Goal: Task Accomplishment & Management: Complete application form

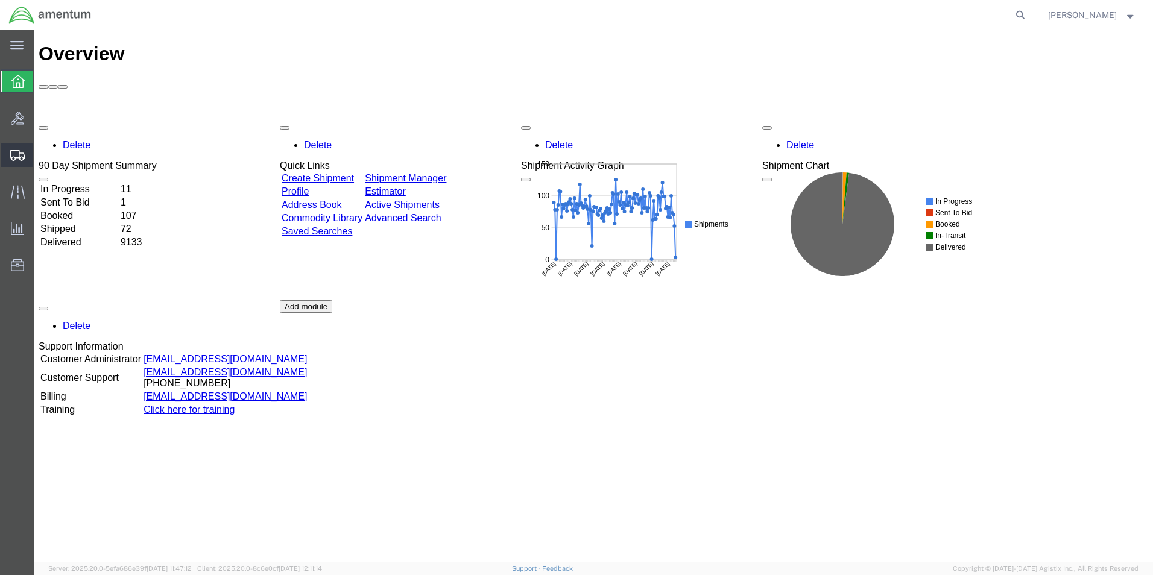
click at [0, 0] on span "Create from Template" at bounding box center [0, 0] width 0 height 0
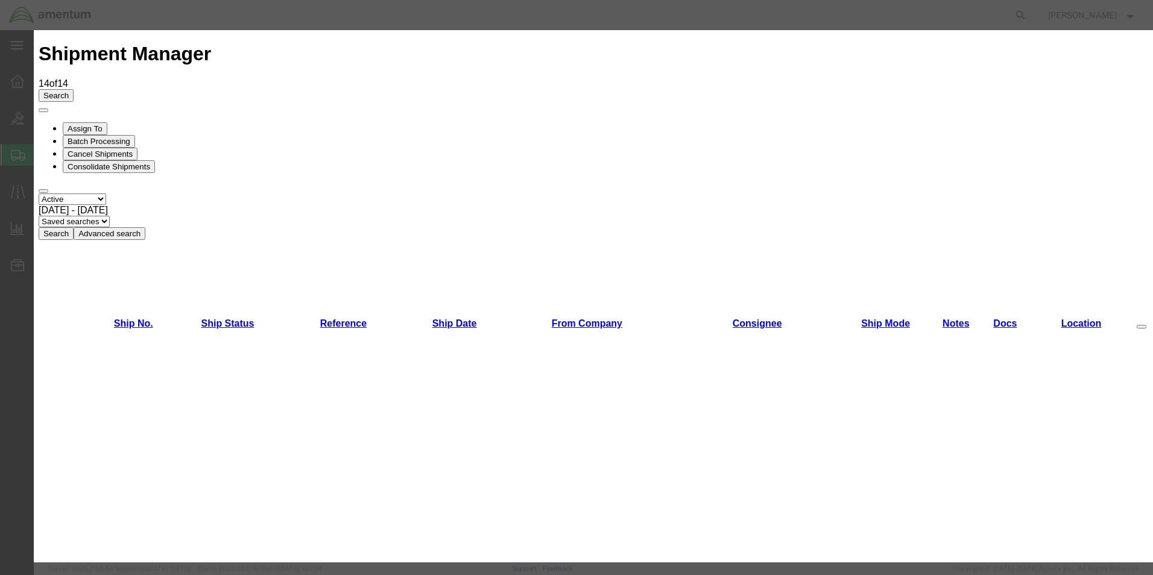
scroll to position [362, 0]
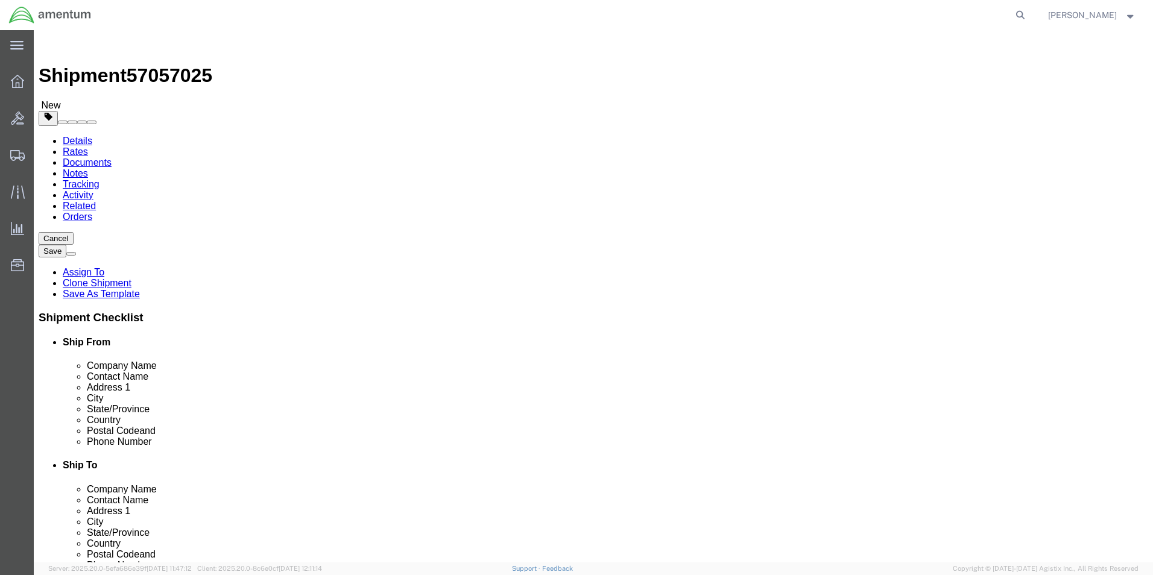
select select "49831"
select select "49949"
drag, startPoint x: 668, startPoint y: 253, endPoint x: 349, endPoint y: 279, distance: 319.5
click div "Ship From Location Location [GEOGRAPHIC_DATA], [GEOGRAPHIC_DATA] My Profile Loc…"
type input "[PERSON_NAME]"
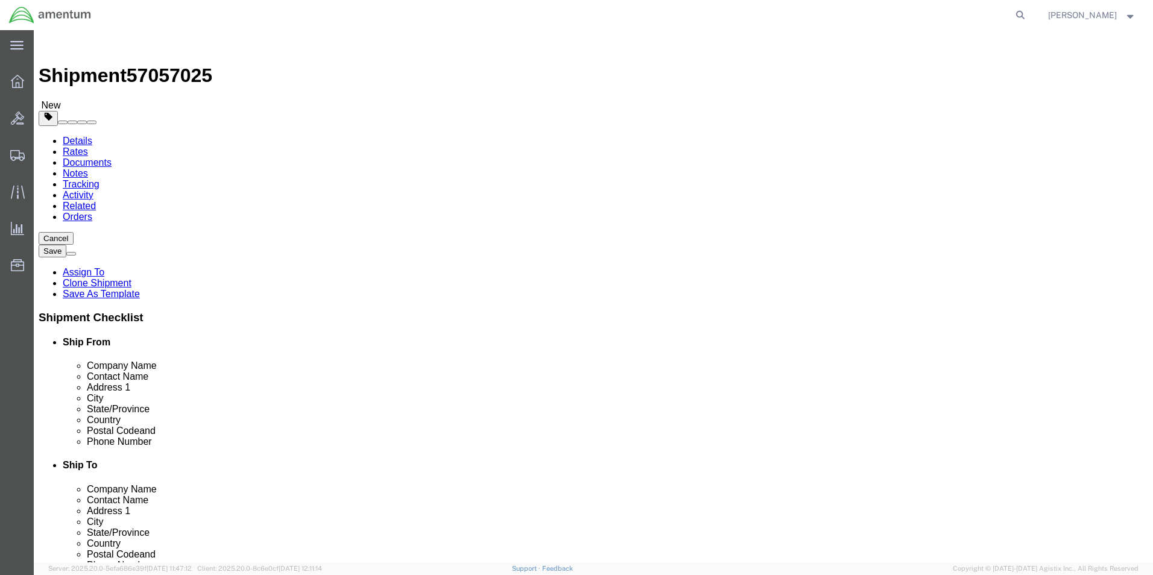
drag, startPoint x: 709, startPoint y: 433, endPoint x: 612, endPoint y: 431, distance: 97.7
click div "[PERSON_NAME][EMAIL_ADDRESS][PERSON_NAME][DOMAIN_NAME]"
paste input "[PERSON_NAME].[PERSON_NAME]@associates."
type input "[PERSON_NAME][EMAIL_ADDRESS][PERSON_NAME][DOMAIN_NAME]"
click input "[PHONE_NUMBER]"
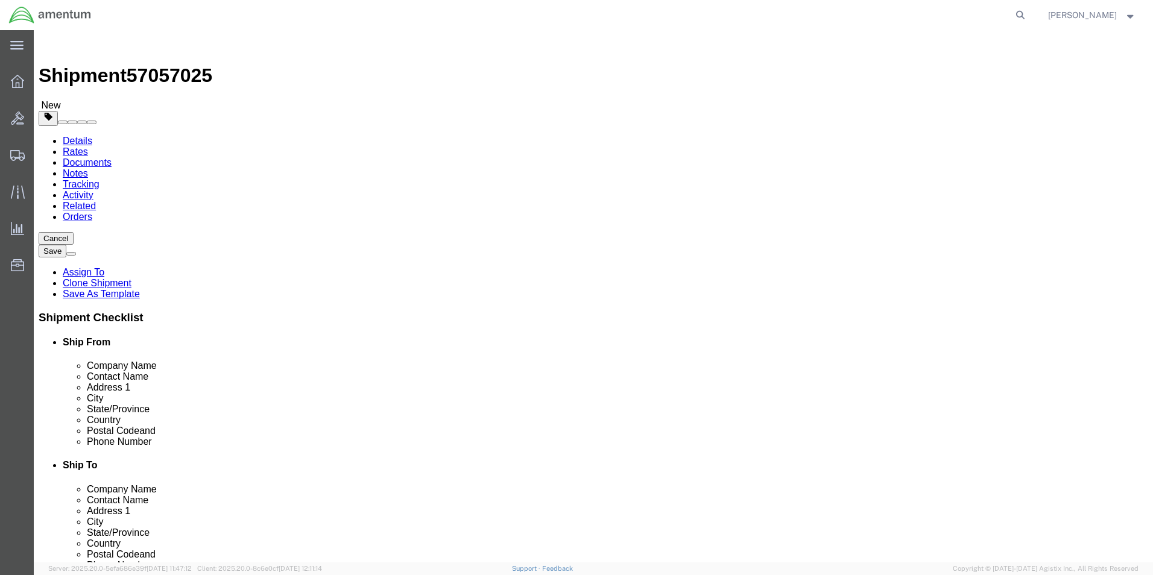
type input "[PHONE_NUMBER]"
drag, startPoint x: 291, startPoint y: 228, endPoint x: 22, endPoint y: 231, distance: 268.4
click div "Company Name DynCorp International LLC"
type input "AMENTUM"
click input "[PERSON_NAME][EMAIL_ADDRESS][PERSON_NAME][DOMAIN_NAME]"
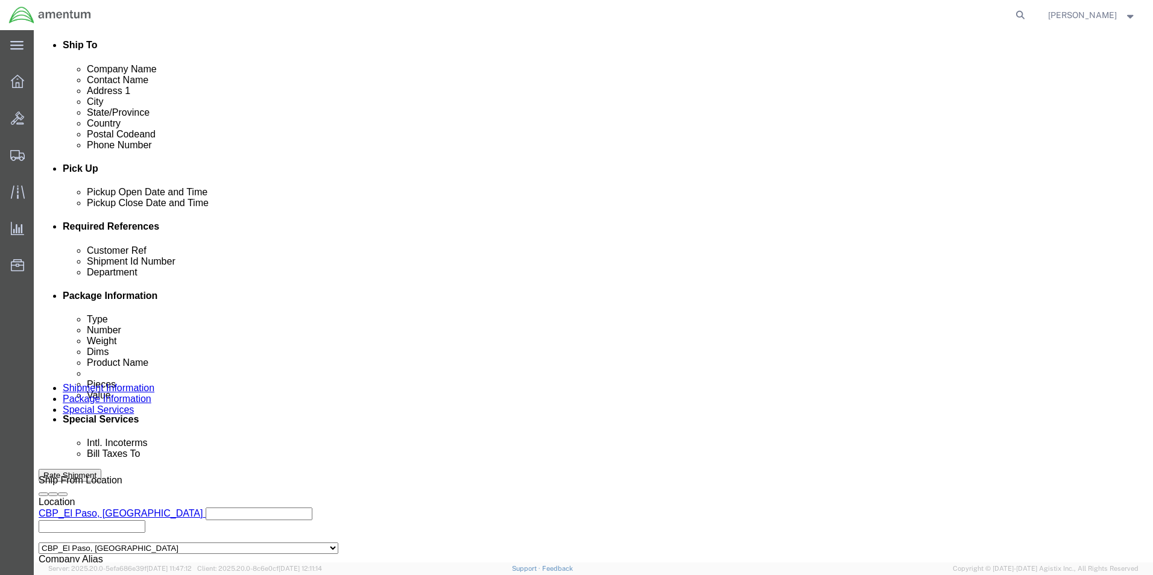
scroll to position [422, 0]
type input "[PERSON_NAME][EMAIL_ADDRESS][PERSON_NAME][DOMAIN_NAME]"
drag, startPoint x: 211, startPoint y: 323, endPoint x: 79, endPoint y: 315, distance: 132.3
click div "Customer Ref 94799"
type input "009826"
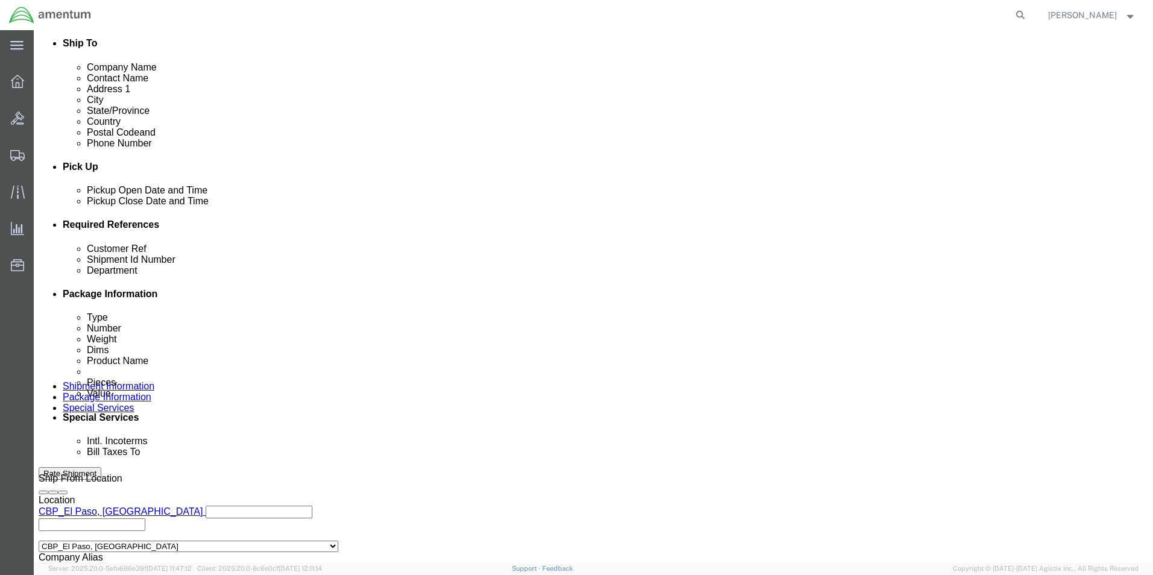
drag, startPoint x: 473, startPoint y: 317, endPoint x: 356, endPoint y: 332, distance: 118.0
click div "Shipment Id Number 94799"
type input "009826"
click input "6118.00.03.2219.000.WTU.0000"
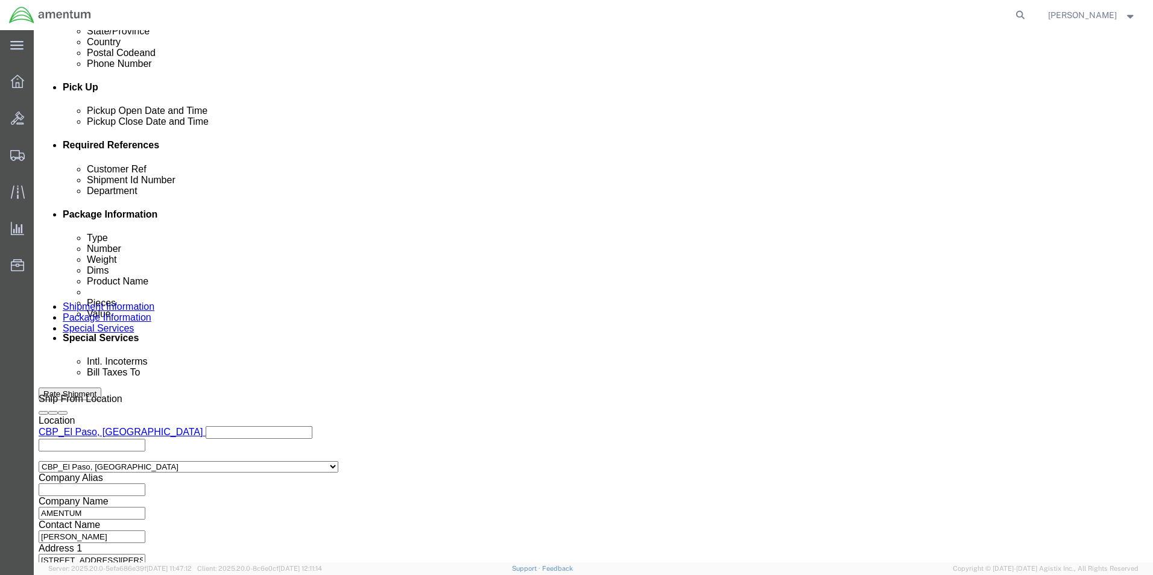
scroll to position [526, 0]
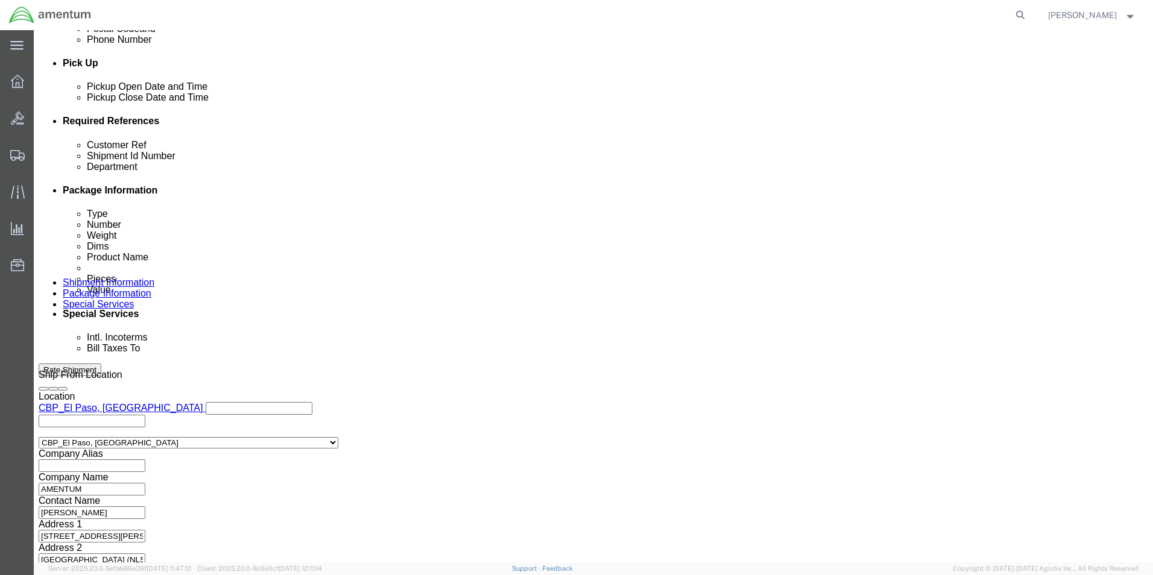
type input "6118.04.03.2219.000.WTU.0000"
click button "Continue"
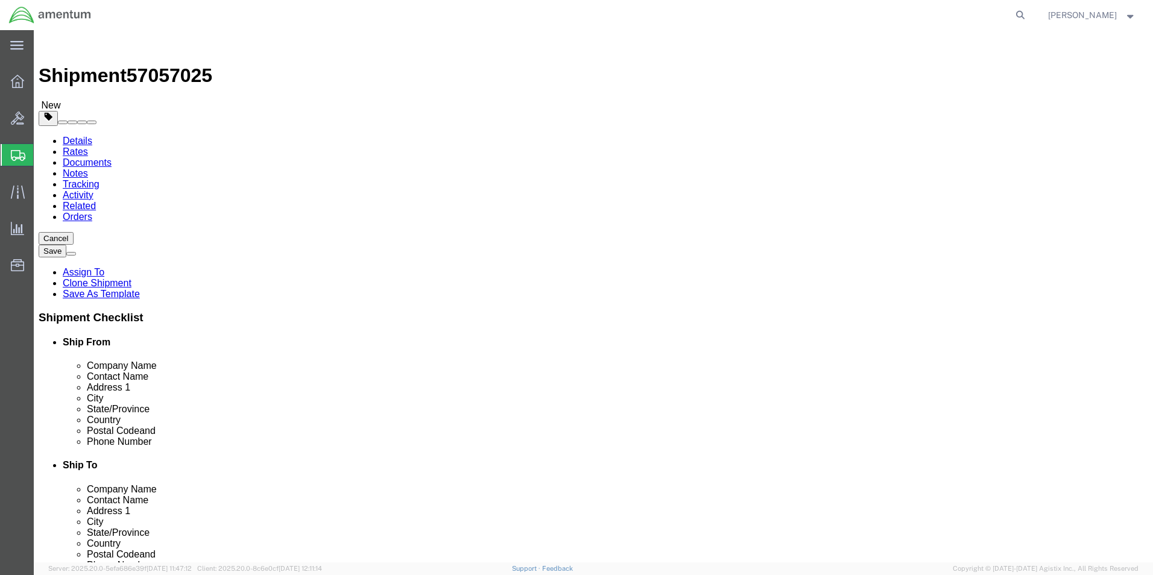
drag, startPoint x: 203, startPoint y: 256, endPoint x: 136, endPoint y: 254, distance: 67.0
click div "Dimensions Separate dimensions for each package, Length x Width x Height Length…"
type input "5"
type input "1"
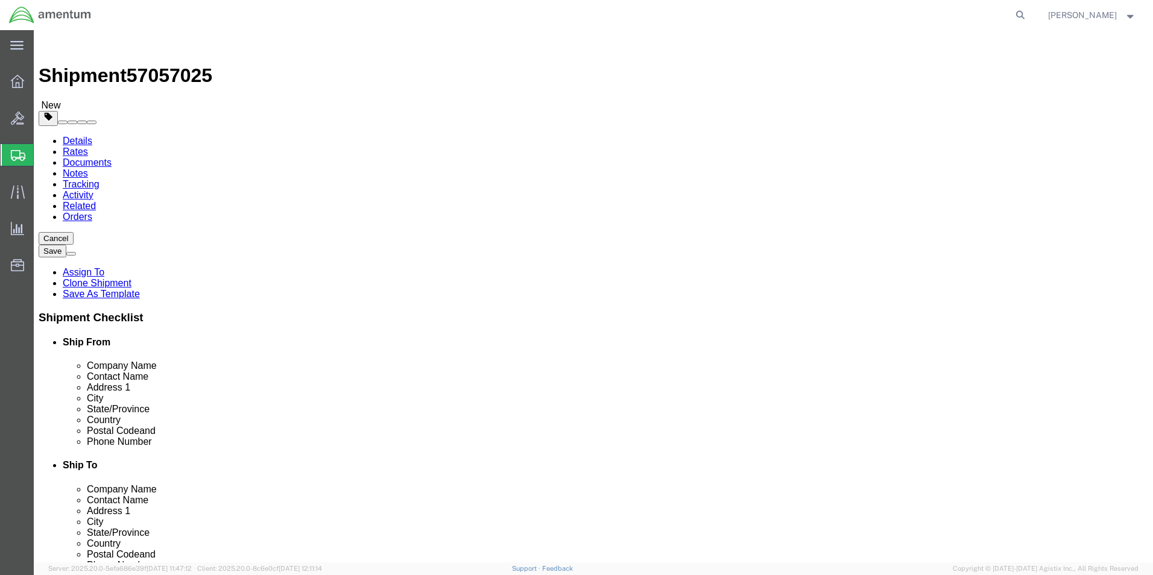
drag, startPoint x: 190, startPoint y: 280, endPoint x: 128, endPoint y: 281, distance: 62.1
click div "Weight 10.00 Select kgs lbs Ship. t°"
type input "1"
click dd "5000.00 USD"
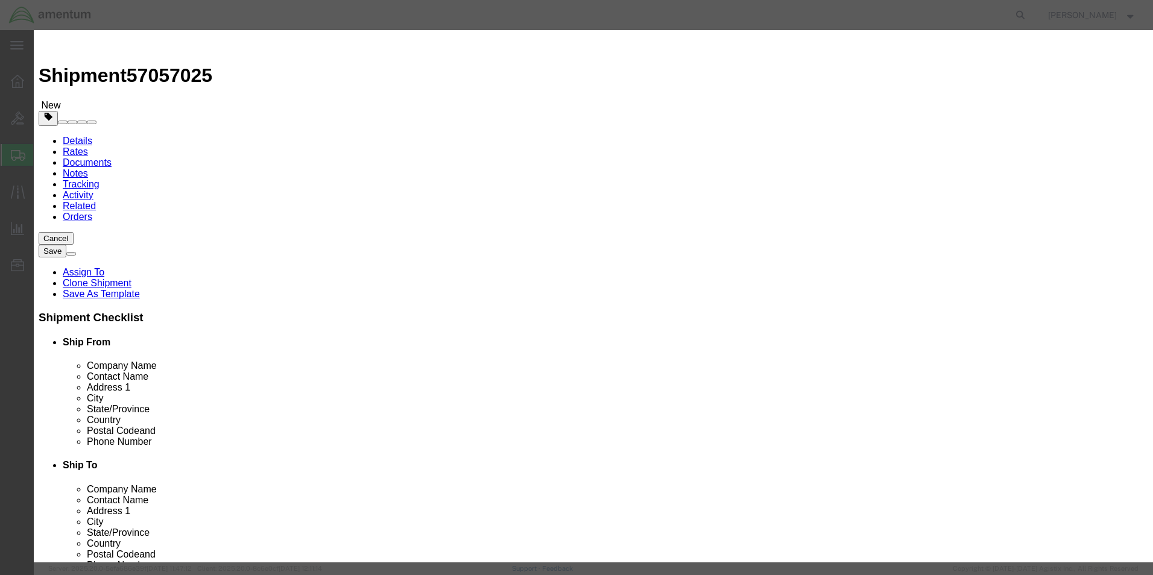
drag, startPoint x: 403, startPoint y: 134, endPoint x: 311, endPoint y: 139, distance: 93.0
click div "Total Value 5000.00 Select ADP AED AFN ALL AMD AOA ARS ATS AUD AWG AZN BAM BBD …"
type input "100"
click button "Save & Close"
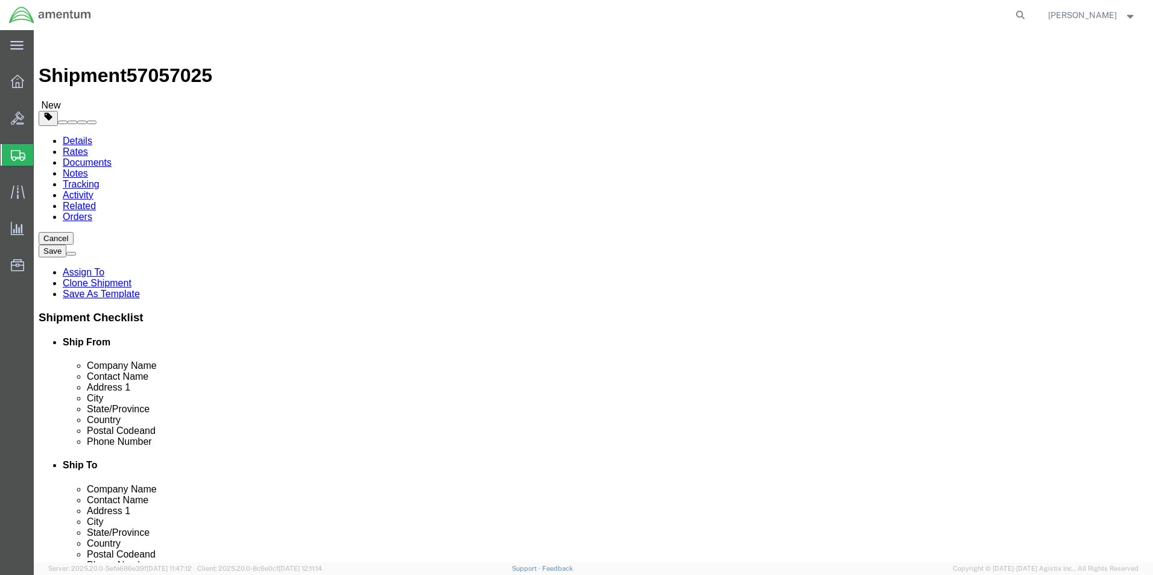
click button "Continue"
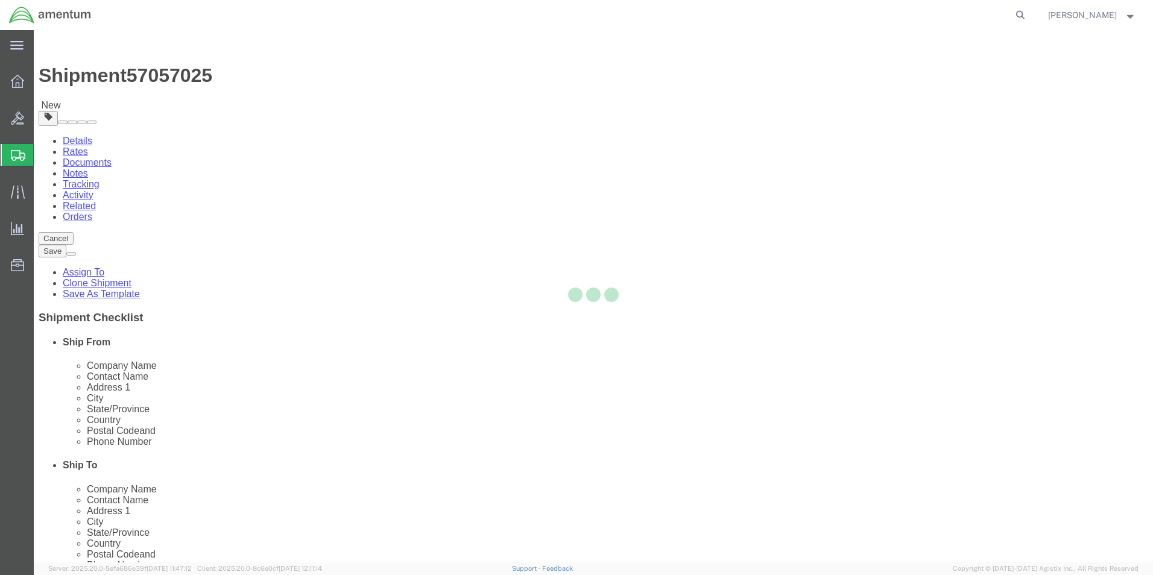
select select
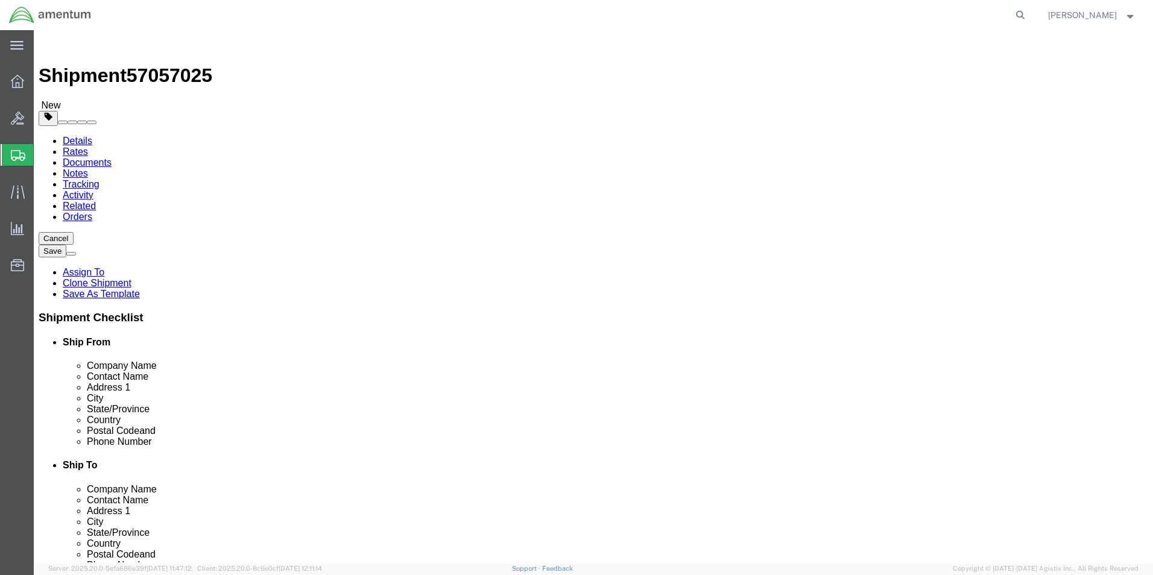
select select "DEPARTMENT"
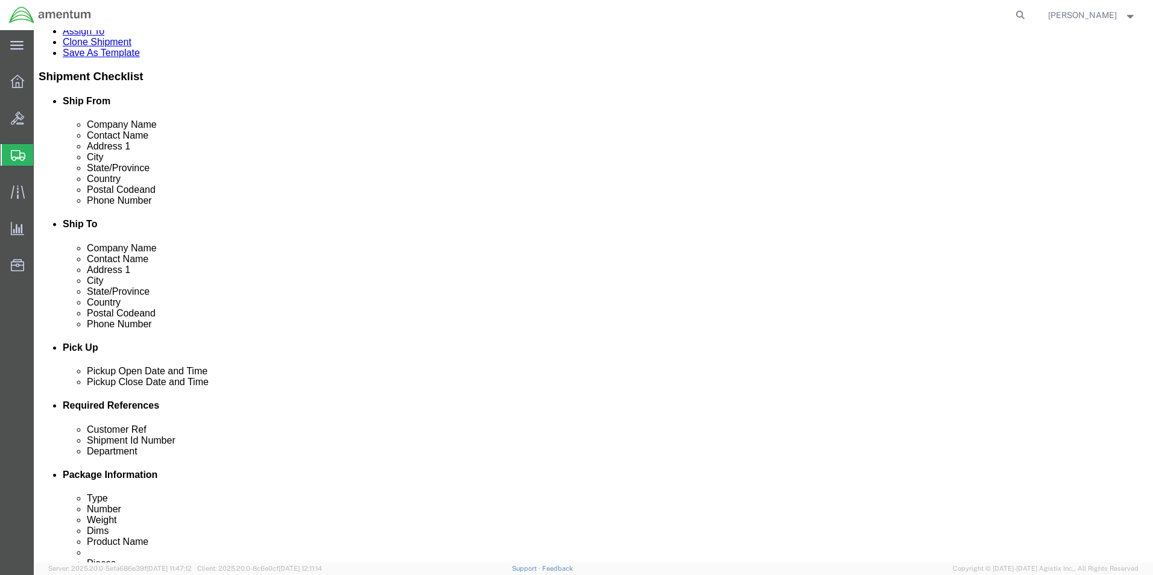
scroll to position [362, 0]
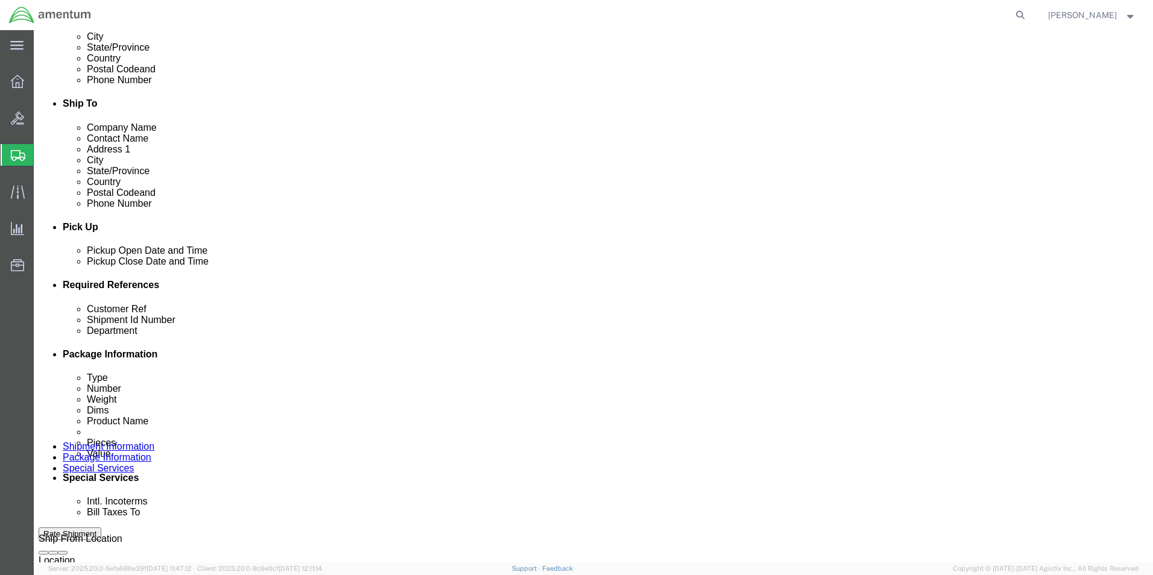
click select "Select Recipient Account Sender/Shipper Third Party Account"
select select "SHIP"
click select "Select Recipient Account Sender/Shipper Third Party Account"
click select "Select 6118.03.03.2219.000.DPA.0000 6118.03.03.2219.000.SOC.0000 6118.03.03.221…"
select select "96742"
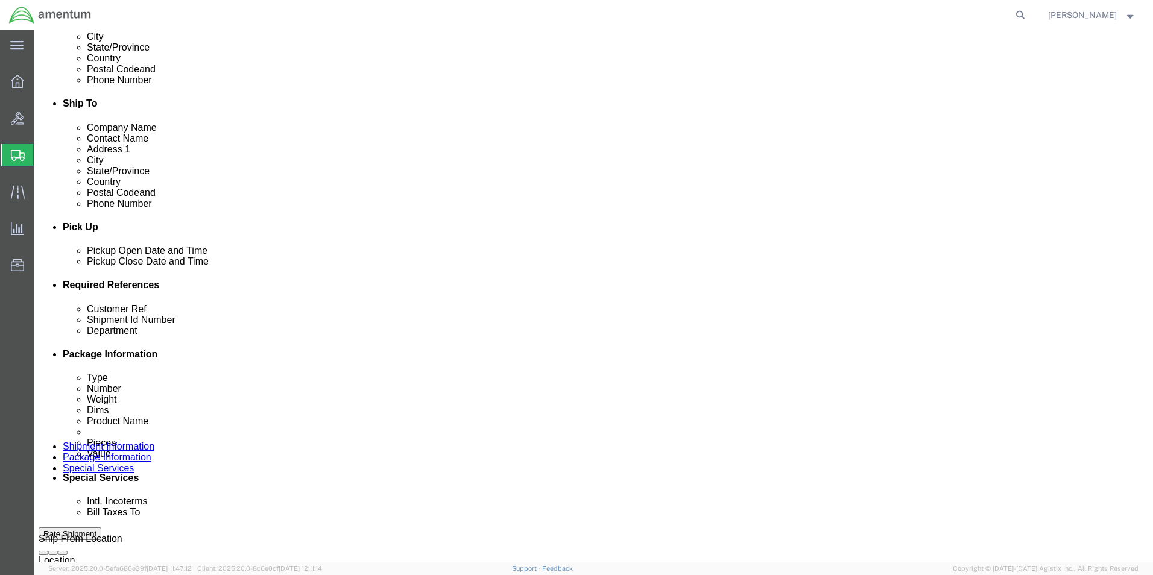
click select "Select 6118.03.03.2219.000.DPA.0000 6118.03.03.2219.000.SOC.0000 6118.03.03.221…"
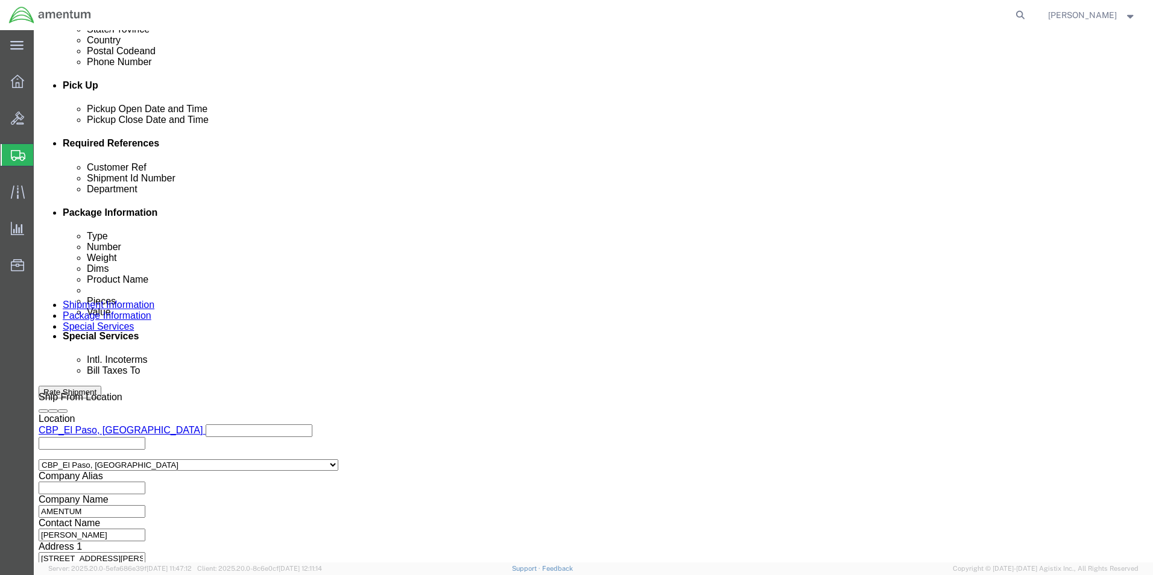
scroll to position [422, 0]
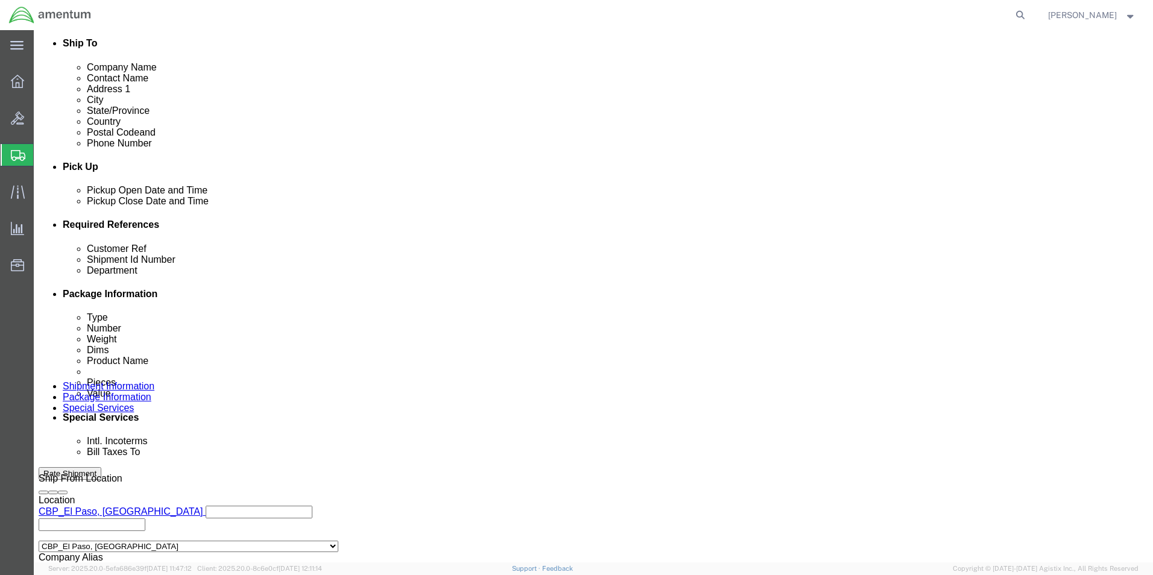
click select "Select 6118.03.03.2219.000.DPA.0000 6118.03.03.2219.000.SOC.0000 6118.03.03.221…"
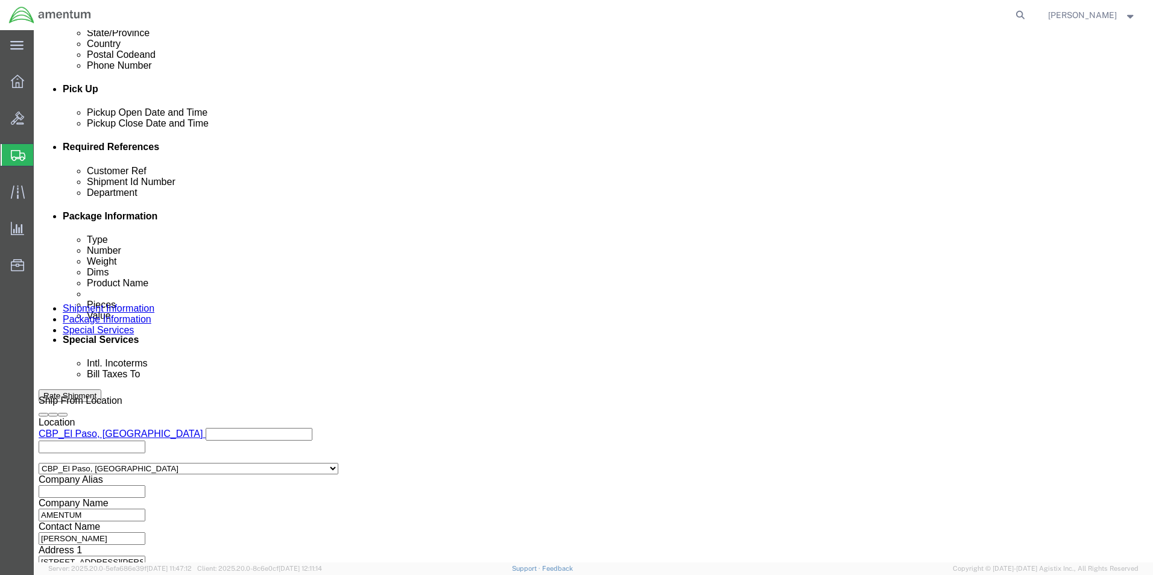
scroll to position [603, 0]
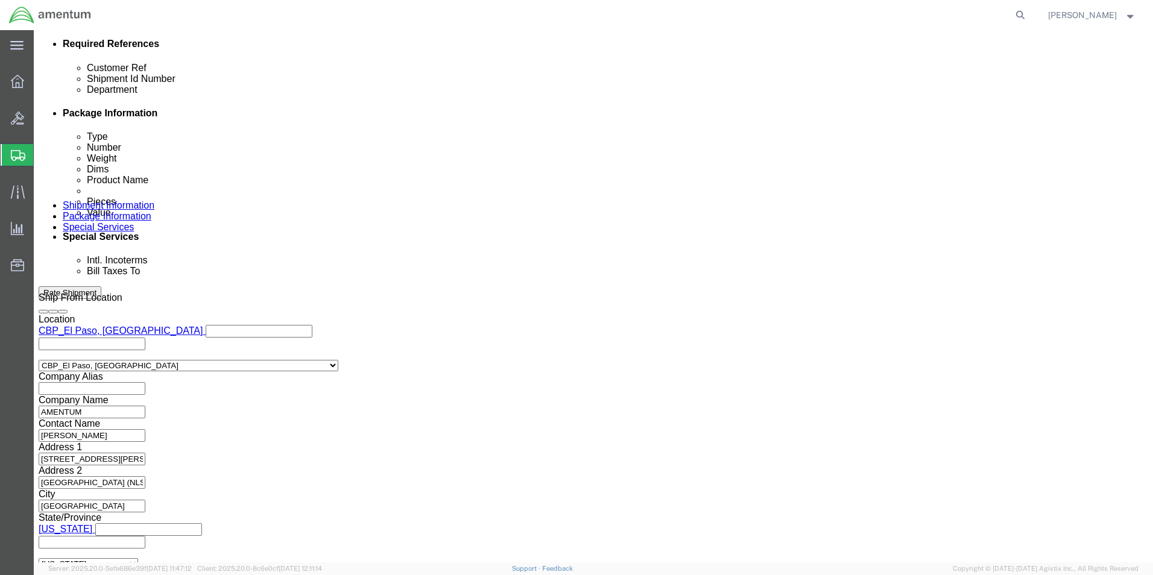
click button "Rate Shipment"
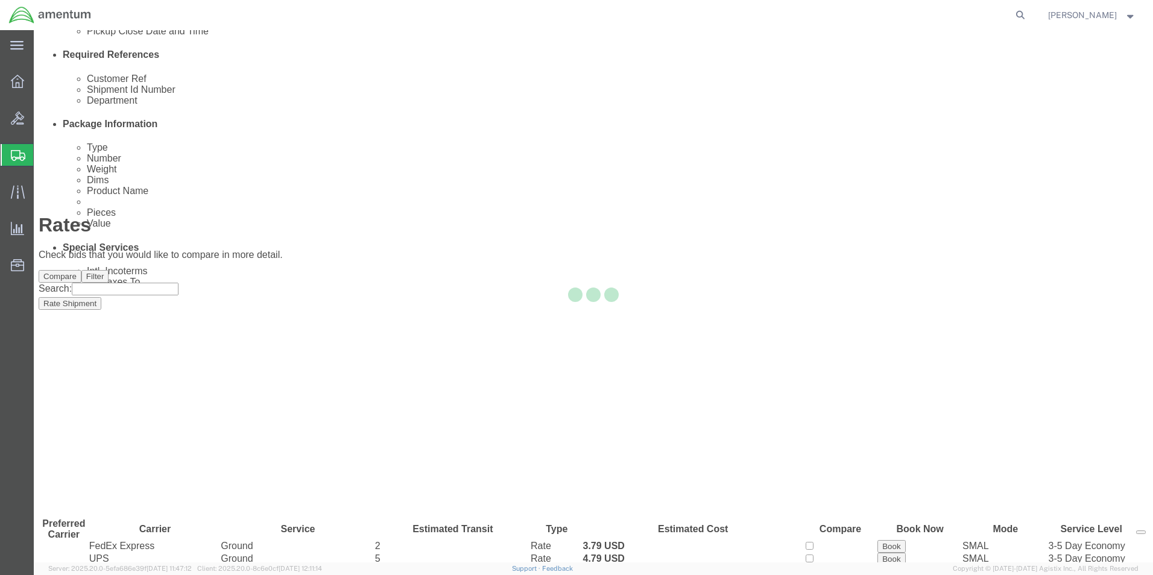
scroll to position [2, 0]
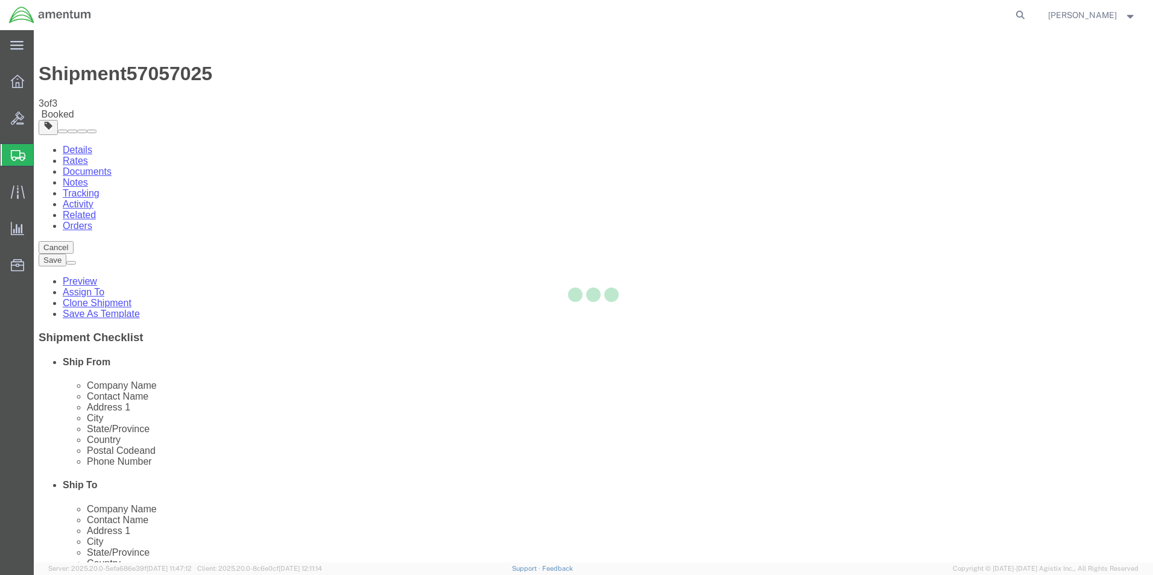
scroll to position [0, 0]
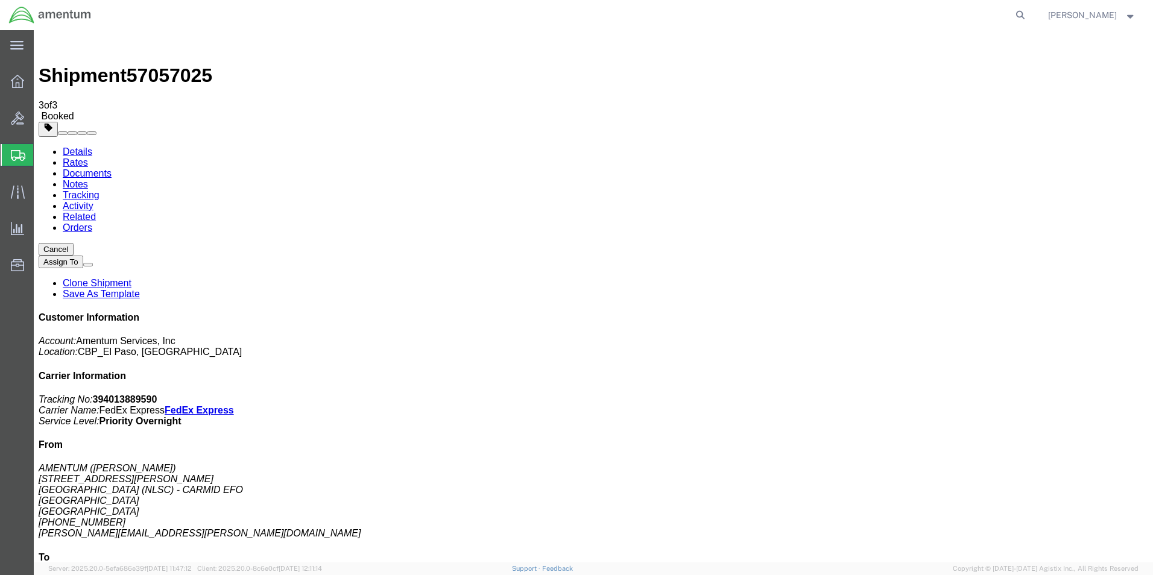
click at [140, 289] on link "Save As Template" at bounding box center [101, 294] width 77 height 10
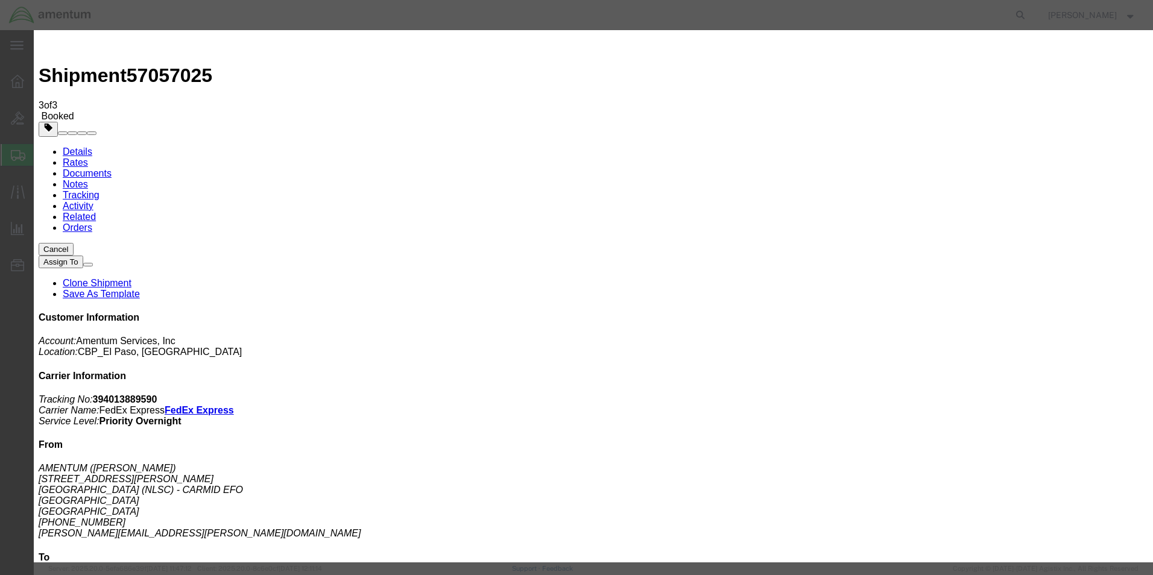
select select "20747"
type input "H60 / WTU - LB"
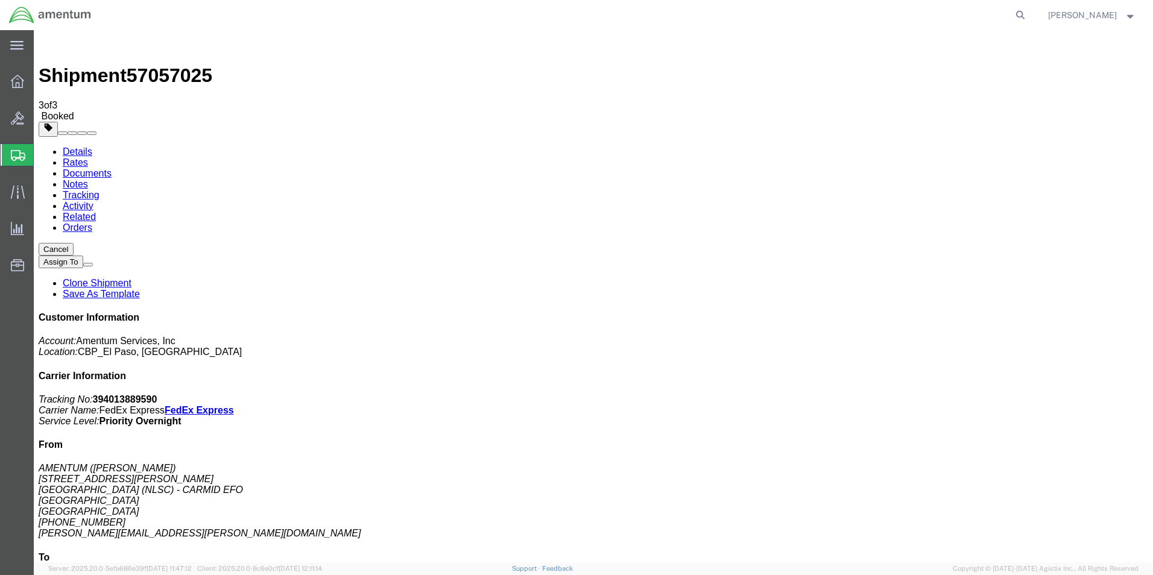
click at [0, 0] on span "Create from Template" at bounding box center [0, 0] width 0 height 0
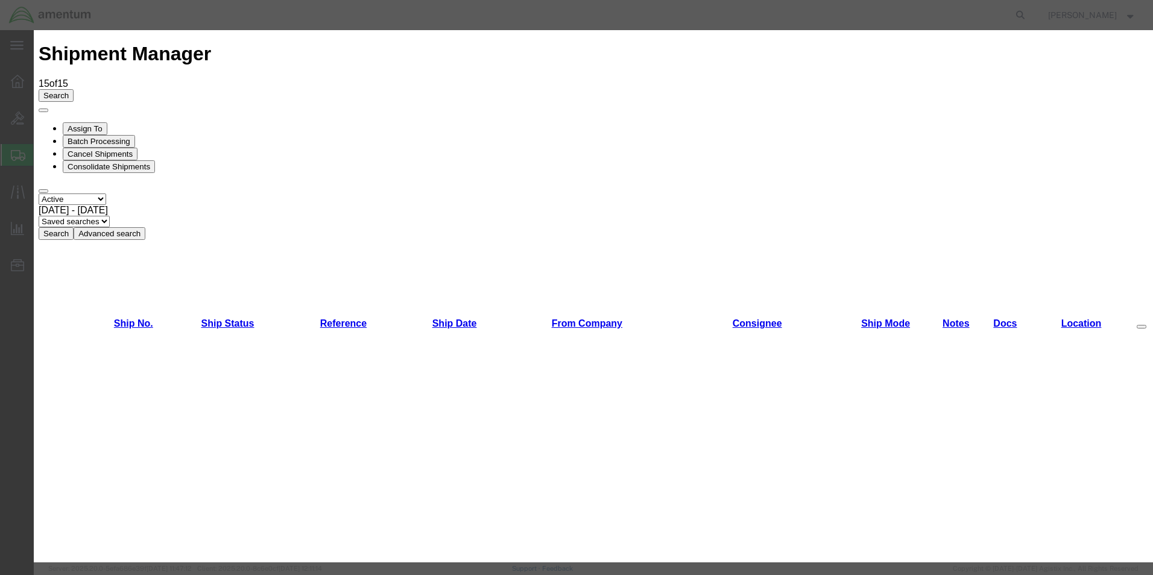
scroll to position [1918, 0]
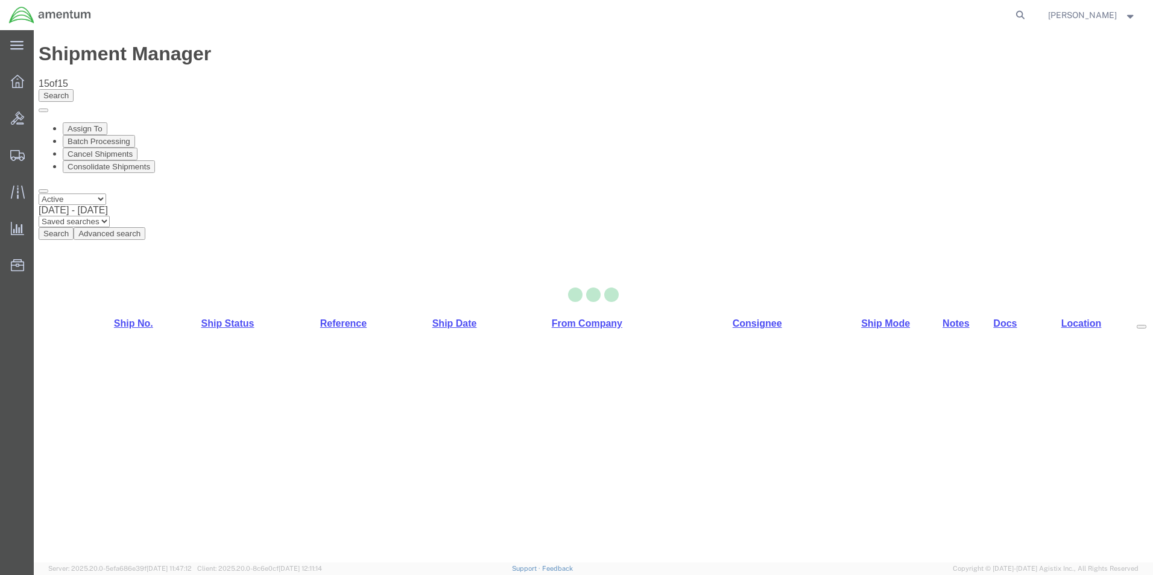
select select "49831"
select select "49951"
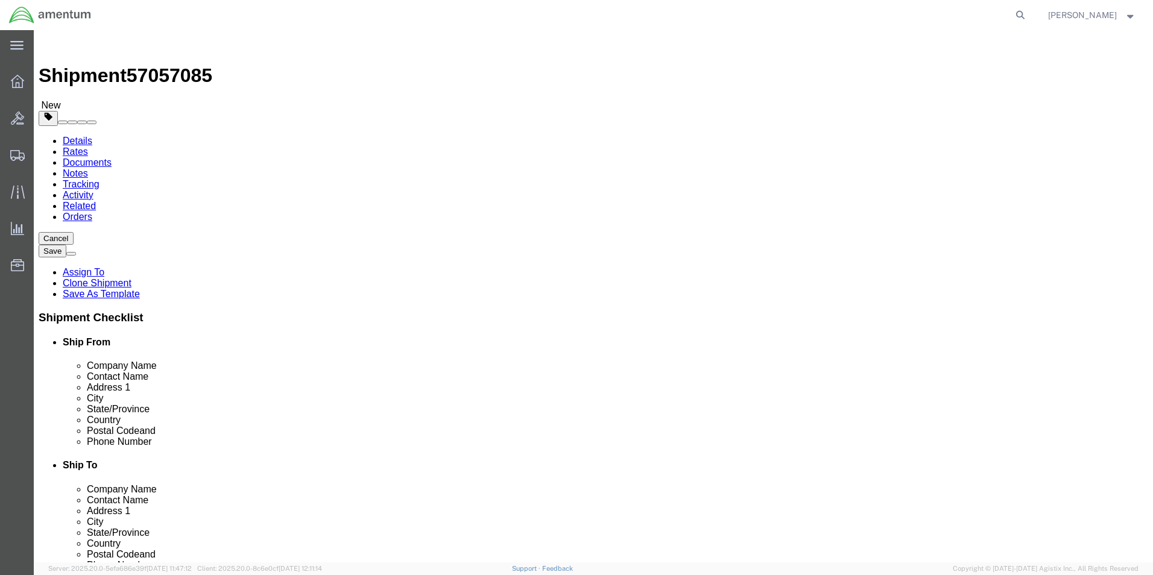
drag, startPoint x: 273, startPoint y: 225, endPoint x: -31, endPoint y: 256, distance: 305.5
click html "Shipment 57057085 New Details Rates Documents Notes Tracking Activity Related O…"
type input "a"
click input "[PERSON_NAME][EMAIL_ADDRESS][PERSON_NAME][DOMAIN_NAME]"
type input "[PERSON_NAME][EMAIL_ADDRESS][PERSON_NAME][DOMAIN_NAME]"
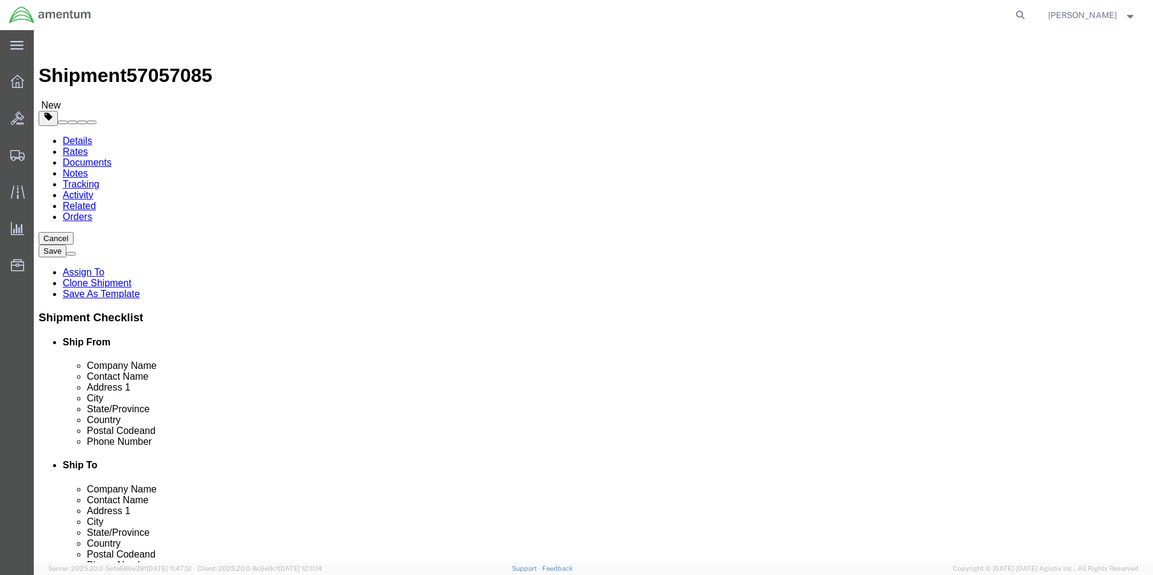
click input "text"
type input "AMENTUM"
click div "Location [GEOGRAPHIC_DATA] Select My Profile Location [PHONE_NUMBER] [PHONE_NUM…"
click input "[PERSON_NAME][EMAIL_ADDRESS][PERSON_NAME][DOMAIN_NAME]"
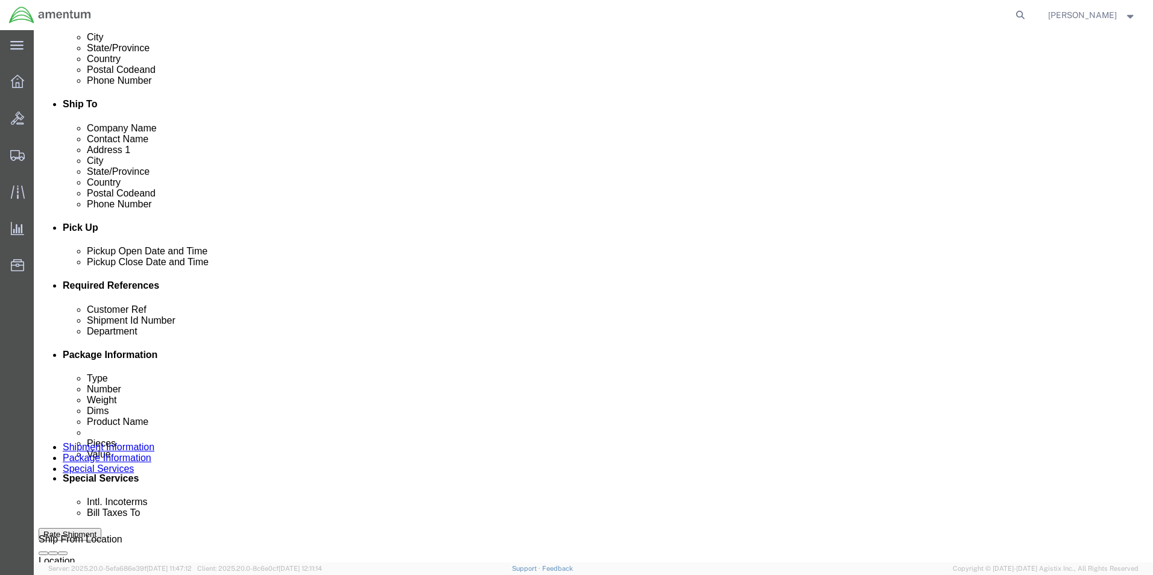
scroll to position [362, 0]
type input "[PERSON_NAME][EMAIL_ADDRESS][PERSON_NAME][DOMAIN_NAME]"
drag, startPoint x: 96, startPoint y: 379, endPoint x: 36, endPoint y: 375, distance: 61.0
click div "Customer Ref 57144"
drag, startPoint x: 235, startPoint y: 382, endPoint x: 77, endPoint y: 374, distance: 158.8
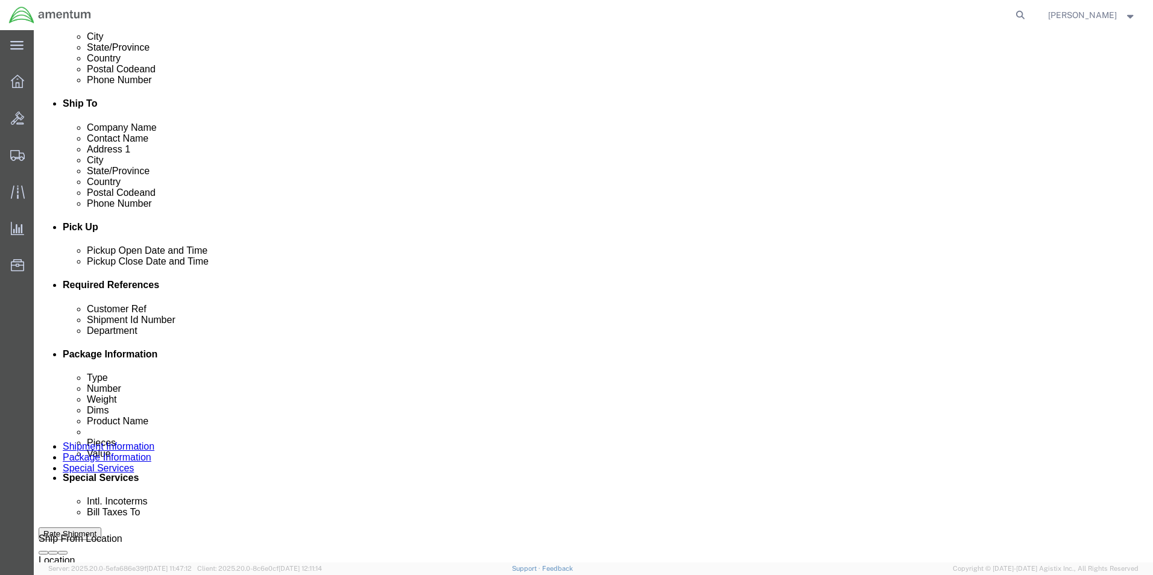
click div "Customer Ref 009773"
type input "009773"
drag, startPoint x: 809, startPoint y: 378, endPoint x: 671, endPoint y: 382, distance: 138.8
click div "Shipment Id Number 57144"
paste input "009773"
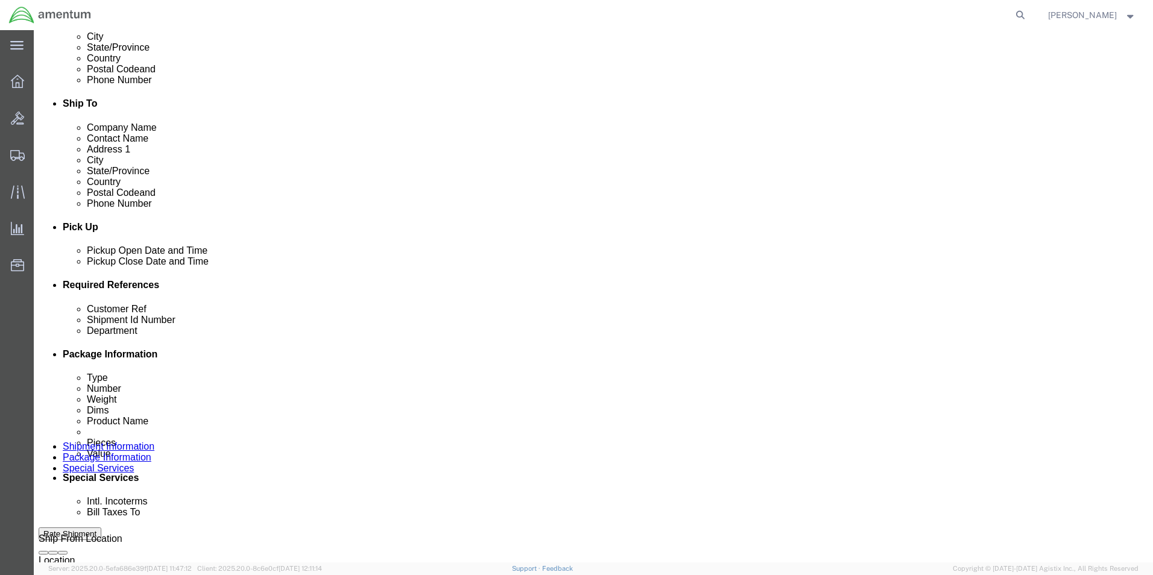
type input "009773"
click input "6118.00.03.2219.000.YUM.0000"
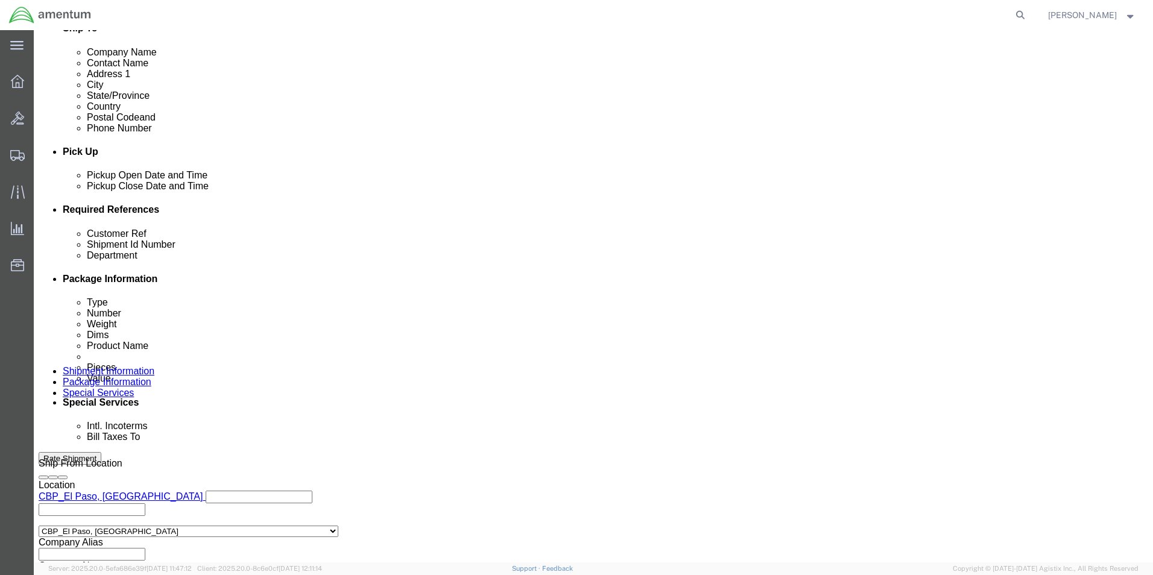
scroll to position [526, 0]
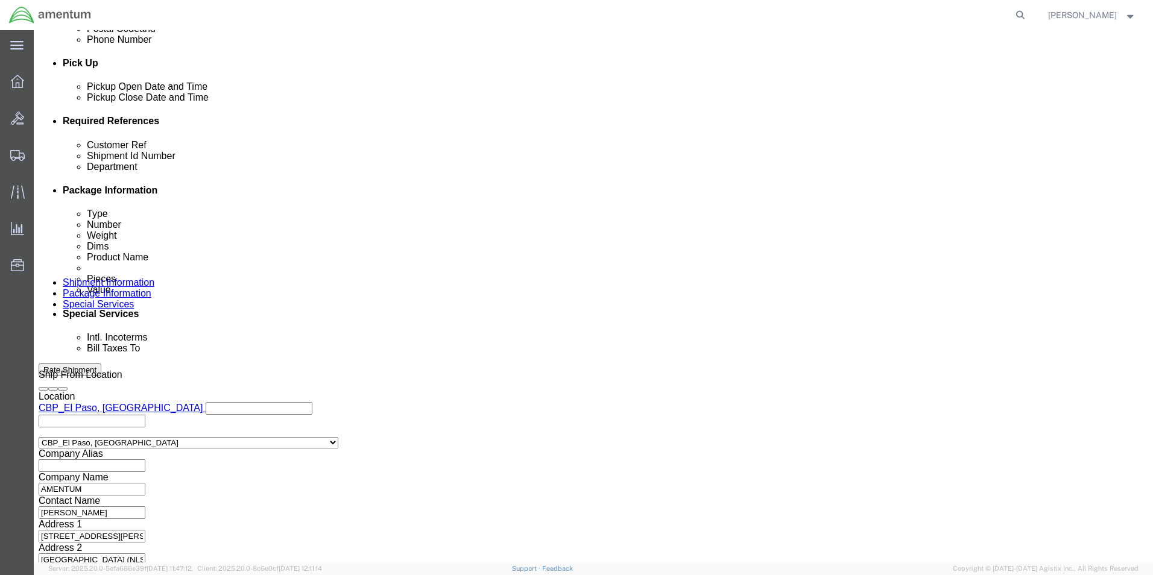
type input "6118.04.03.2219.000.YUM.0000"
click button "Continue"
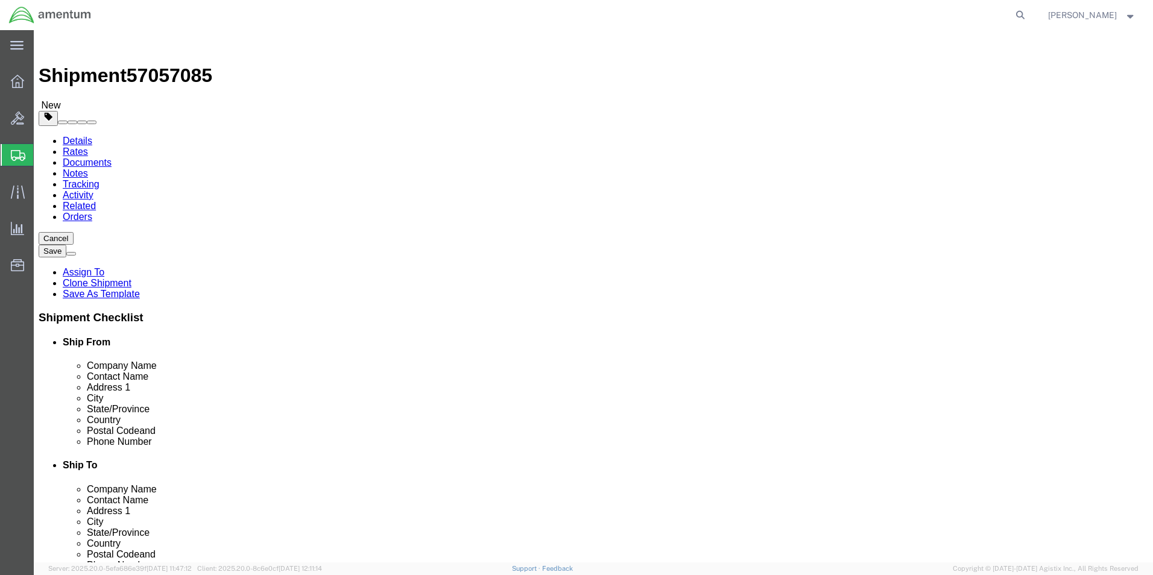
drag, startPoint x: 204, startPoint y: 259, endPoint x: 10, endPoint y: 287, distance: 196.2
click html "Shipment 57057085 New Details Rates Documents Notes Tracking Activity Related O…"
click select "Select BCK Boxes Bale(s) Basket(s) Bolt(s) Bottle(s) Buckets Bulk Bundle(s) Can…"
select select "LBX"
click select "Select BCK Boxes Bale(s) Basket(s) Bolt(s) Bottle(s) Buckets Bulk Bundle(s) Can…"
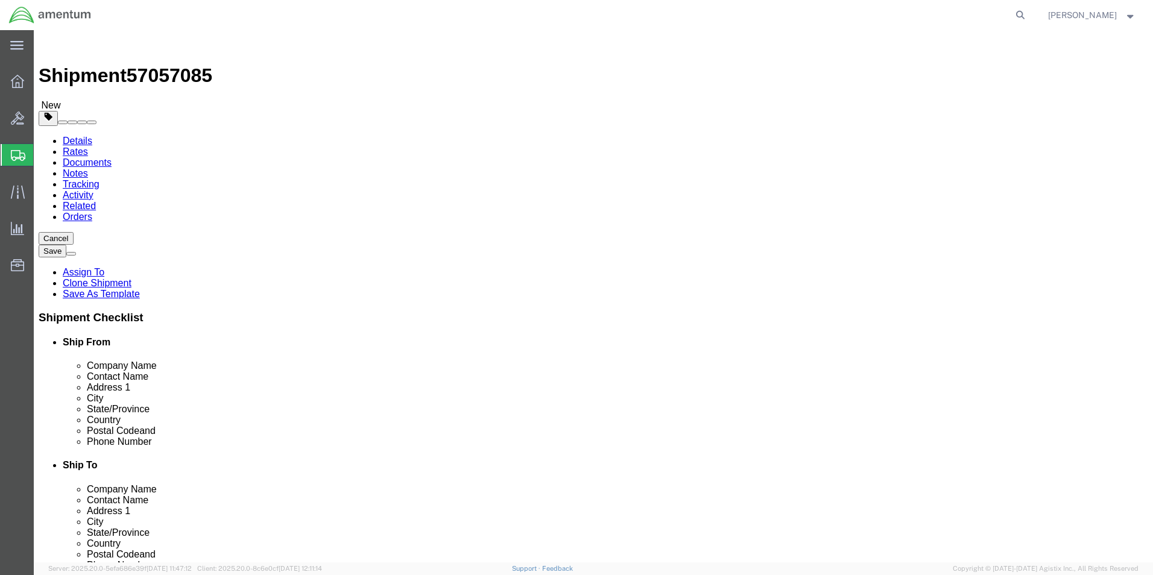
type input "17.50"
type input "12.50"
type input "3.00"
drag, startPoint x: 198, startPoint y: 285, endPoint x: 22, endPoint y: 289, distance: 175.5
click div "Package Type Select BCK Boxes Bale(s) Basket(s) Bolt(s) Bottle(s) Buckets Bulk …"
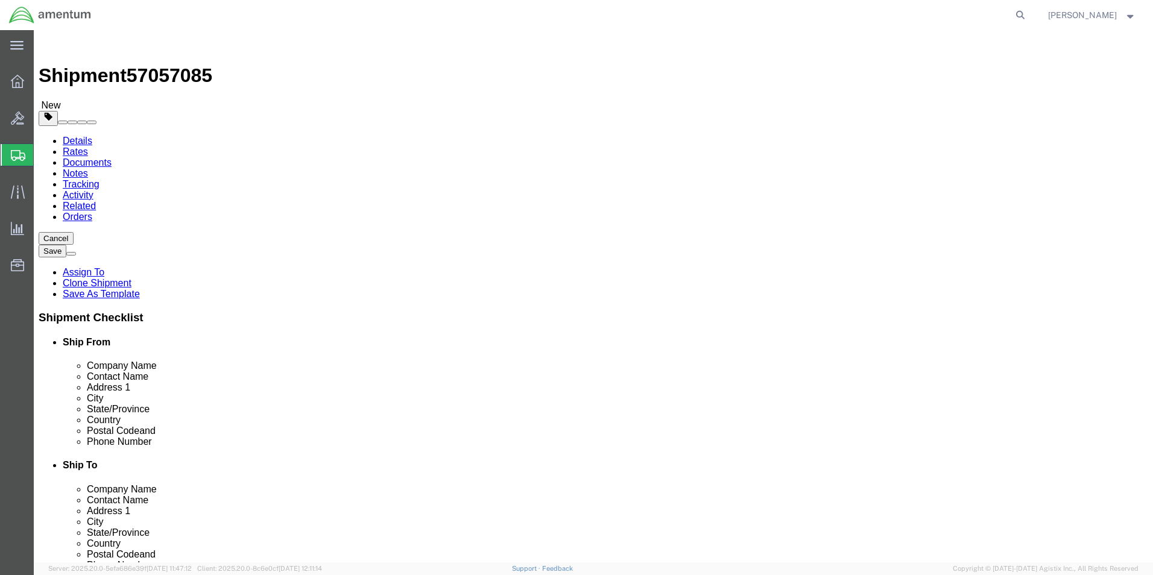
type input "3"
click dd "1.00 Each"
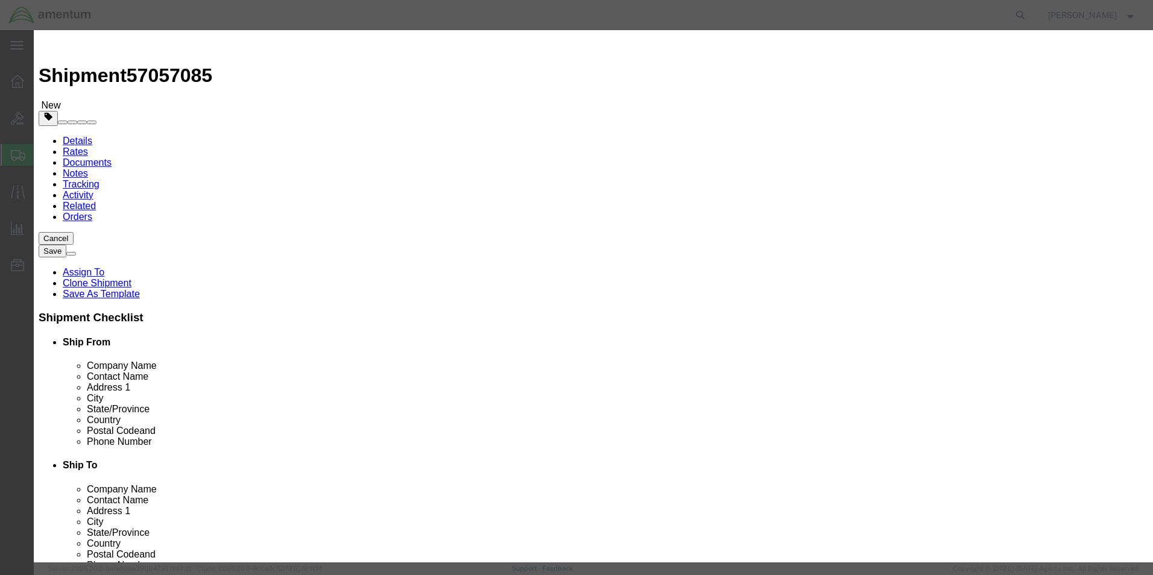
drag, startPoint x: 391, startPoint y: 137, endPoint x: 236, endPoint y: 153, distance: 155.8
click div "Product Name AIRCRAFT PARTS Pieces 1.00 Select Bag Barrels 100Board Feet Bottle…"
type input "100.00"
click button "Save & Close"
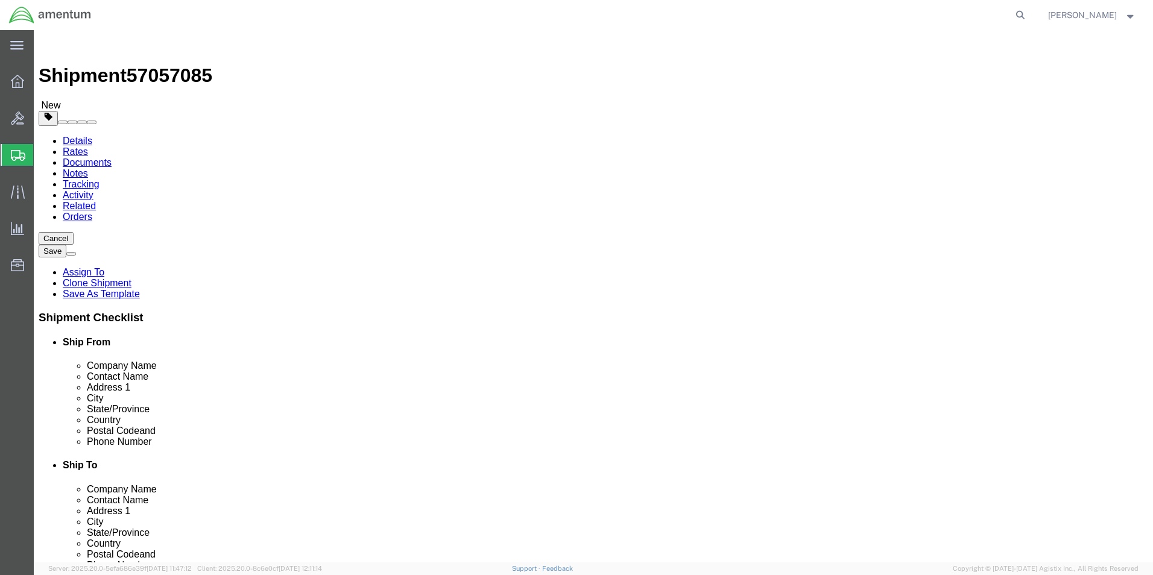
click div "Previous Continue"
click button "Continue"
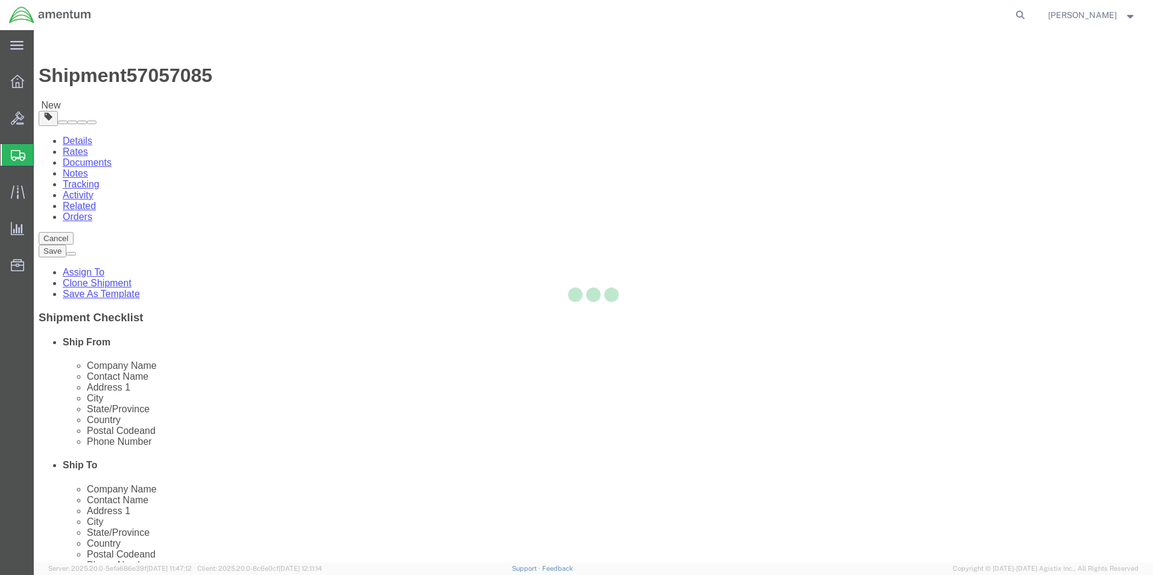
select select
select select "DEPARTMENT"
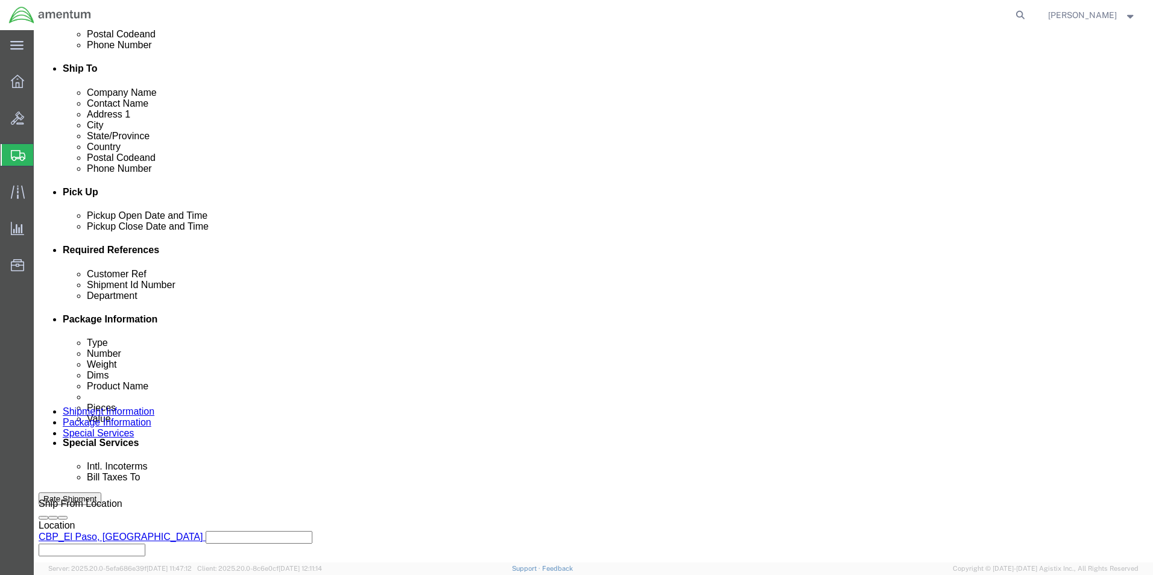
scroll to position [422, 0]
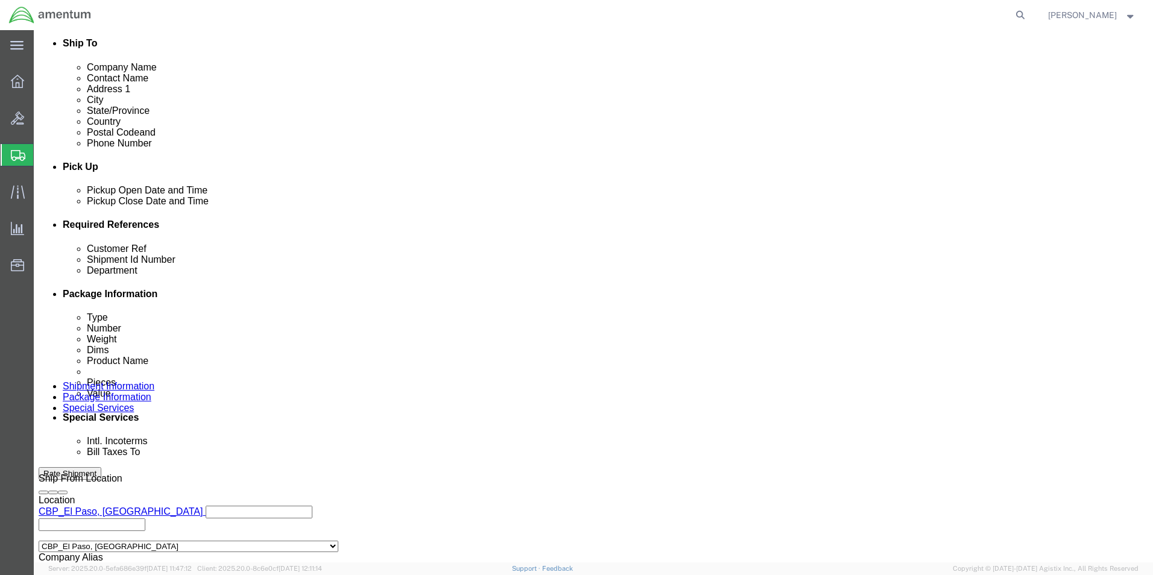
click div "Billing Location Select Select My Profile Location [PHONE_NUMBER] [PHONE_NUMBER…"
click select "Select Recipient Account Sender/Shipper Third Party Account"
select select "RCPN"
click select "Select Recipient Account Sender/Shipper Third Party Account"
type input "Amentum Services, Inc"
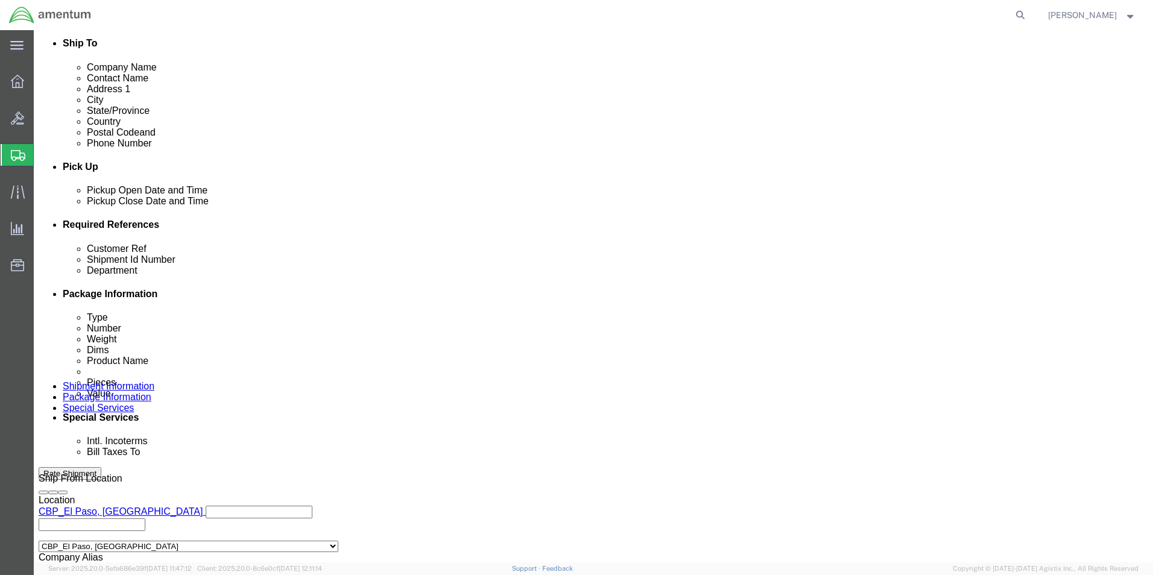
type input "[STREET_ADDRESS]"
select select "US"
select select "AZ"
type input "[PHONE_NUMBER]"
type input "[PERSON_NAME]"
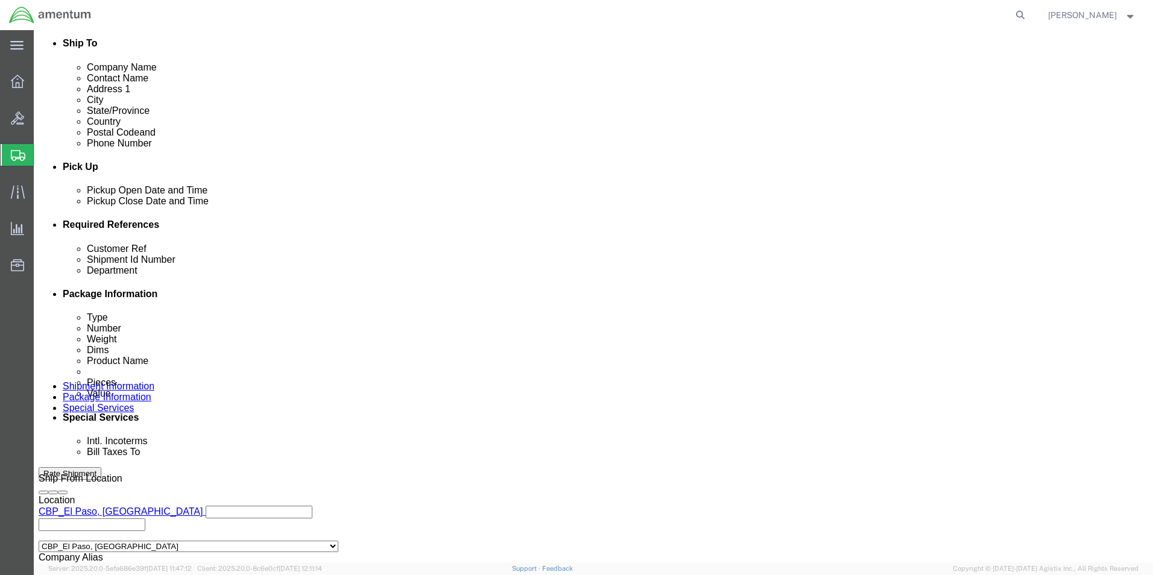
type input "Yuma"
type input "85365"
type input "[US_EMPLOYER_IDENTIFICATION_NUMBER]"
click select "Select Recipient Account Sender/Shipper Third Party Account"
select select "SHIP"
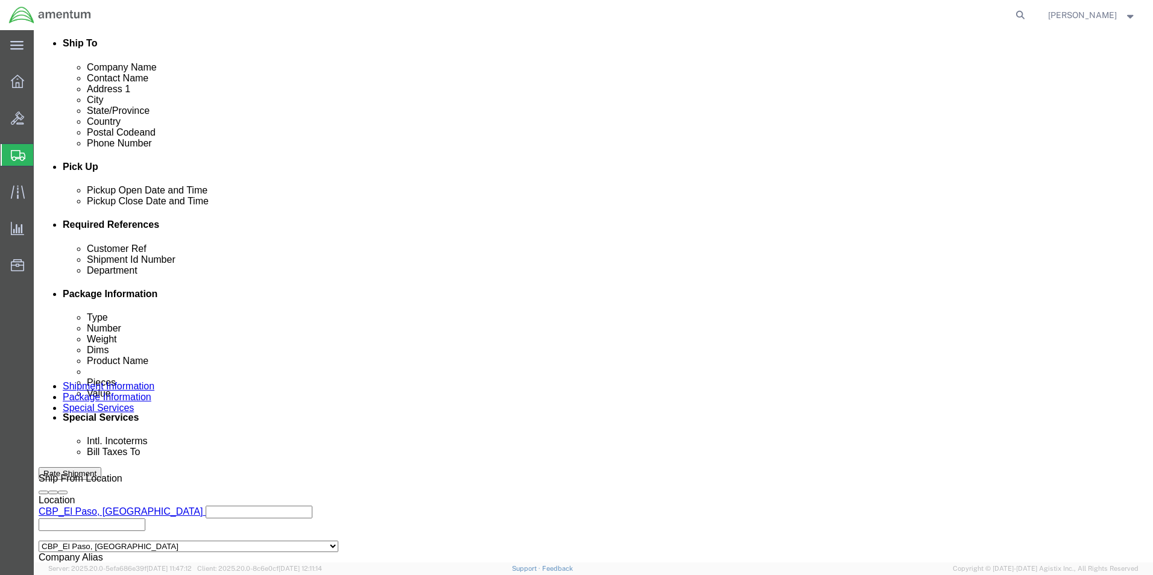
click select "Select Recipient Account Sender/Shipper Third Party Account"
click select "Select 6118.03.03.2219.000.DPA.0000 6118.03.03.2219.000.SOC.0000 6118.03.03.221…"
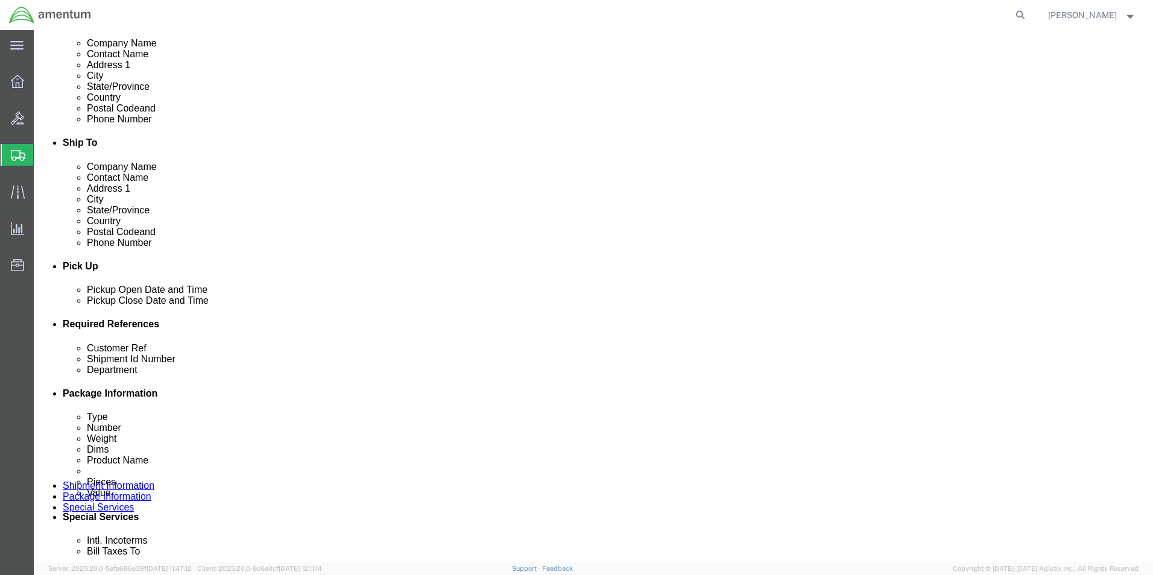
scroll to position [302, 0]
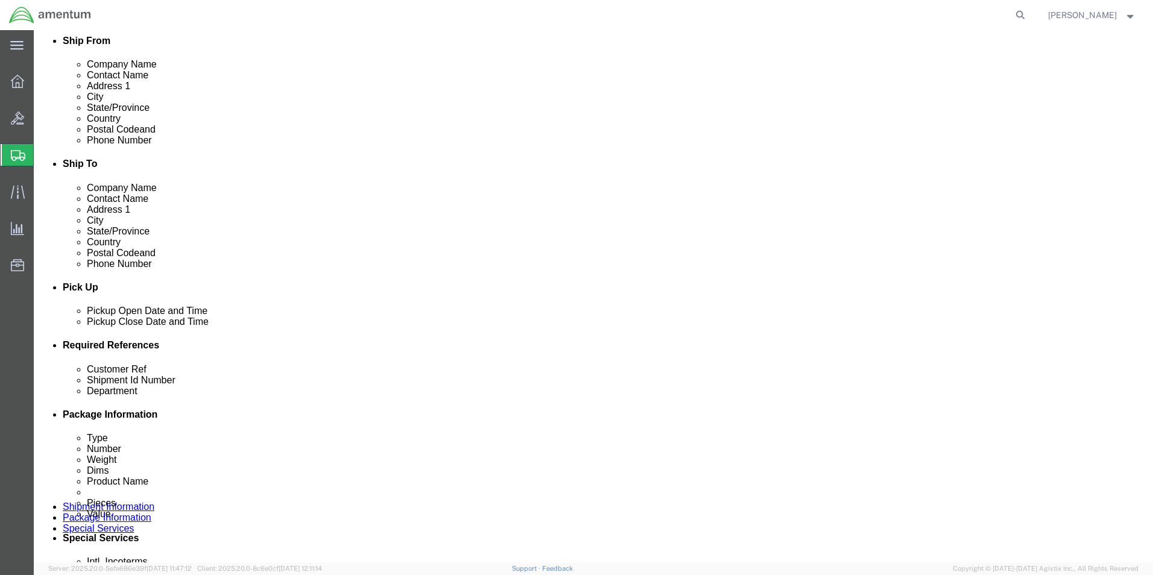
click select "Select 6118.03.03.2219.000.DPA.0000 6118.03.03.2219.000.SOC.0000 6118.03.03.221…"
select select "96746"
click select "Select 6118.03.03.2219.000.DPA.0000 6118.03.03.2219.000.SOC.0000 6118.03.03.221…"
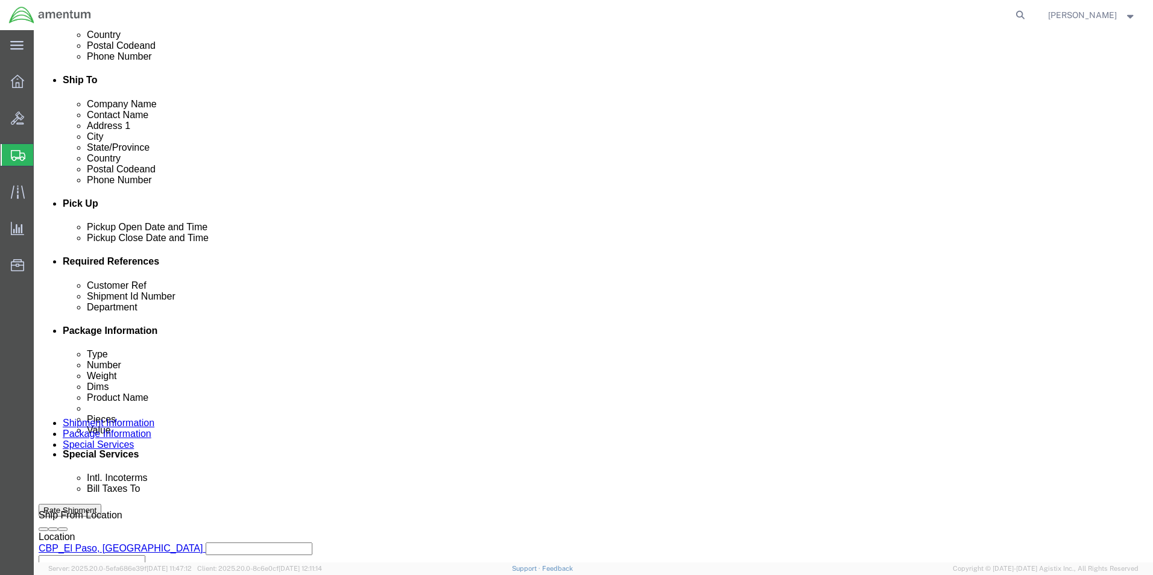
scroll to position [482, 0]
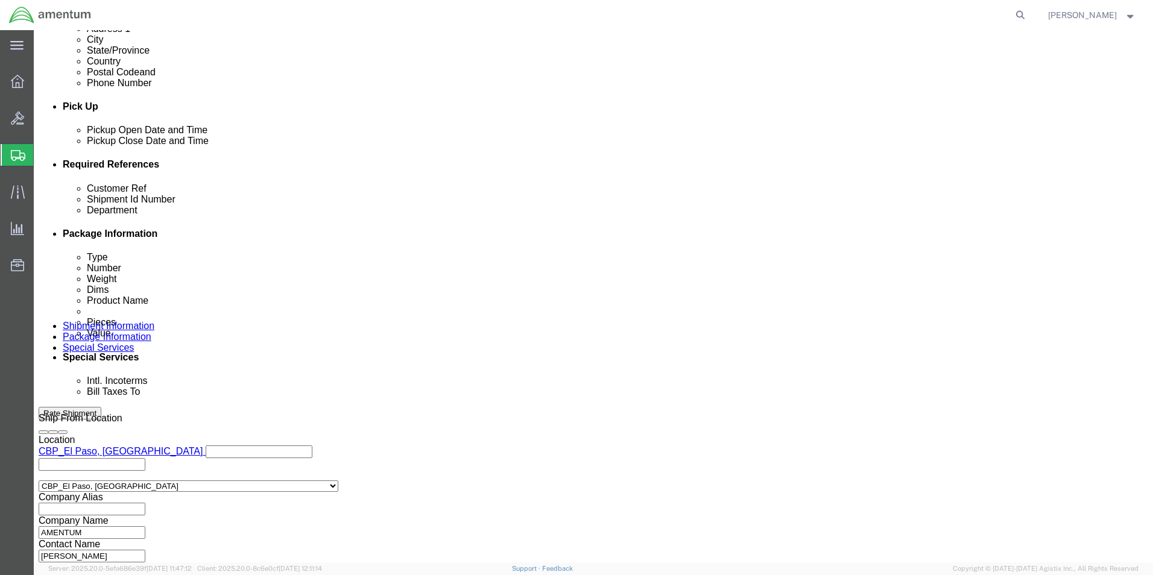
click button "Rate Shipment"
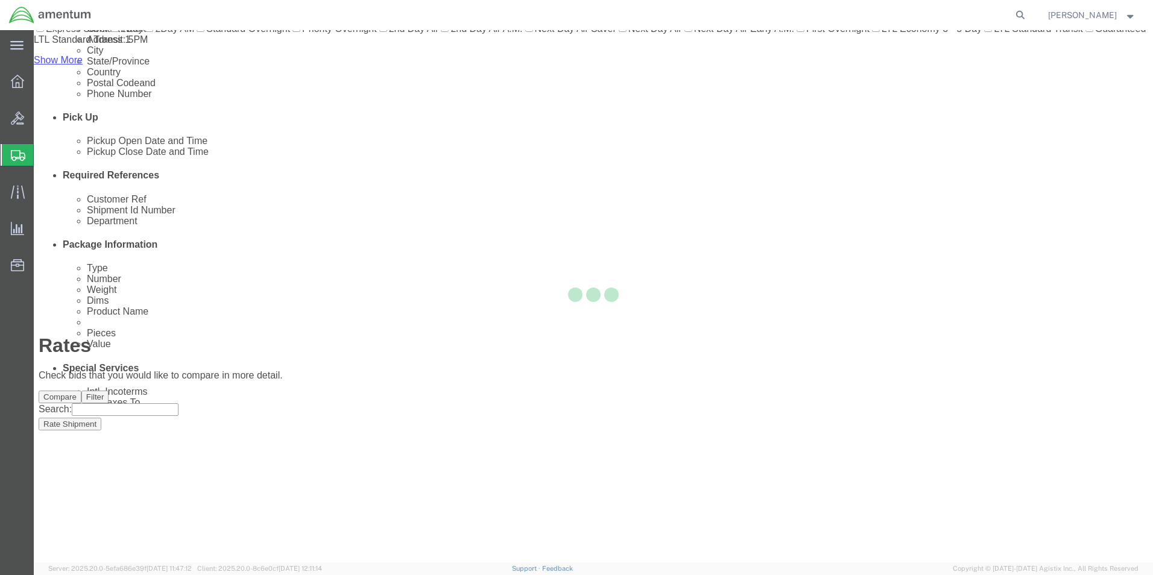
scroll to position [26, 0]
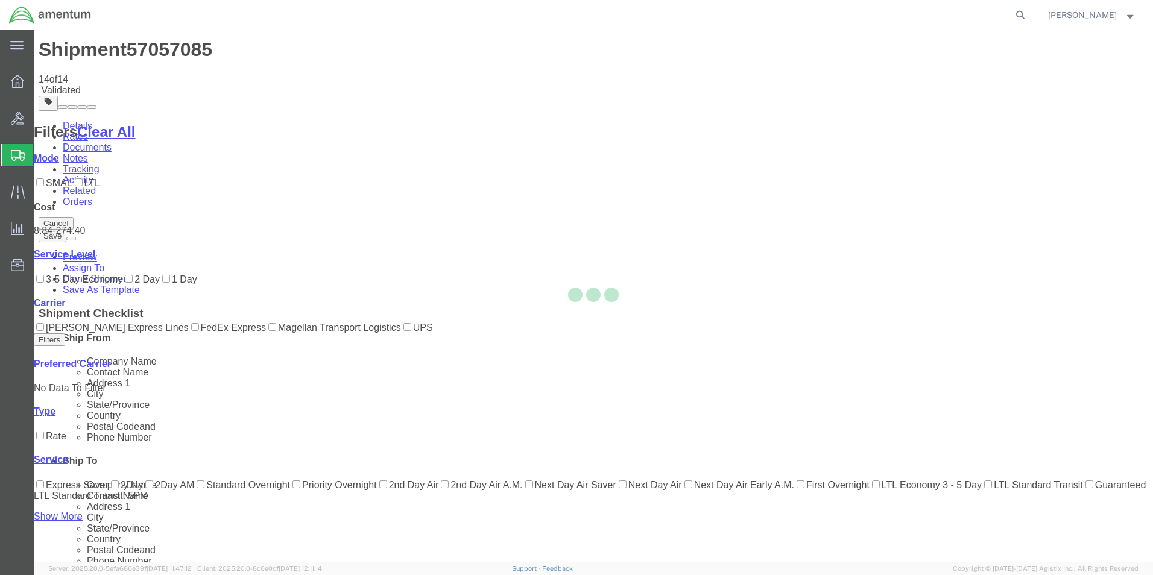
scroll to position [0, 0]
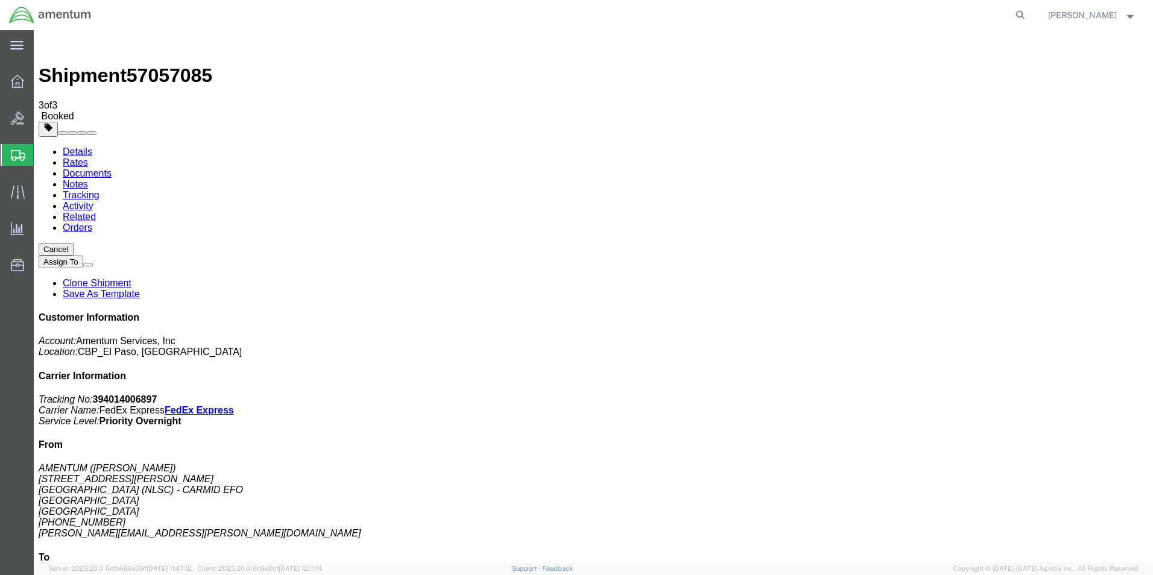
click at [140, 289] on link "Save As Template" at bounding box center [101, 294] width 77 height 10
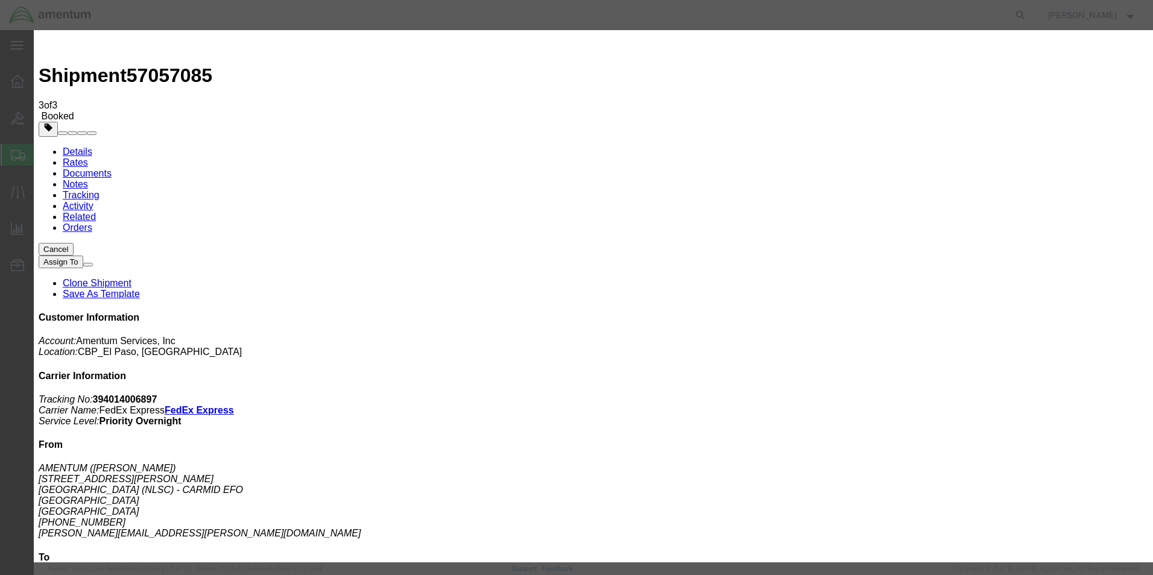
select select "17087"
type input "YUM - LB"
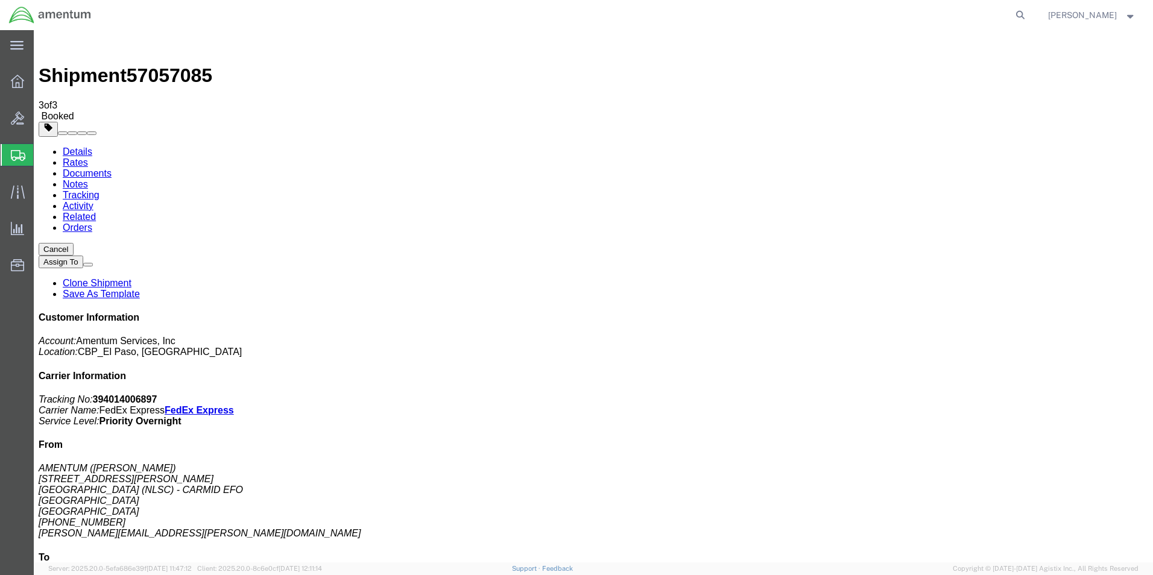
click at [0, 0] on span "Create from Template" at bounding box center [0, 0] width 0 height 0
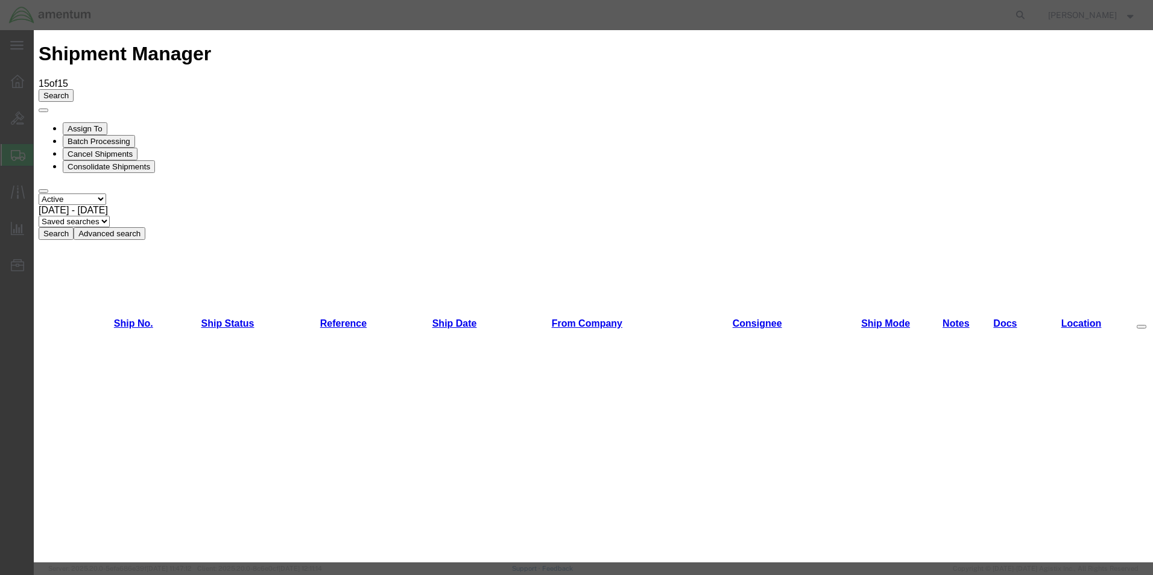
scroll to position [1918, 0]
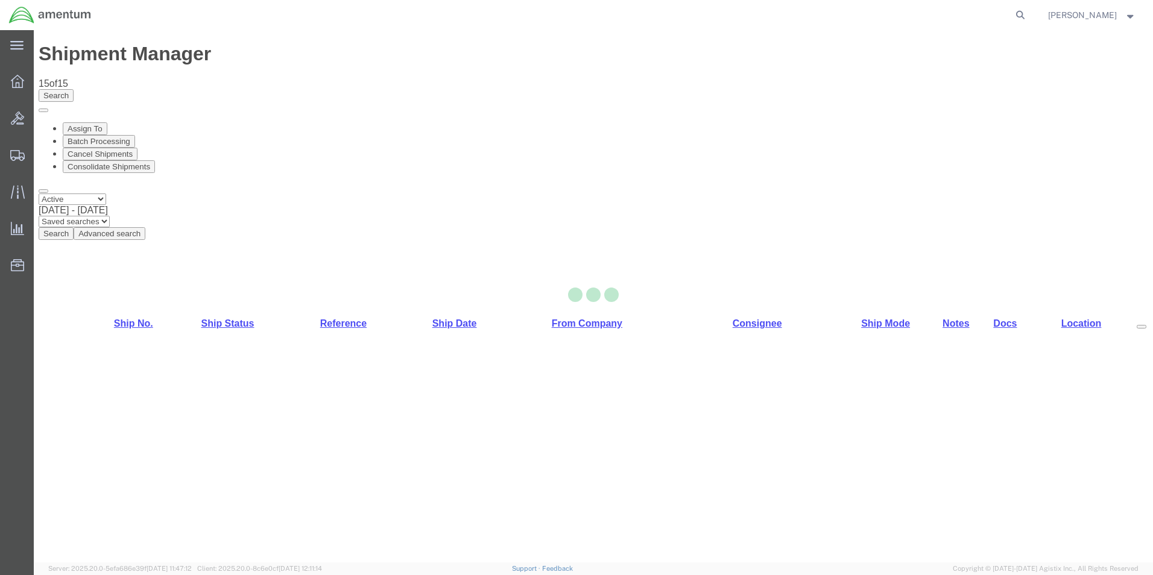
select select "49831"
select select "49949"
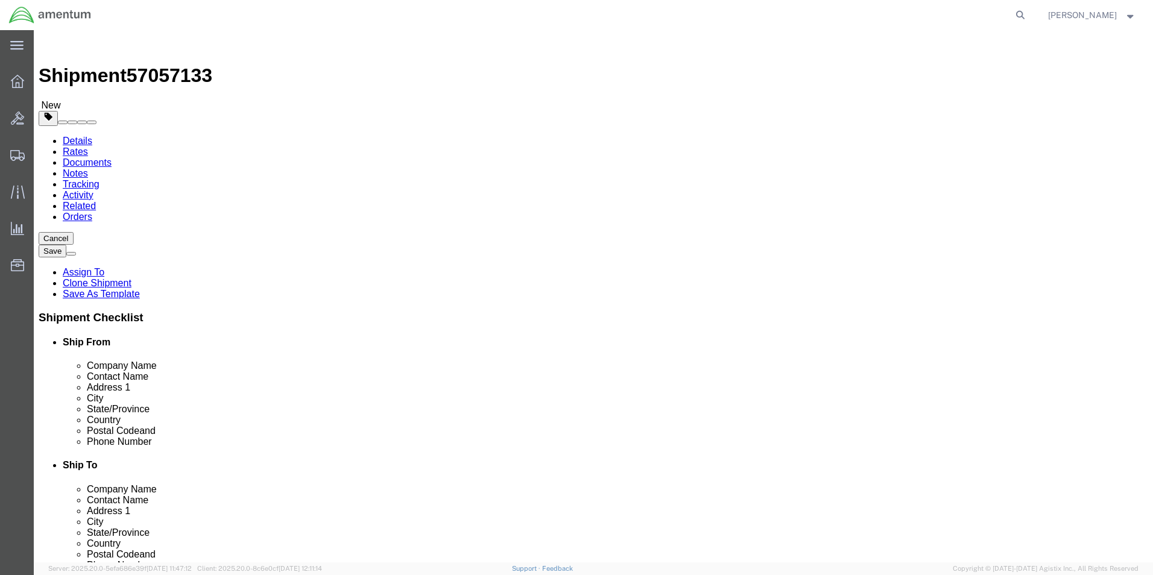
drag, startPoint x: 297, startPoint y: 229, endPoint x: 72, endPoint y: 227, distance: 224.9
click div "Company Name DynCorp International LLC"
type input "AMENTUM"
click div "Ship From Location Location [GEOGRAPHIC_DATA], [GEOGRAPHIC_DATA] Select My Prof…"
click input "[PERSON_NAME][EMAIL_ADDRESS][PERSON_NAME][DOMAIN_NAME]"
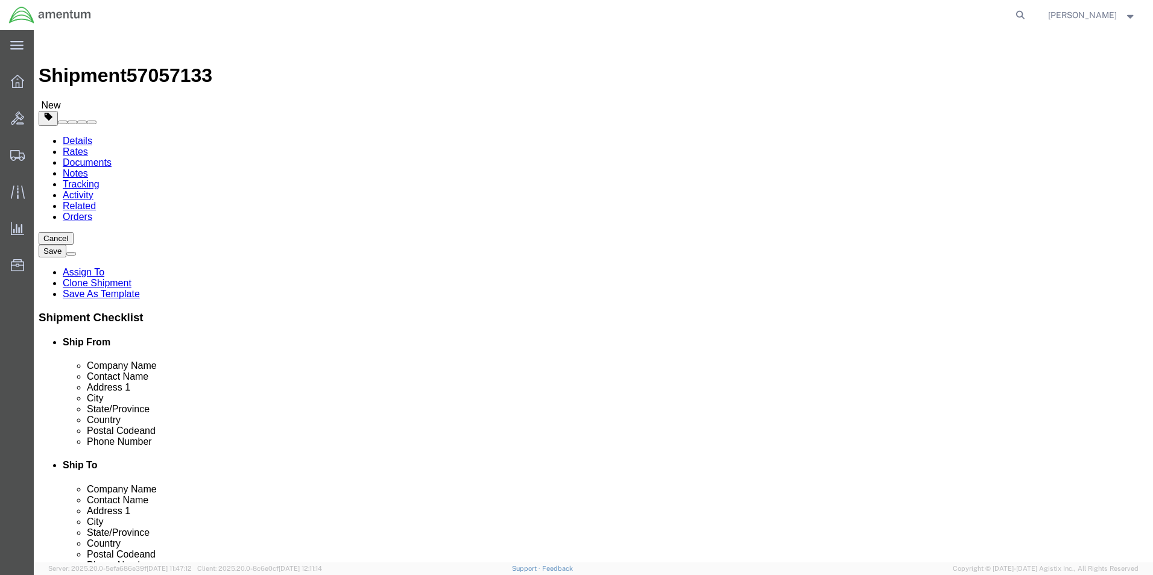
type input "[PERSON_NAME][EMAIL_ADDRESS][PERSON_NAME][DOMAIN_NAME]"
click input "[PERSON_NAME][EMAIL_ADDRESS][PERSON_NAME][DOMAIN_NAME]"
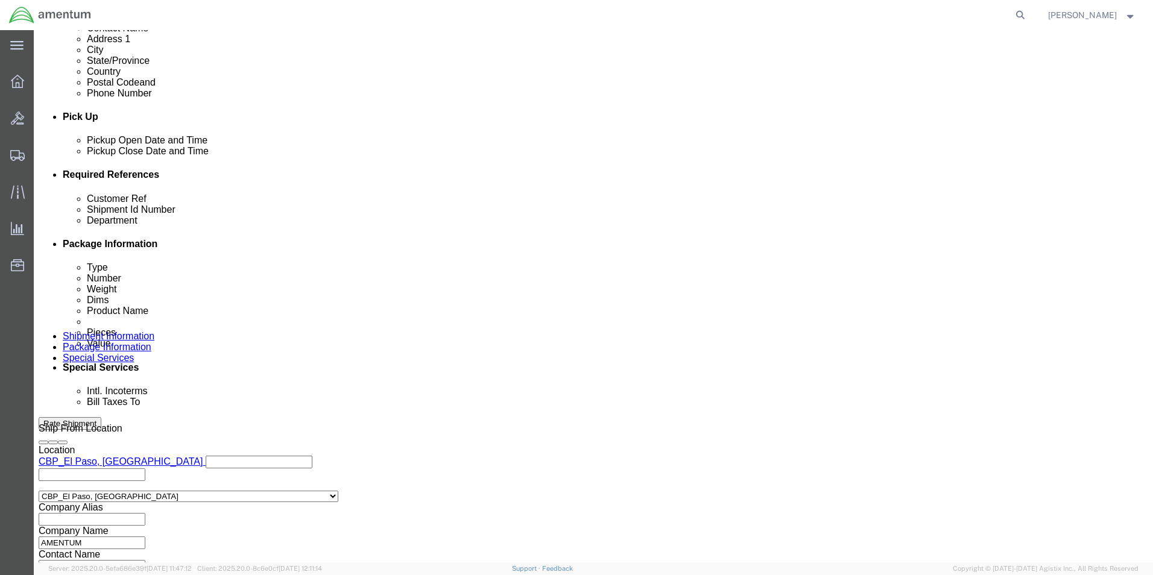
scroll to position [482, 0]
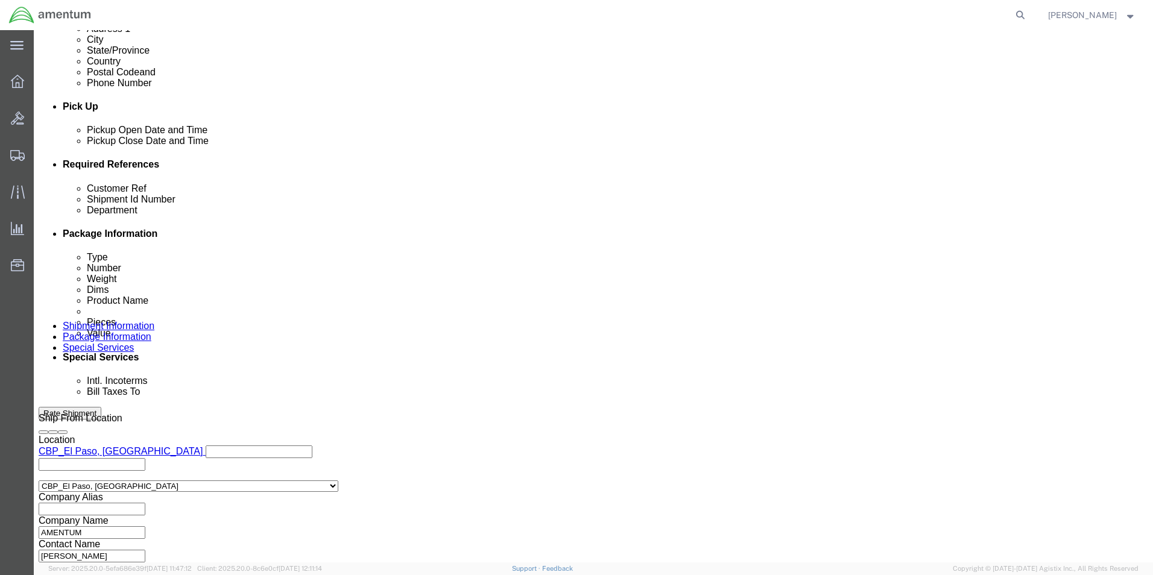
type input "[PERSON_NAME][EMAIL_ADDRESS][PERSON_NAME][DOMAIN_NAME]"
drag, startPoint x: 198, startPoint y: 259, endPoint x: 56, endPoint y: 260, distance: 141.7
click div "Customer Ref 74459"
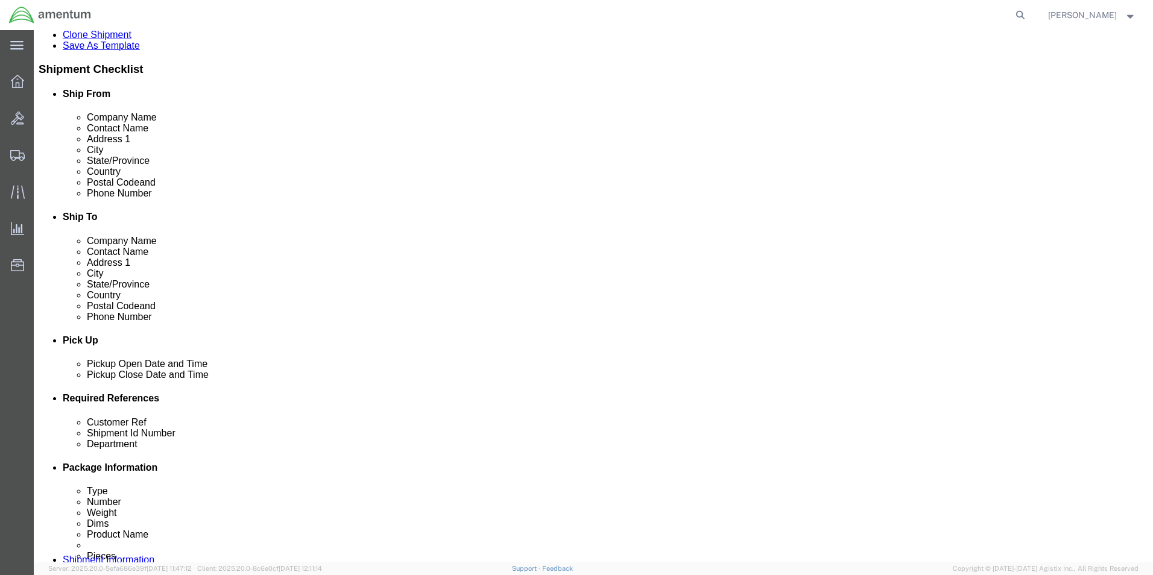
scroll to position [422, 0]
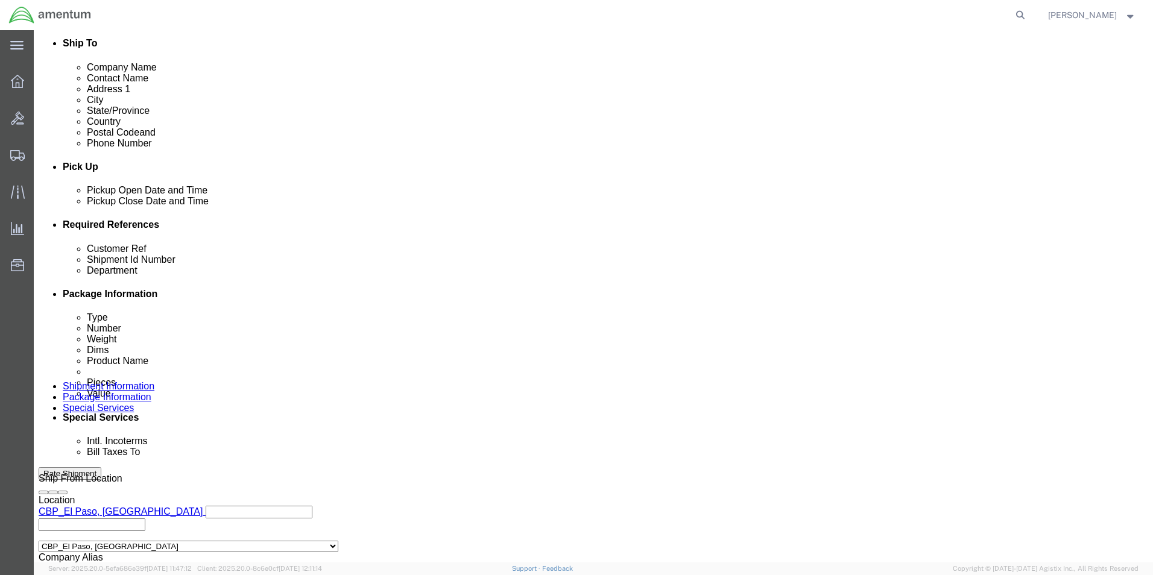
type input "009596"
drag, startPoint x: 479, startPoint y: 324, endPoint x: 435, endPoint y: 324, distance: 43.4
click div "Shipment Id Number 74459"
type input "009596"
click input "6118.00.03.2219.000.WTU.0000"
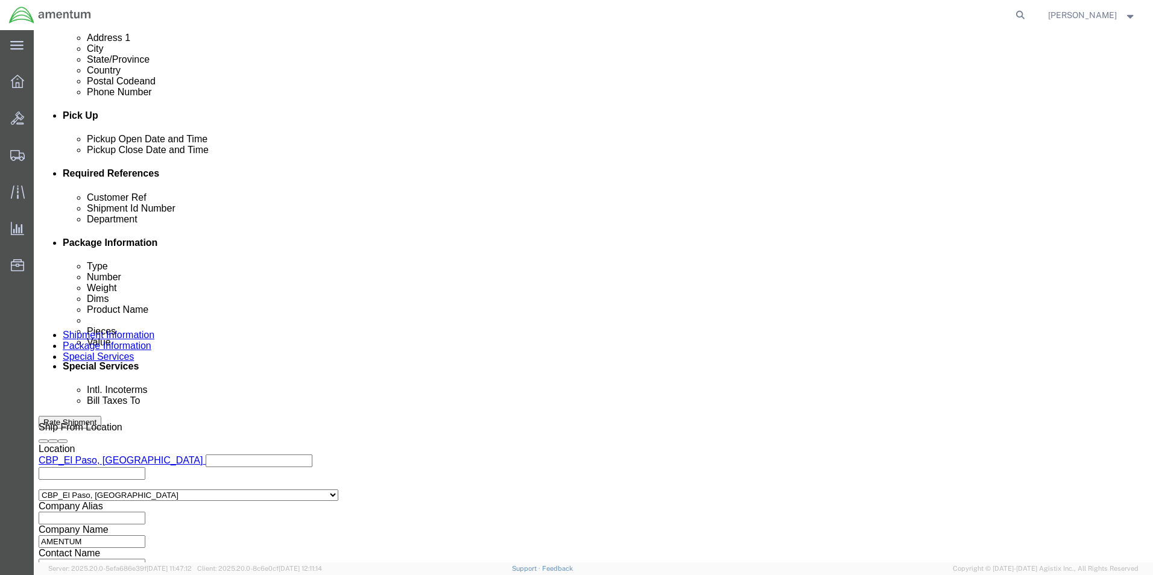
scroll to position [526, 0]
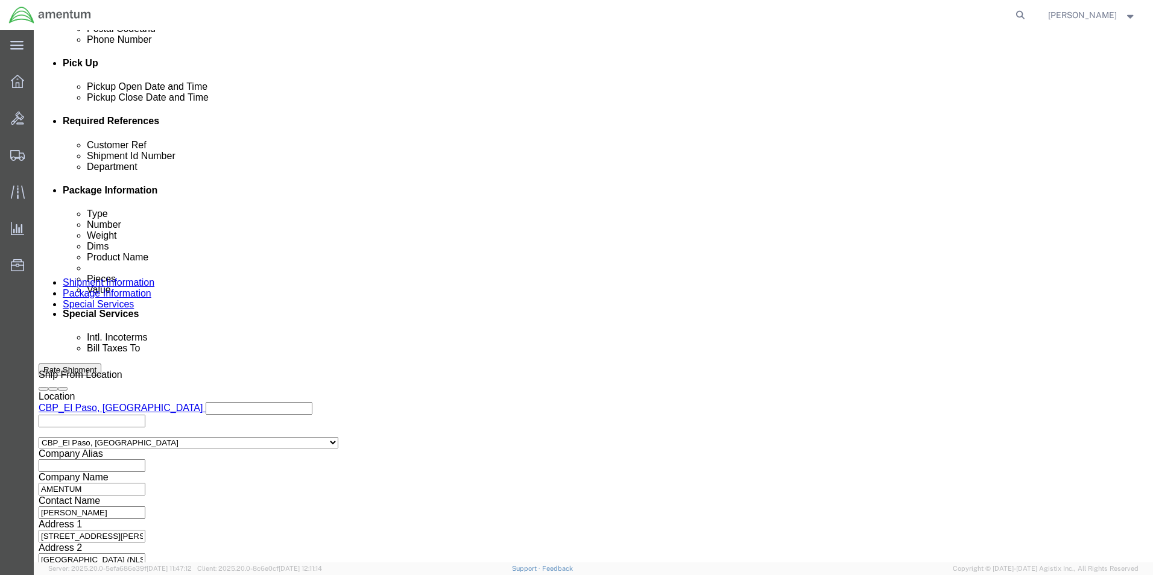
type input "6118.04.03.2219.000.WTU.0000"
click div "Previous Continue"
click button "Continue"
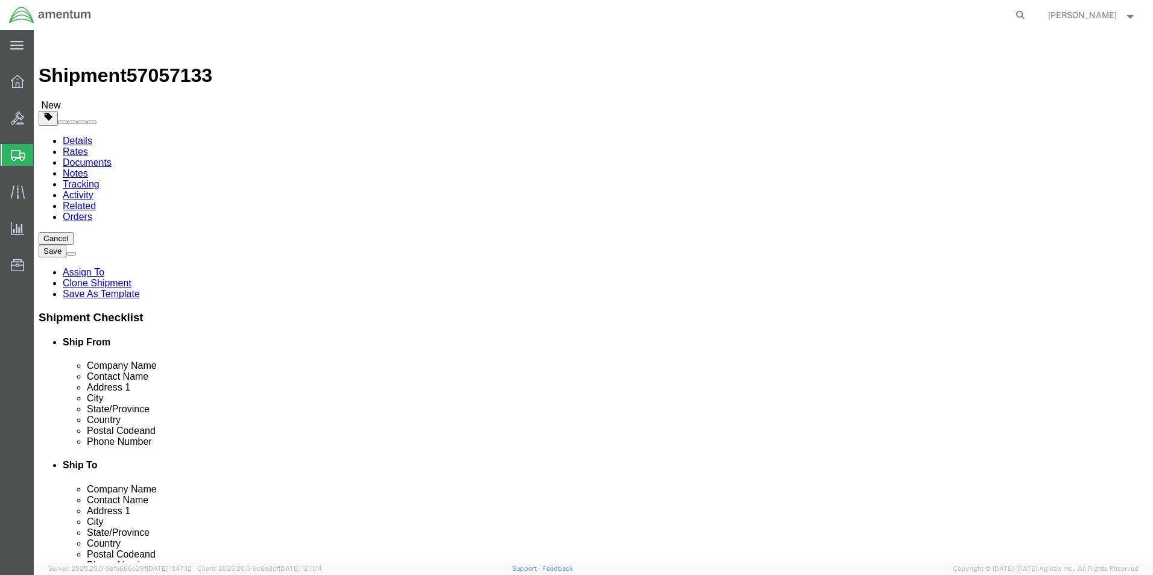
drag, startPoint x: 198, startPoint y: 255, endPoint x: 80, endPoint y: 271, distance: 119.2
click div "Package Type Select Bale(s) Basket(s) Bolt(s) Bottle(s) Buckets Bulk Bundle(s) …"
type input "13"
type input "15"
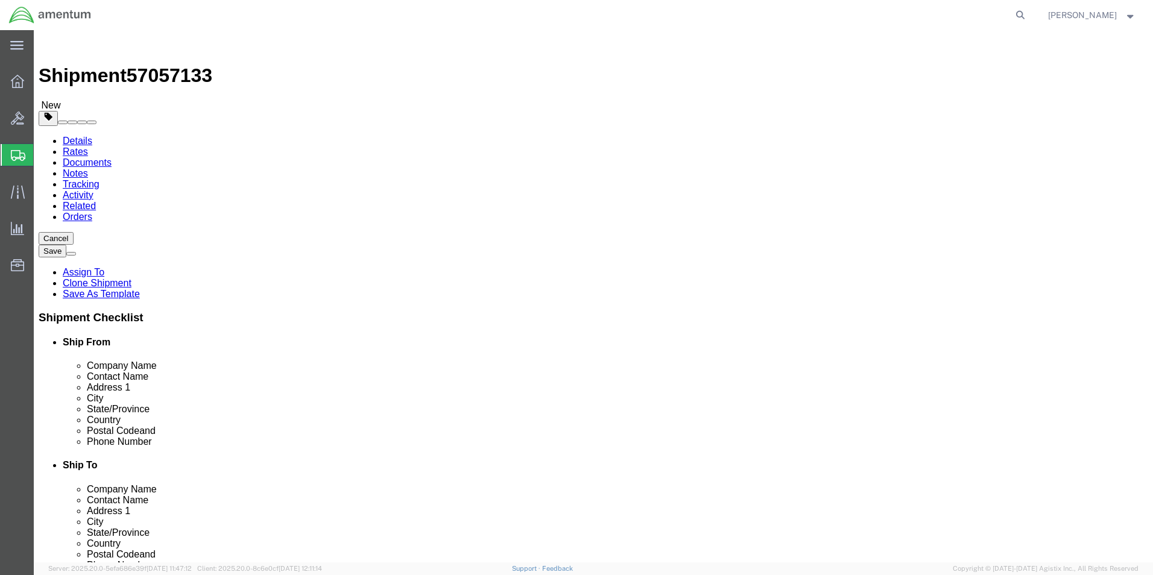
click input "3.00"
type input "3"
type input "0"
type input "10"
click dd "2600.00 USD"
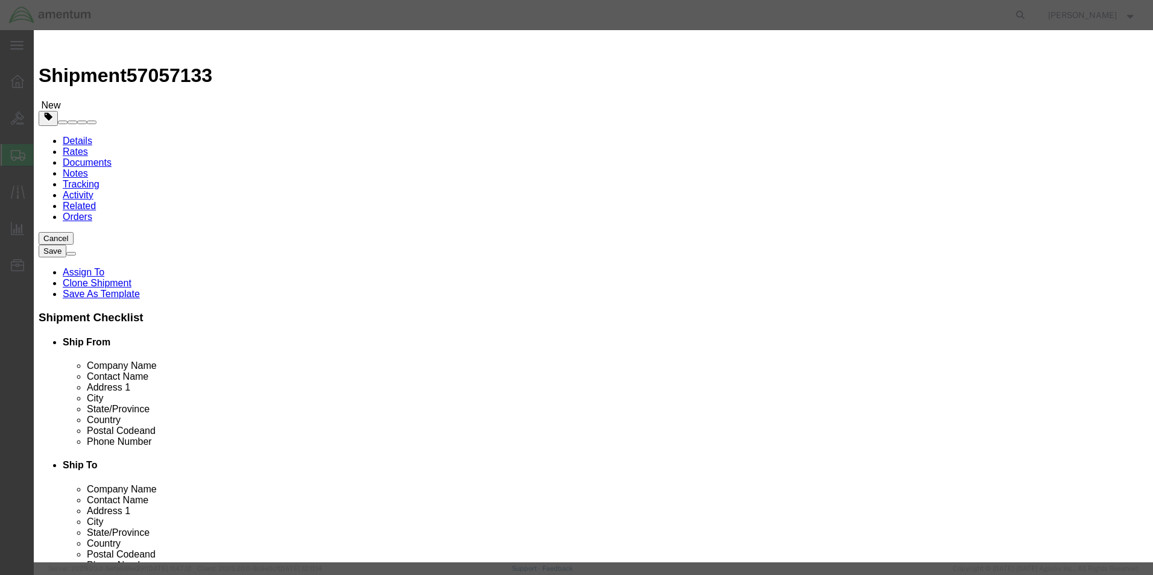
drag, startPoint x: 360, startPoint y: 139, endPoint x: 288, endPoint y: 139, distance: 72.4
click div "Total Value 2600.00 Select ADP AED AFN ALL AMD AOA ARS ATS AUD AWG AZN BAM BBD …"
drag, startPoint x: 374, startPoint y: 110, endPoint x: 356, endPoint y: 114, distance: 17.9
click input "4.00"
type input "1"
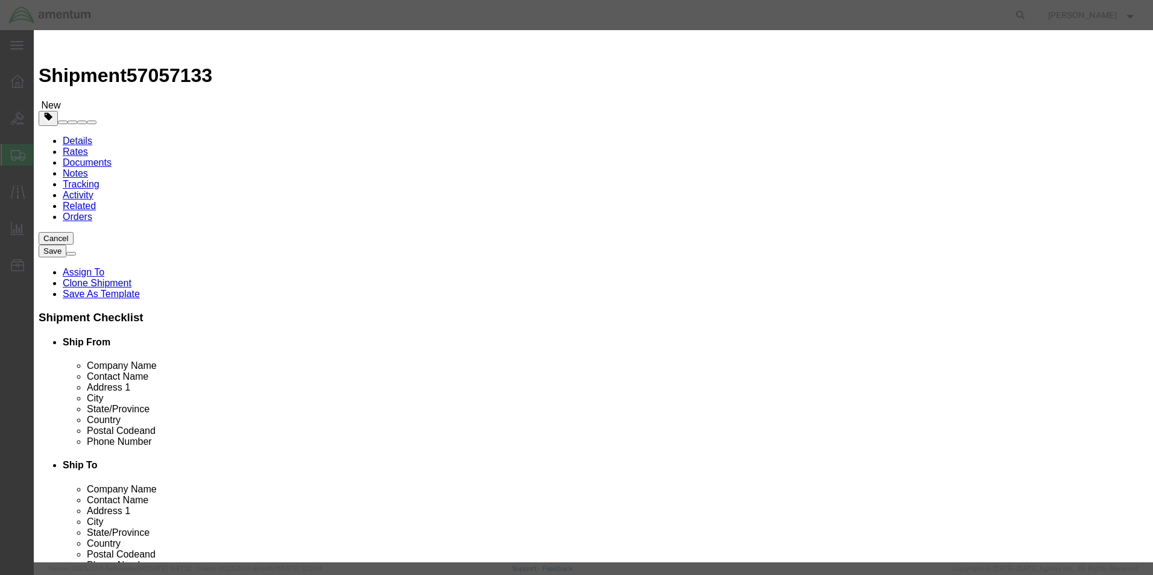
drag, startPoint x: 384, startPoint y: 137, endPoint x: 323, endPoint y: 136, distance: 60.9
click div "Total Value Total value of all the pieces 650 Select ADP AED AFN ALL AMD AOA AR…"
type input "100"
click div "Save & Add Another Save & Close Close"
click button "Save & Close"
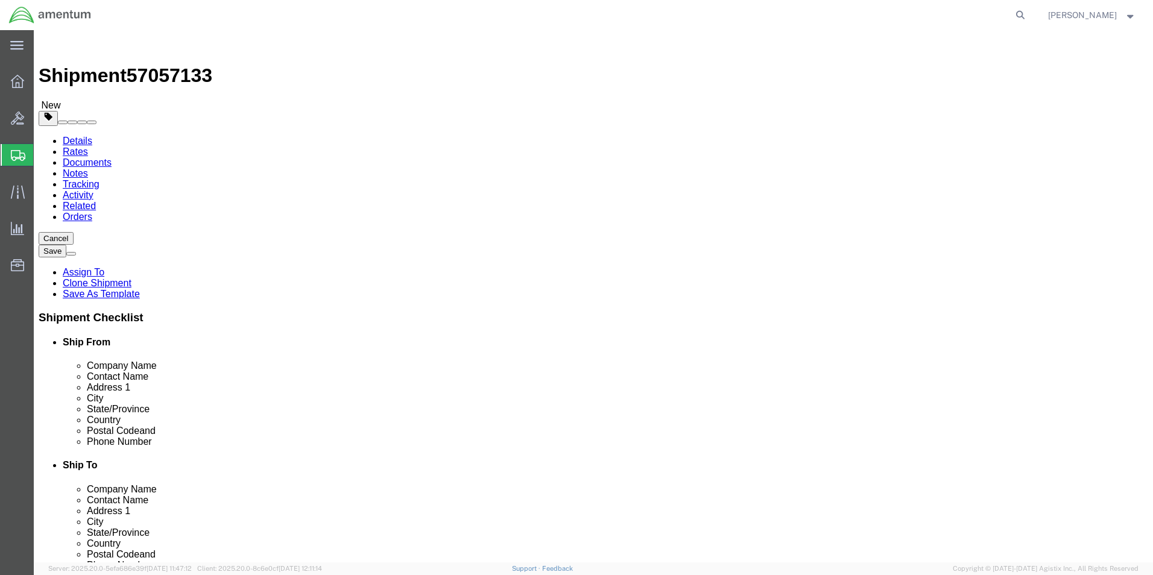
click button "Continue"
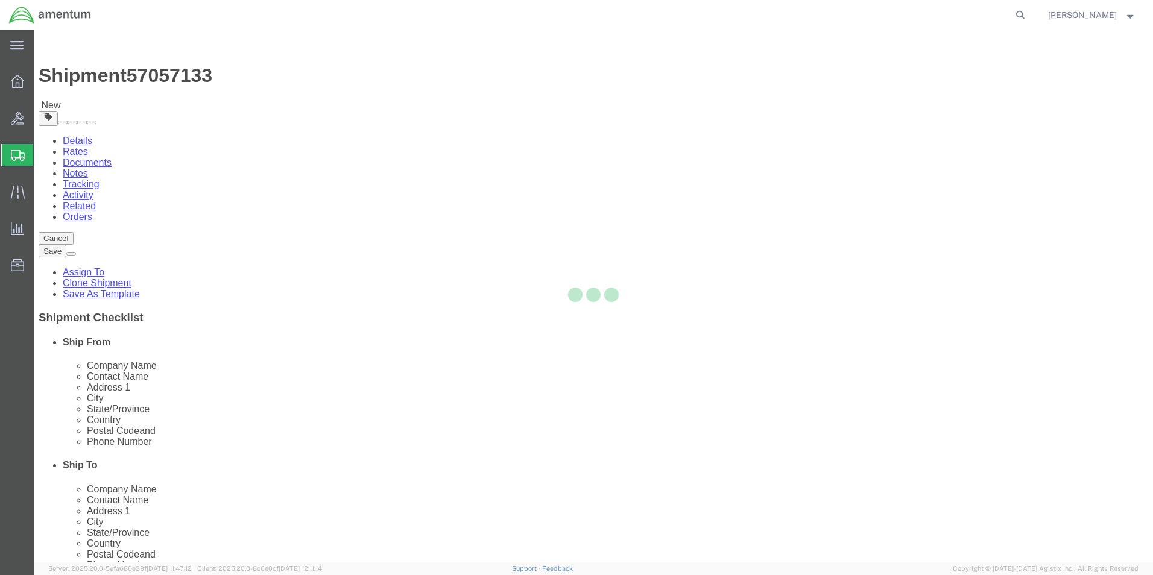
select select
select select "DEPARTMENT"
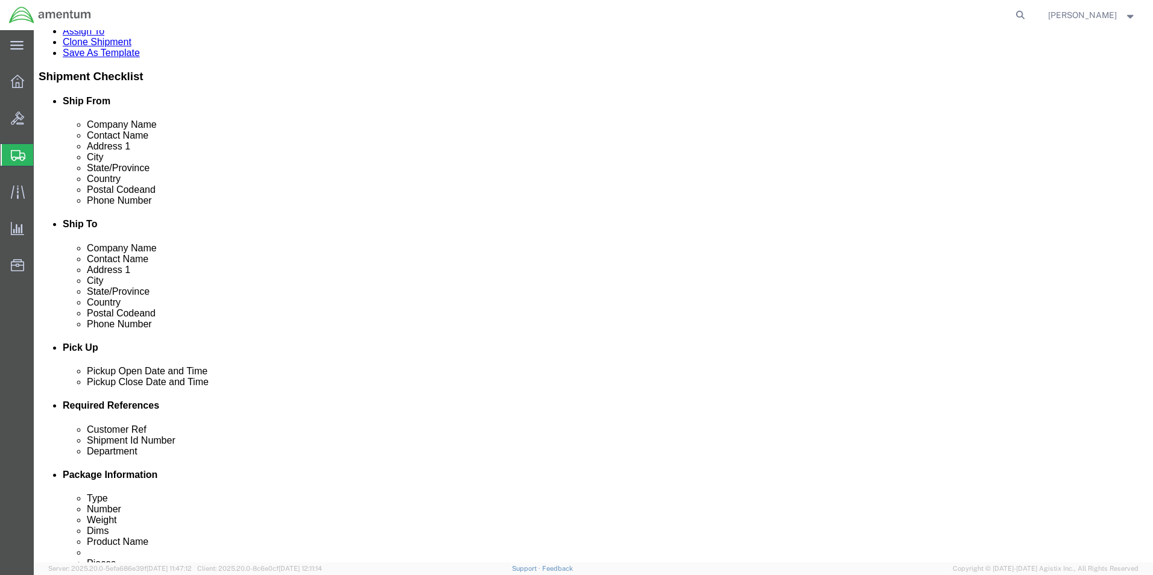
scroll to position [362, 0]
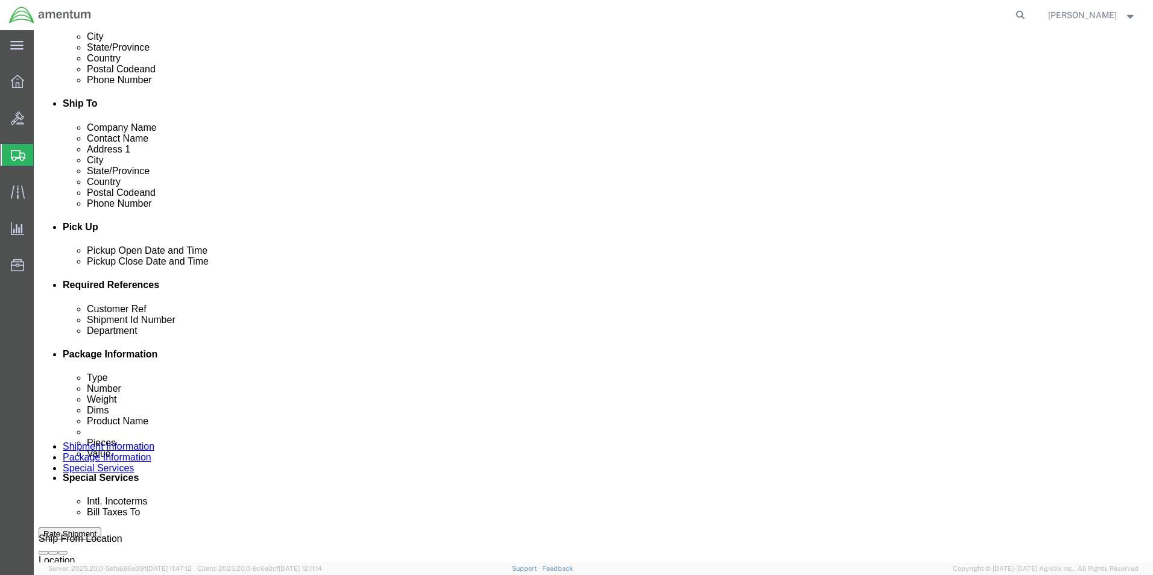
click select "Select Recipient Account Sender/Shipper Third Party Account"
select select "SHIP"
click select "Select Recipient Account Sender/Shipper Third Party Account"
click select "Select 6118.03.03.2219.000.DPA.0000 6118.03.03.2219.000.SOC.0000 6118.03.03.221…"
select select "96742"
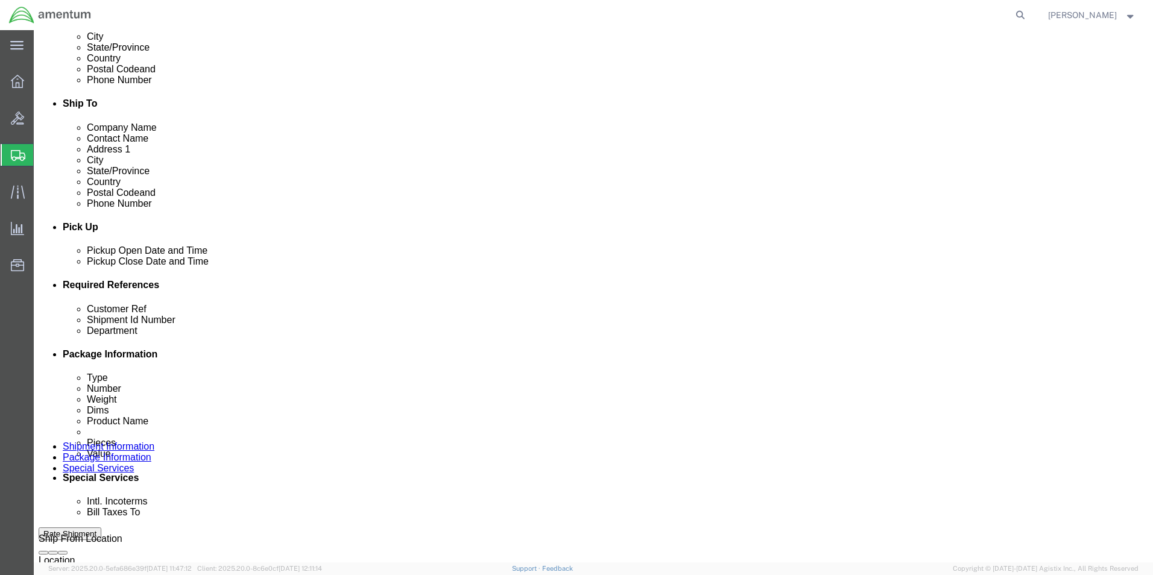
click select "Select 6118.03.03.2219.000.DPA.0000 6118.03.03.2219.000.SOC.0000 6118.03.03.221…"
click button "Rate Shipment"
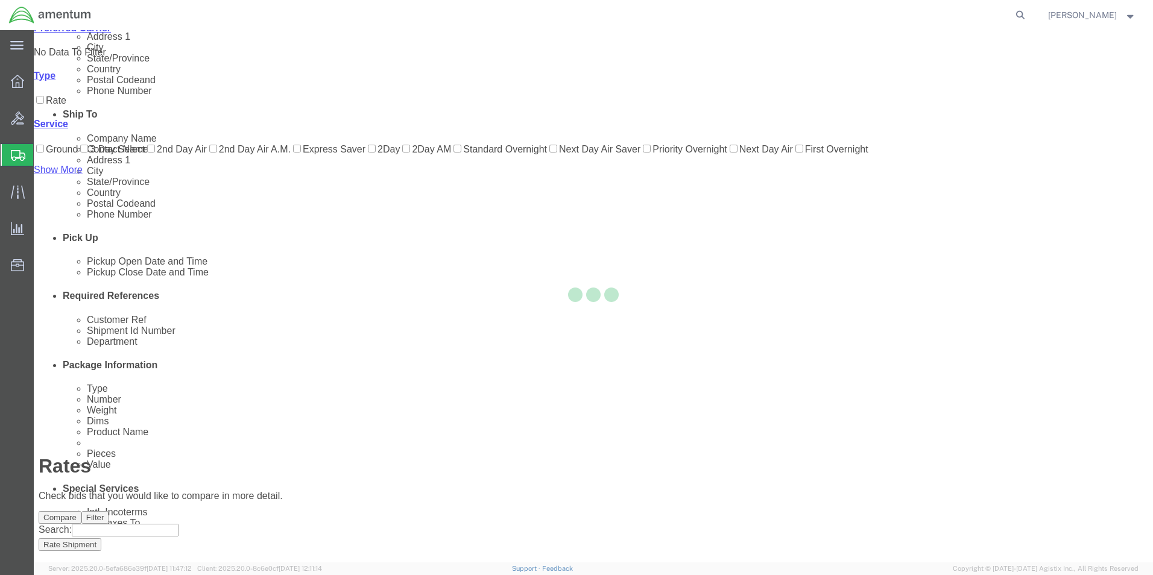
scroll to position [2, 0]
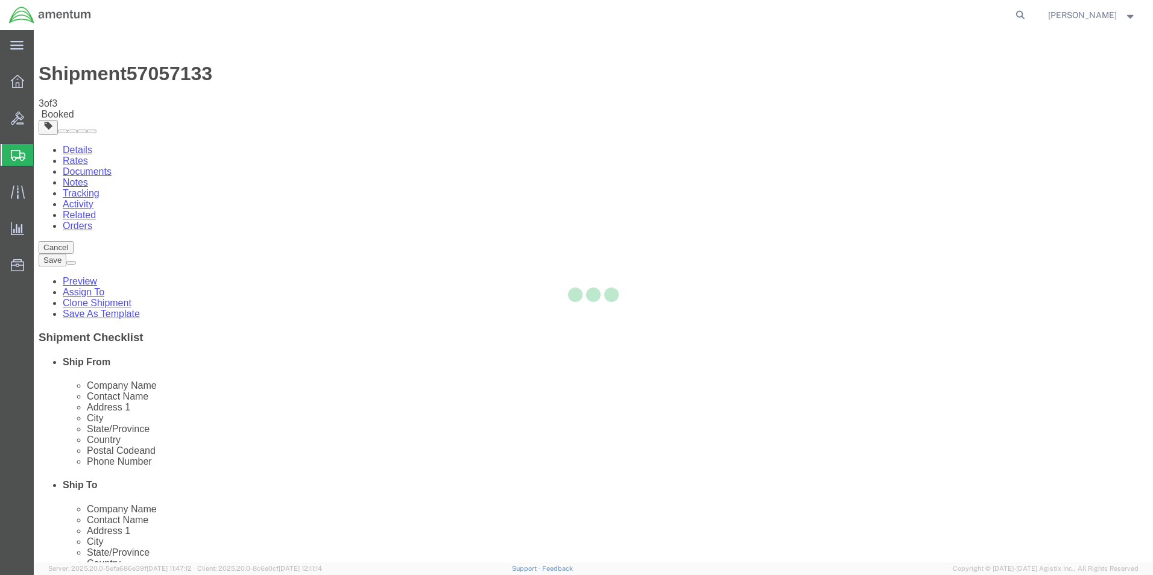
scroll to position [0, 0]
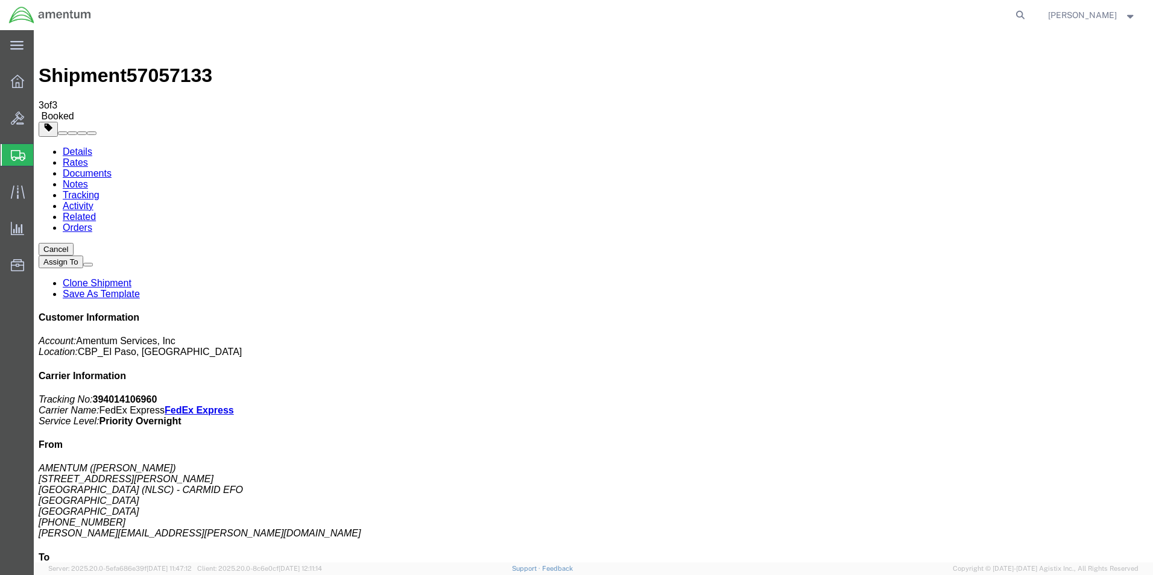
click at [93, 263] on button at bounding box center [88, 265] width 10 height 4
click at [140, 289] on link "Save As Template" at bounding box center [101, 294] width 77 height 10
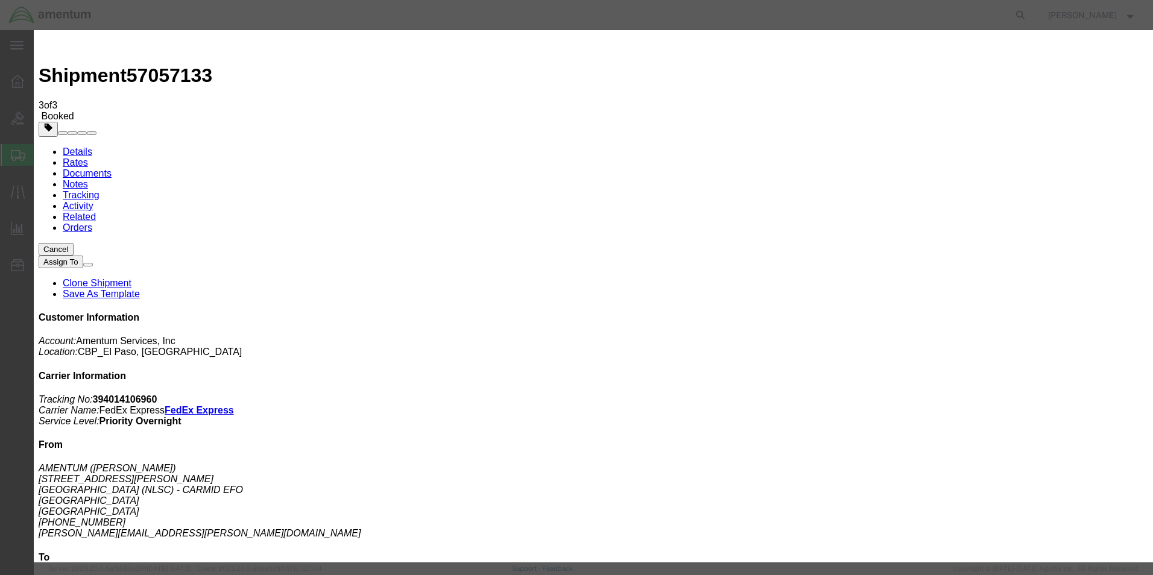
select select "18949"
type input "WTU - LB"
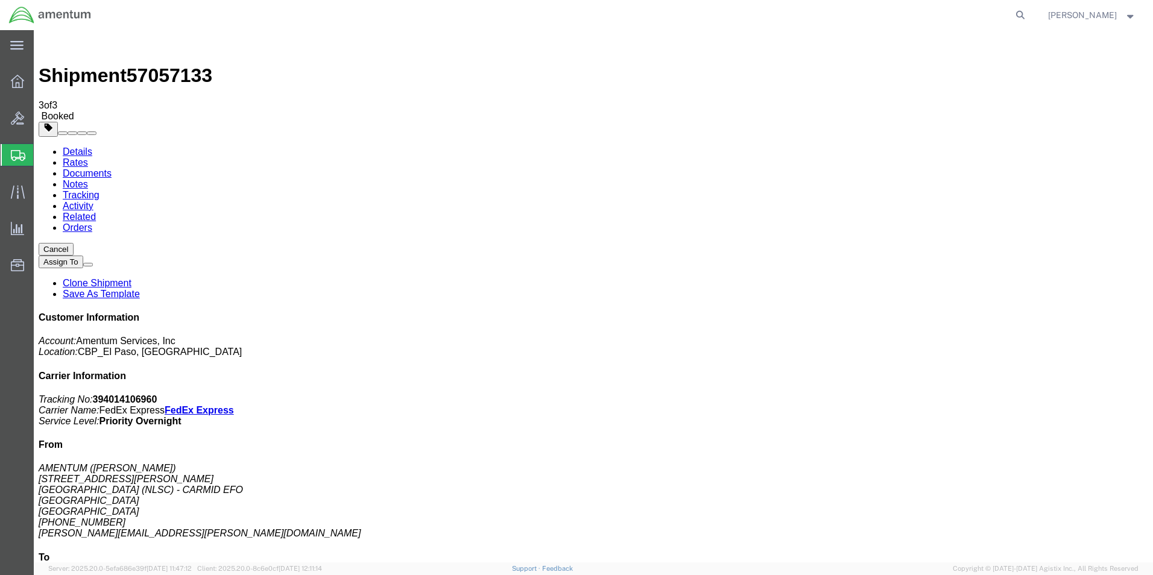
click at [0, 0] on span "Create from Template" at bounding box center [0, 0] width 0 height 0
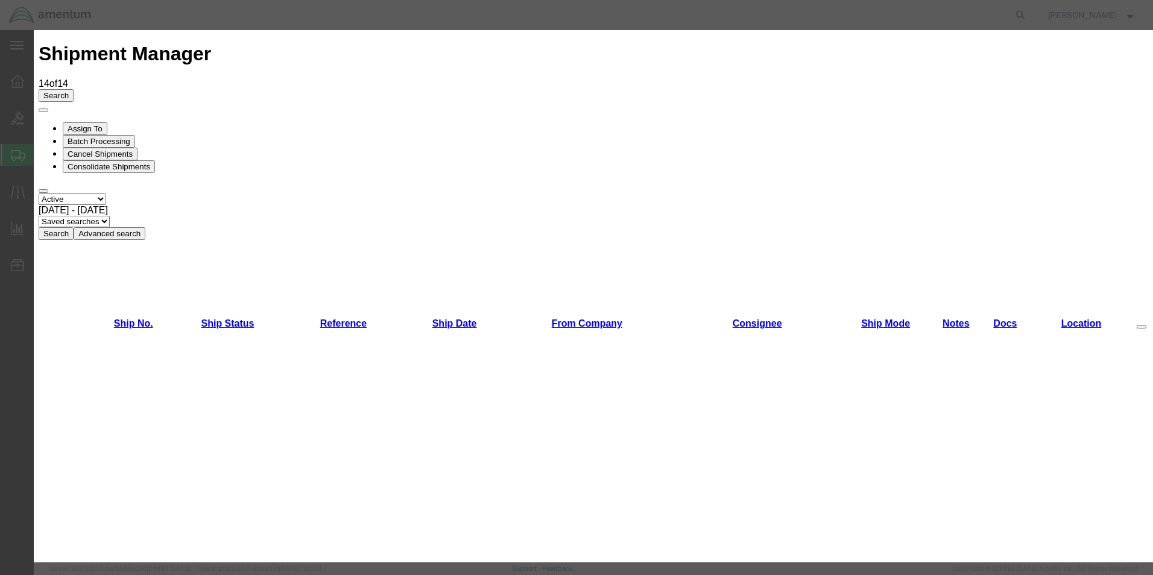
scroll to position [1918, 0]
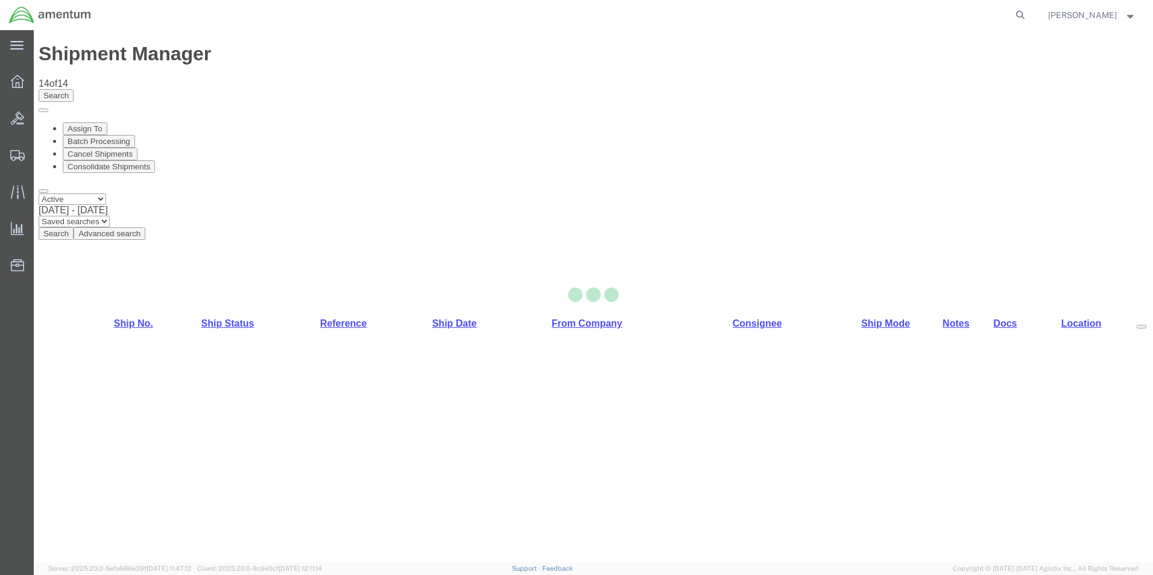
select select "49831"
select select "49945"
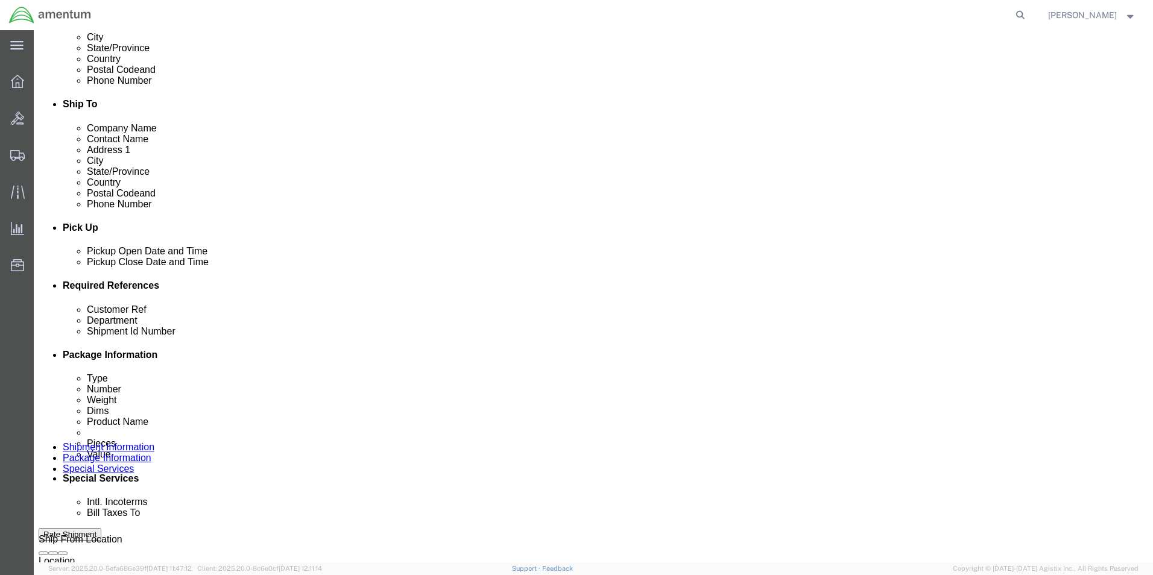
scroll to position [362, 0]
drag, startPoint x: 209, startPoint y: 381, endPoint x: 108, endPoint y: 382, distance: 100.7
click div "Customer Ref 319305"
type input "009751"
drag, startPoint x: 215, startPoint y: 402, endPoint x: 5, endPoint y: 430, distance: 211.7
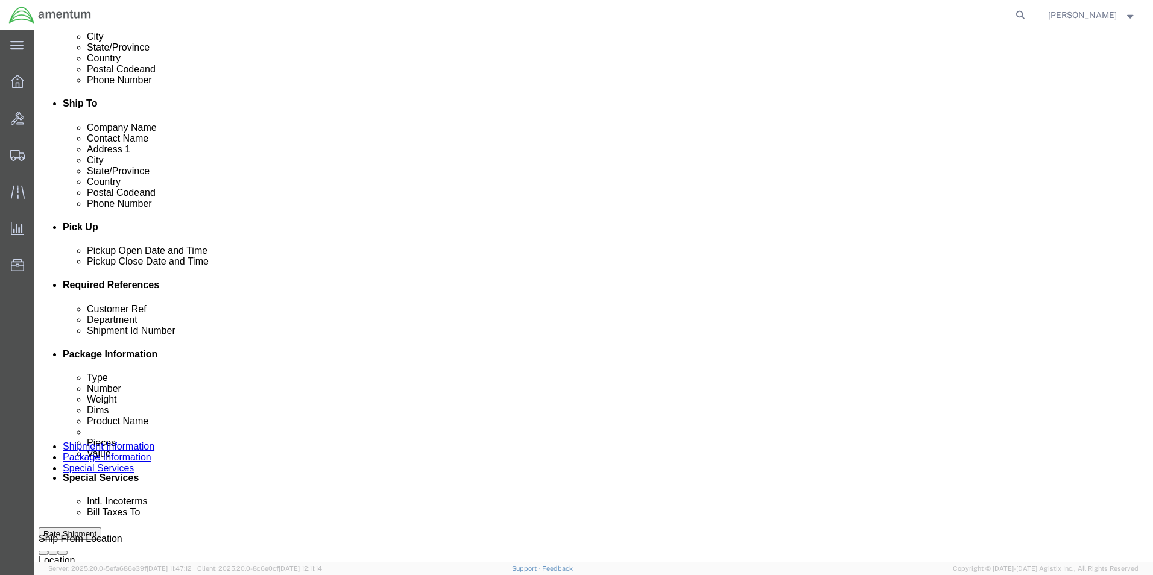
click html "Shipment 57057209 New Details Rates Documents Notes Tracking Activity Related O…"
type input "009751"
click input "6118.03.03.2219.000.WST.0000"
type input "6118.04.03.2219.000.WST.0000"
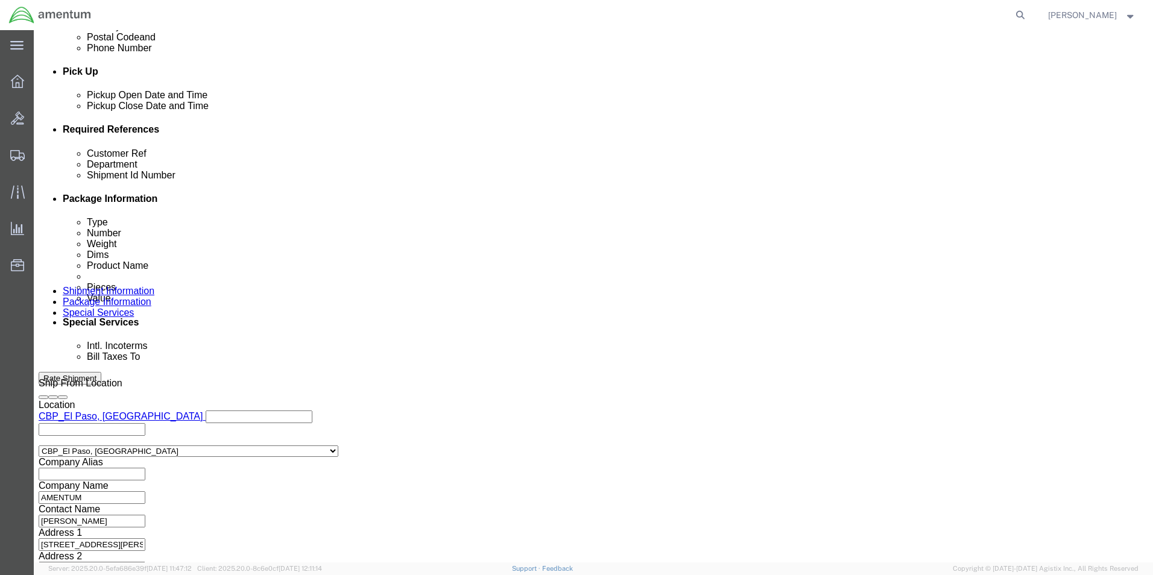
scroll to position [526, 0]
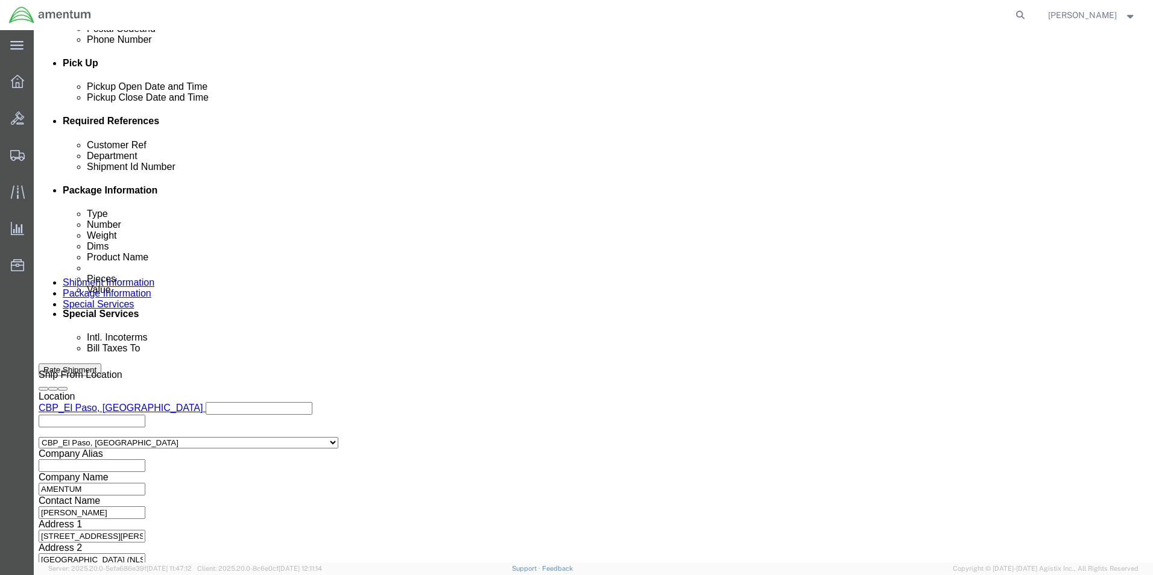
click button "Continue"
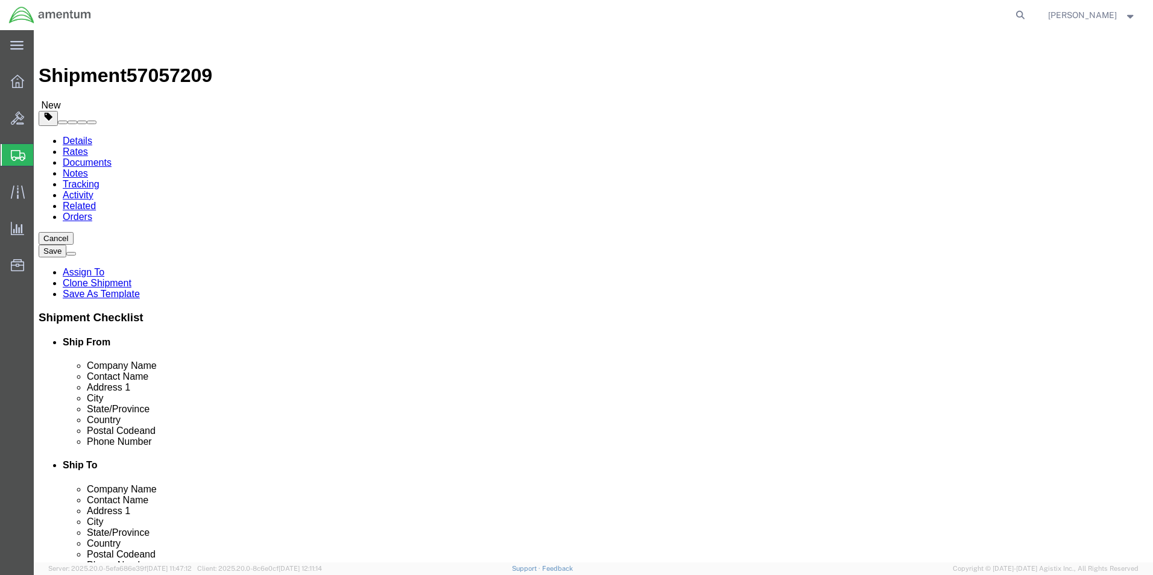
click select "Select Bale(s) Basket(s) Bolt(s) Bottle(s) Buckets Bulk Bundle(s) Can(s) Cardbo…"
select select "YRPK"
click select "Select Bale(s) Basket(s) Bolt(s) Bottle(s) Buckets Bulk Bundle(s) Can(s) Cardbo…"
click div "Dimensions Length 17.50 x Width 12.50 x Height 3.00 Select cm ft in"
type input "20"
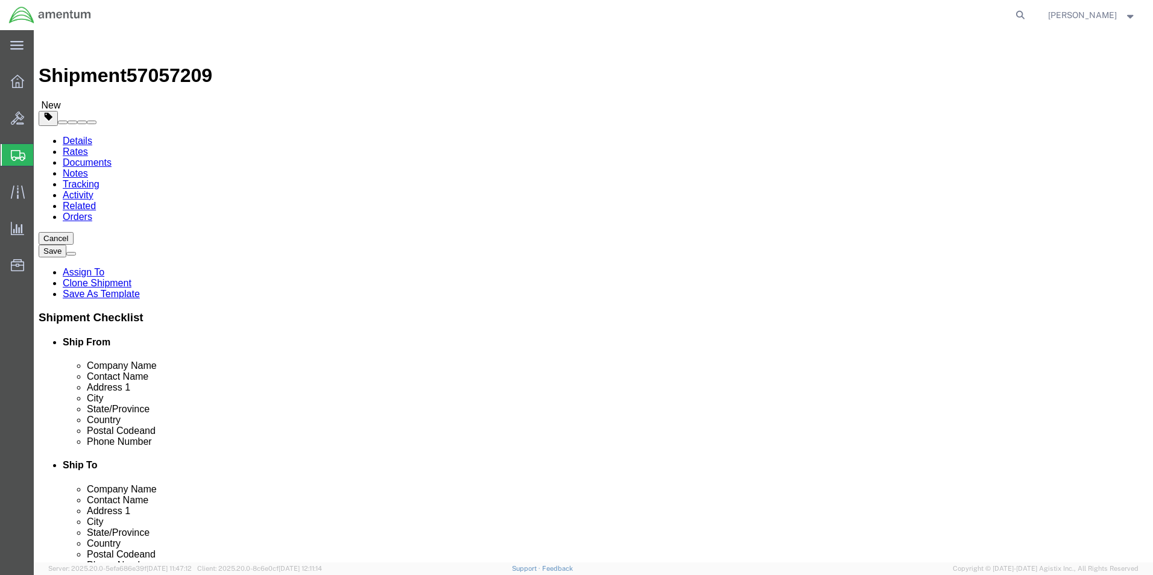
type input "10"
type input "8"
drag, startPoint x: 189, startPoint y: 280, endPoint x: 143, endPoint y: 277, distance: 45.9
click div "Weight 3.00 Select kgs lbs Ship. t°"
type input "3"
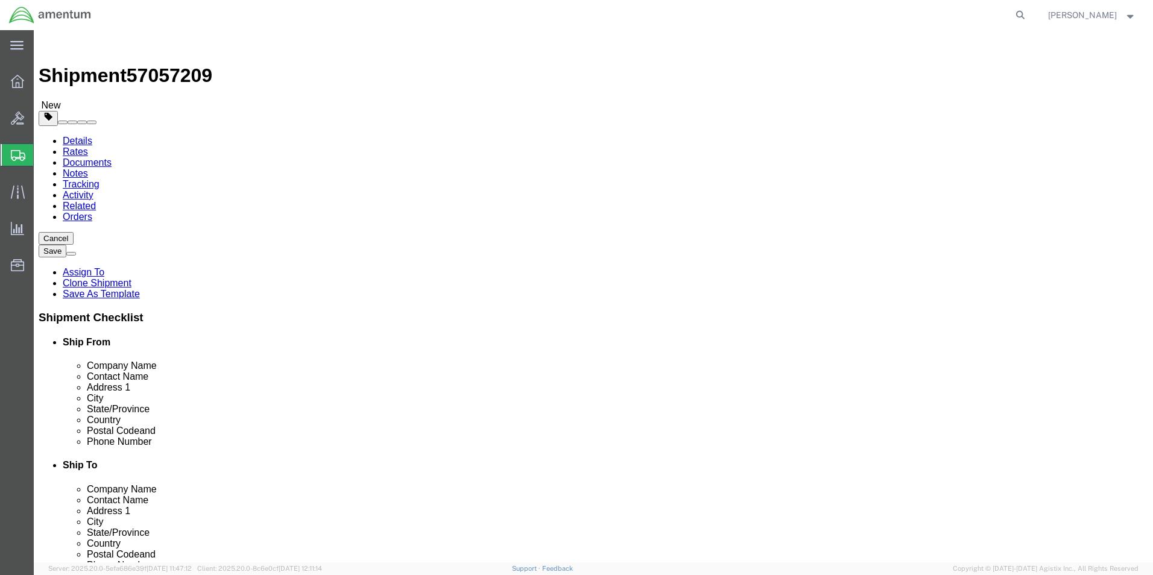
click div "Pieces: 73.00 Each Total value: 100.00 USD"
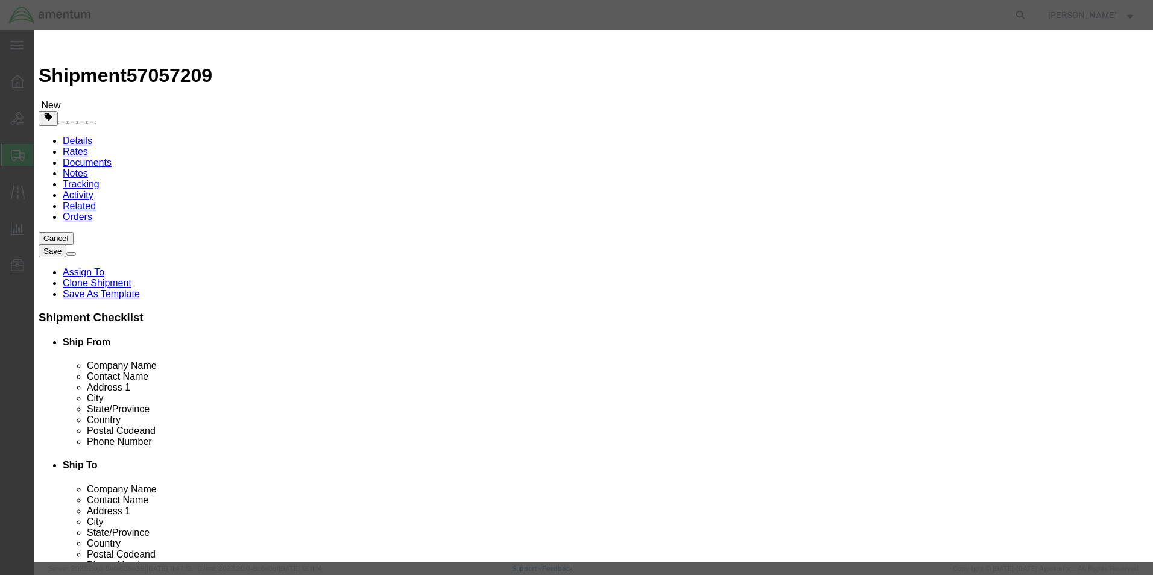
click div "Pieces 73.00 Select Bag Barrels 100Board Feet Bottle Box Blister Pack Carats Ca…"
type input "1"
click input "1.37"
type input "1"
type input "100"
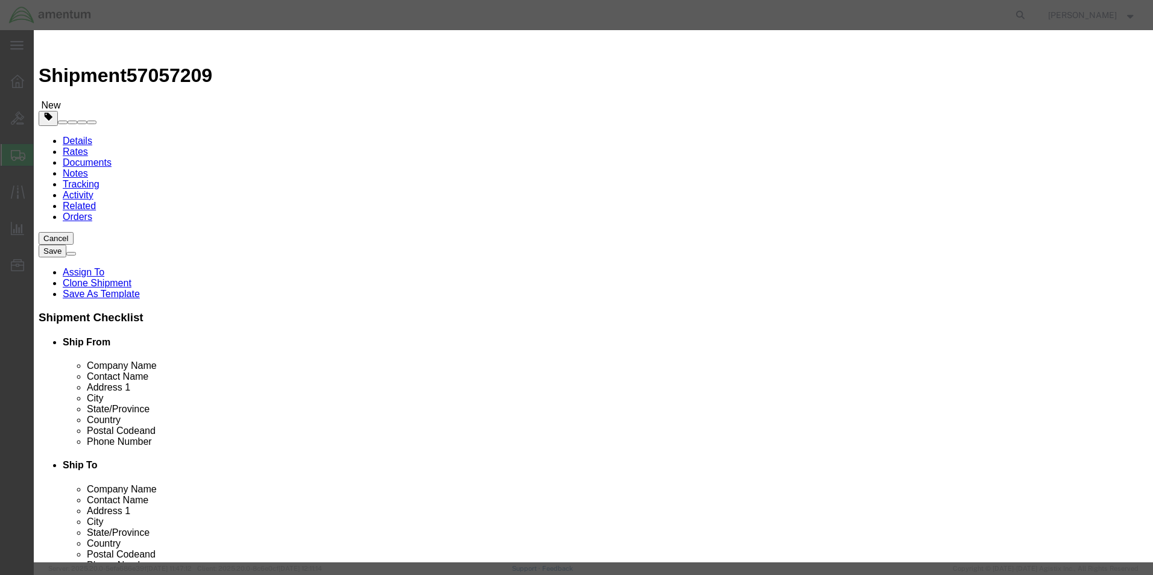
click div "Save & Add Another Save & Close Close"
click button "Save & Close"
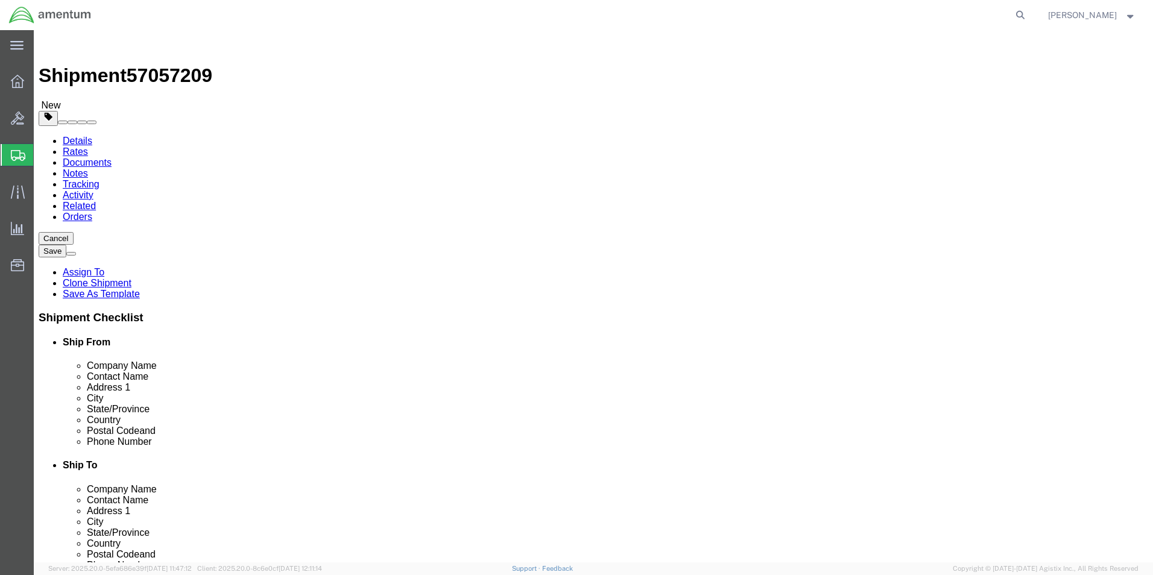
click button "Continue"
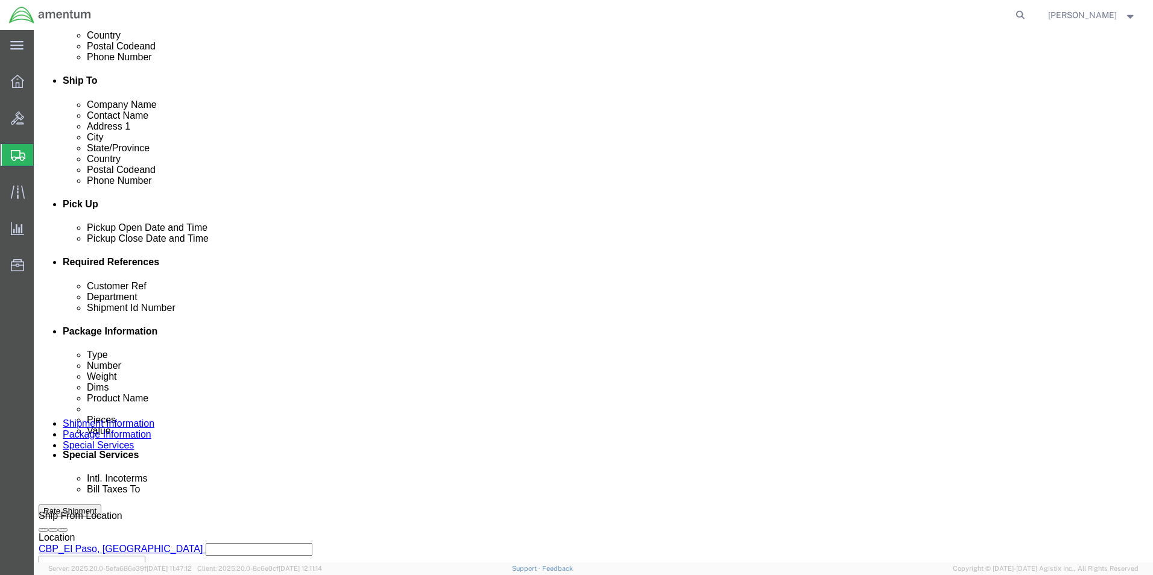
scroll to position [482, 0]
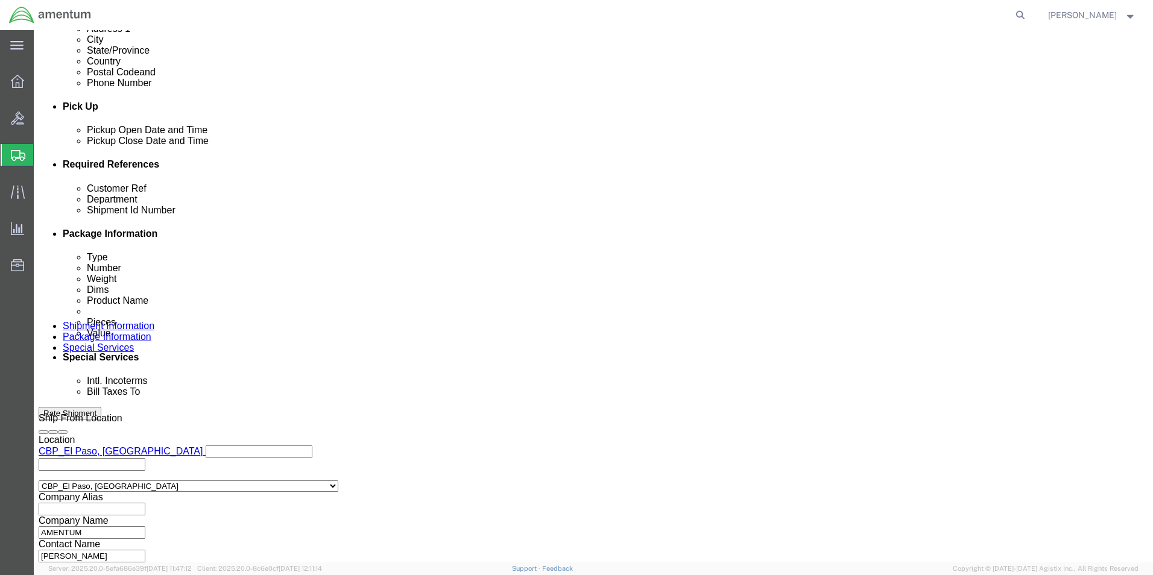
click select "Select Recipient Account Sender/Shipper Third Party Account"
select select "SHIP"
click select "Select Recipient Account Sender/Shipper Third Party Account"
click select "Select 6118.03.03.2219.000.DPA.0000 6118.03.03.2219.000.SOC.0000 6118.03.03.221…"
select select "96735"
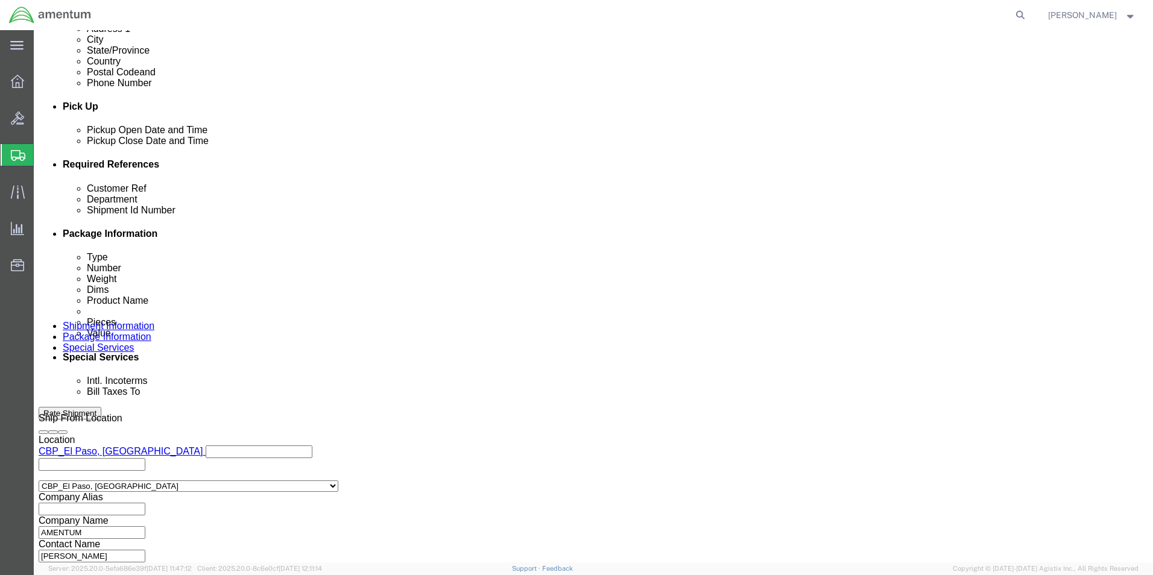
click select "Select 6118.03.03.2219.000.DPA.0000 6118.03.03.2219.000.SOC.0000 6118.03.03.221…"
click button "Rate Shipment"
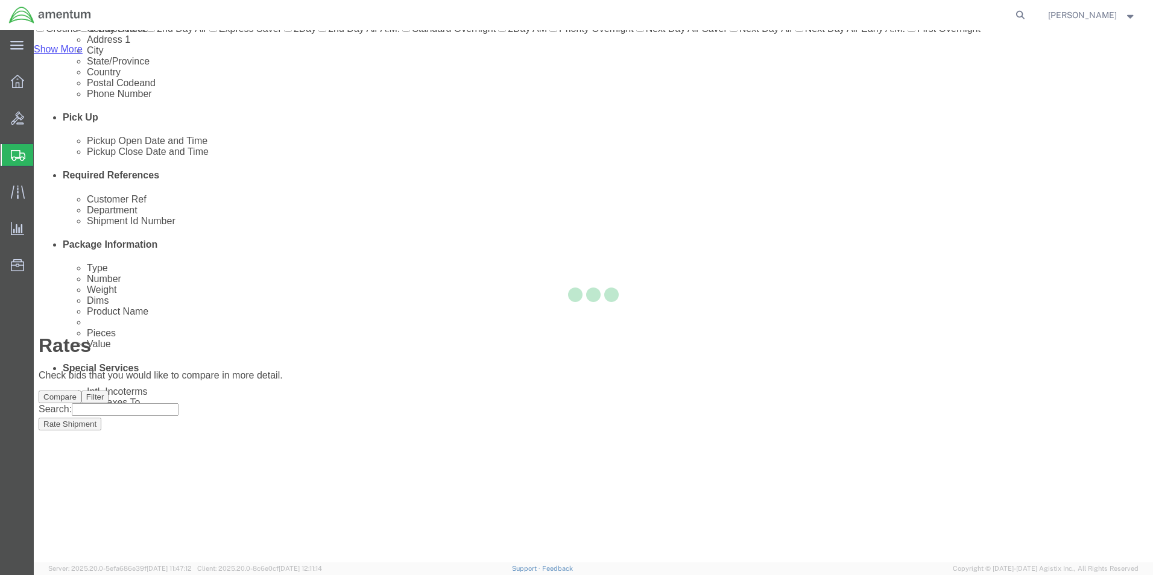
scroll to position [26, 0]
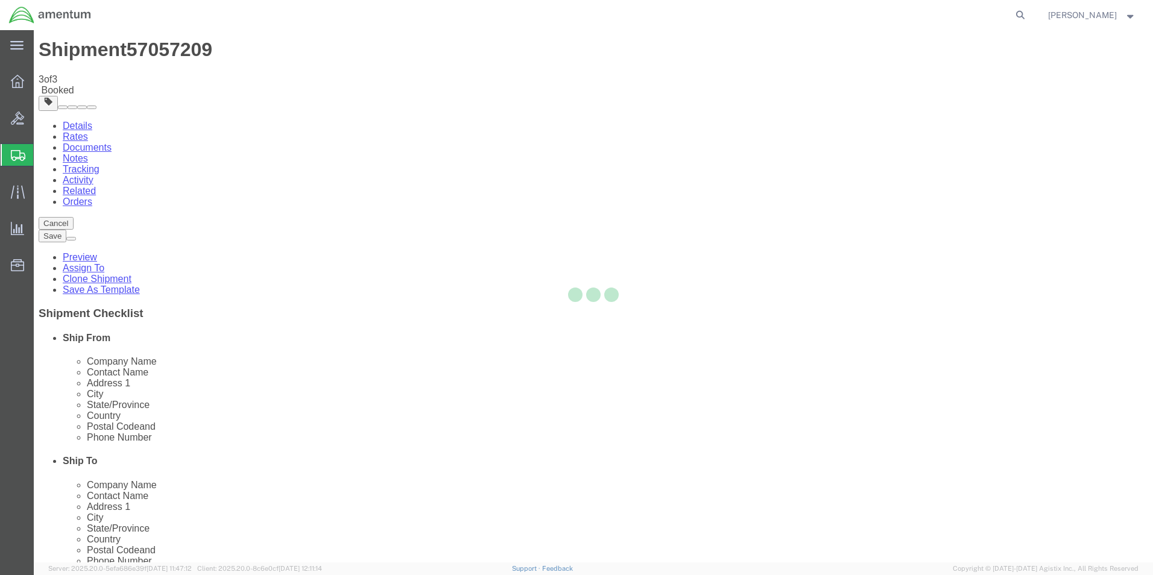
scroll to position [0, 0]
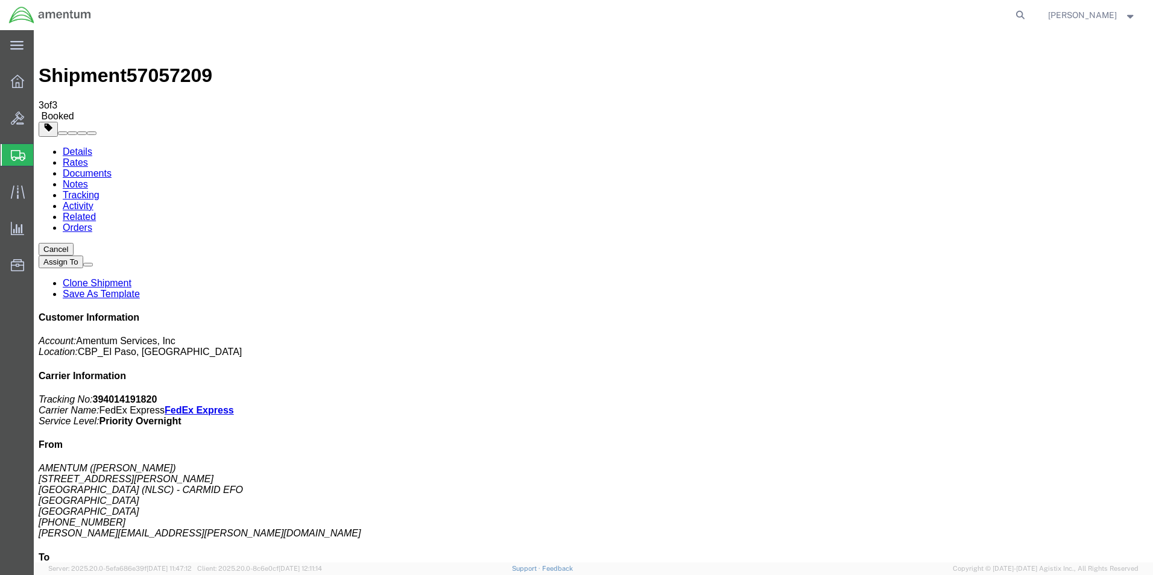
click at [140, 289] on link "Save As Template" at bounding box center [101, 294] width 77 height 10
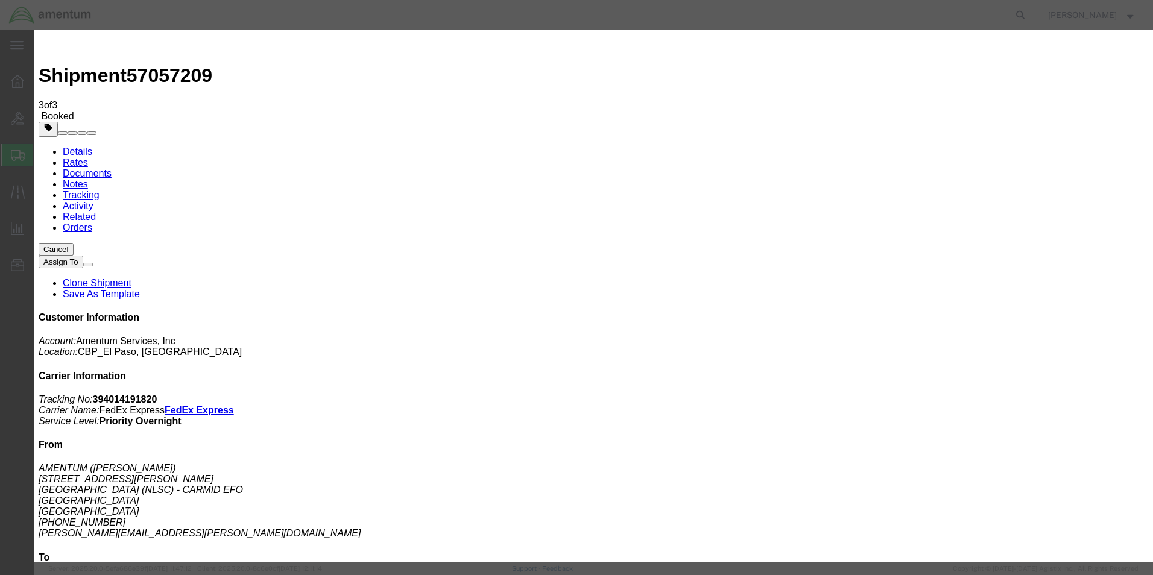
select select "34947"
type input "WST - EFO - LB (NEW)"
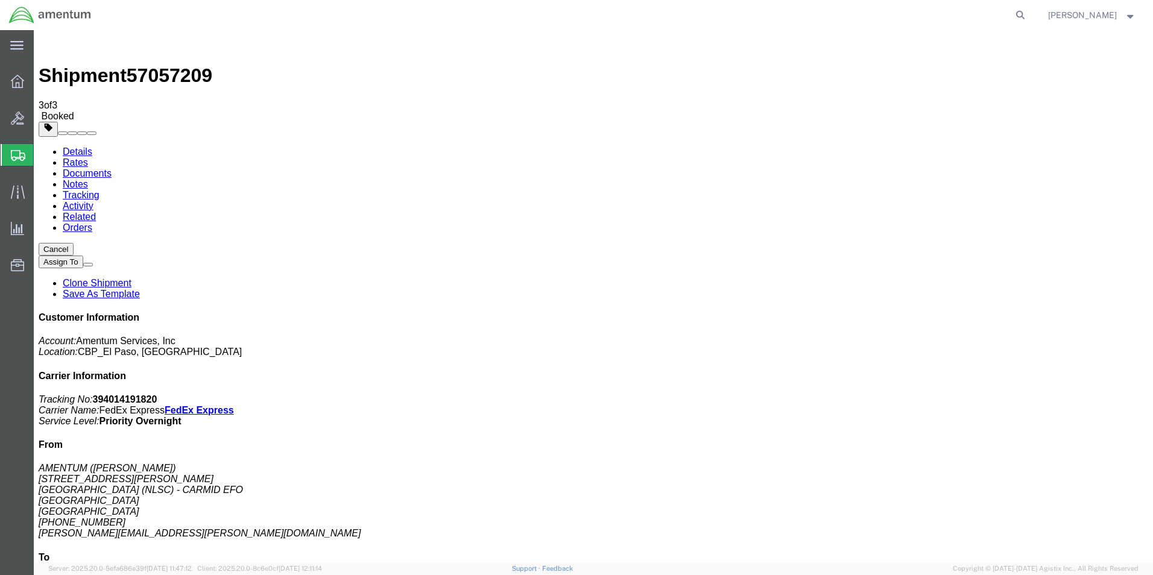
click at [131, 278] on link "Clone Shipment" at bounding box center [97, 283] width 69 height 10
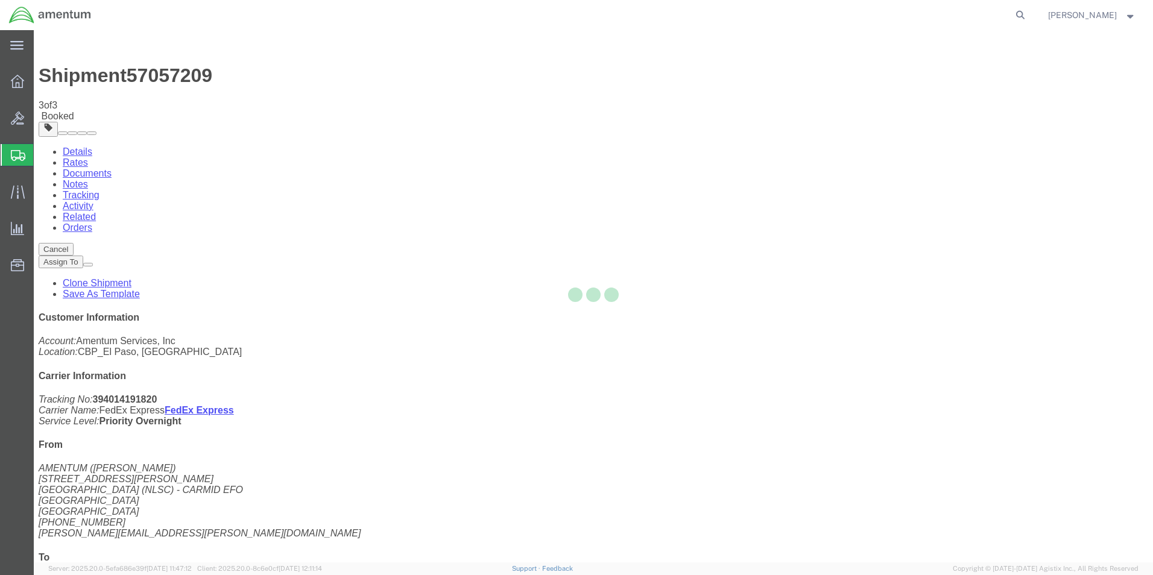
select select "49831"
select select "49945"
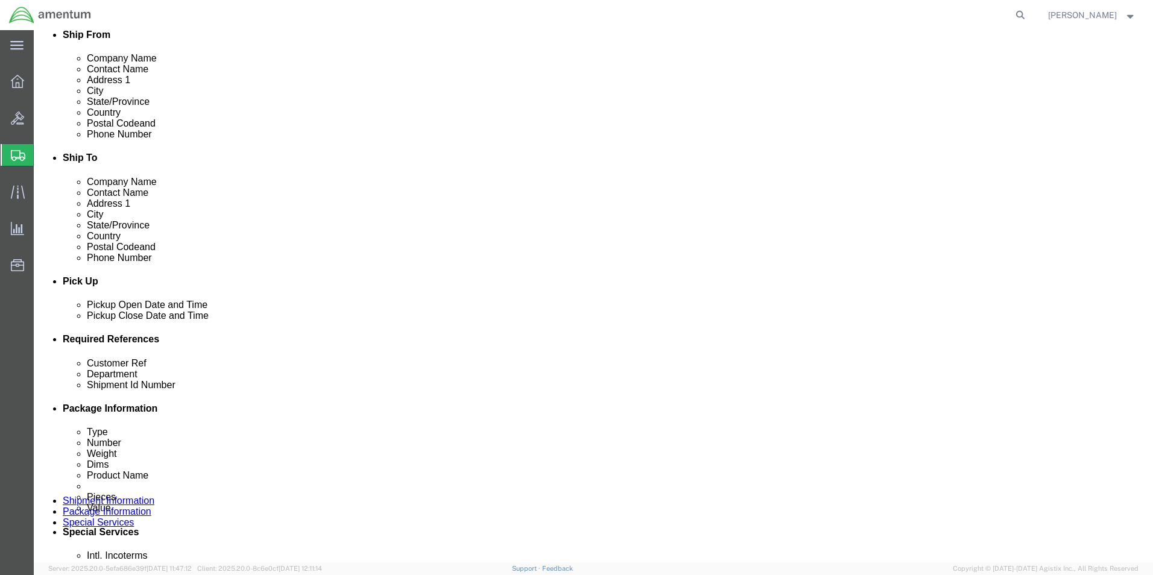
scroll to position [422, 0]
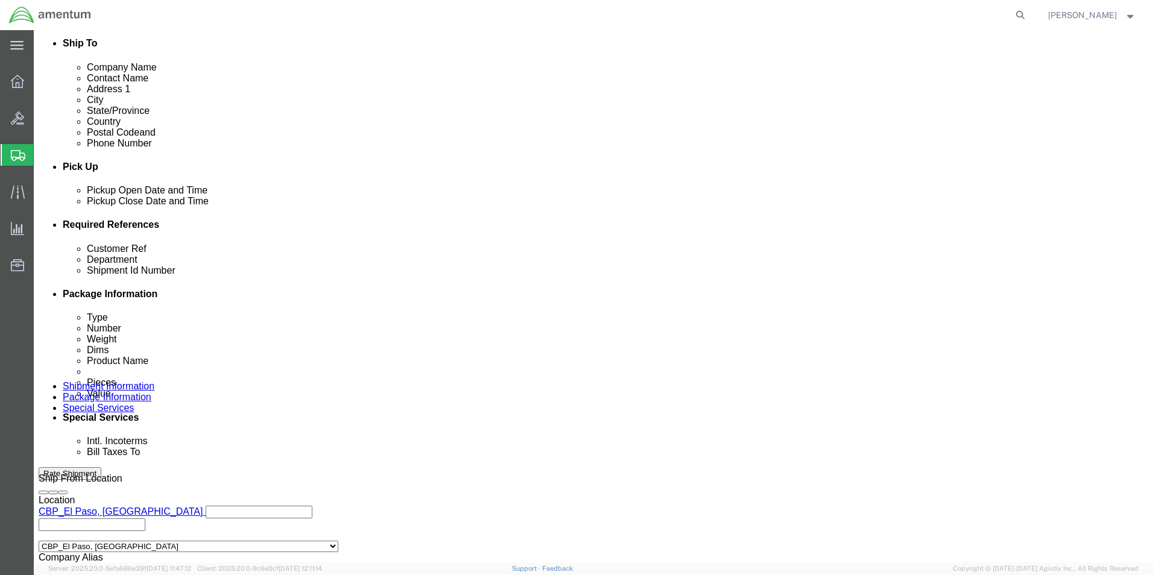
drag, startPoint x: 208, startPoint y: 324, endPoint x: 45, endPoint y: 329, distance: 162.9
click div "Customer Ref 009751"
type input "009800"
click input "009751"
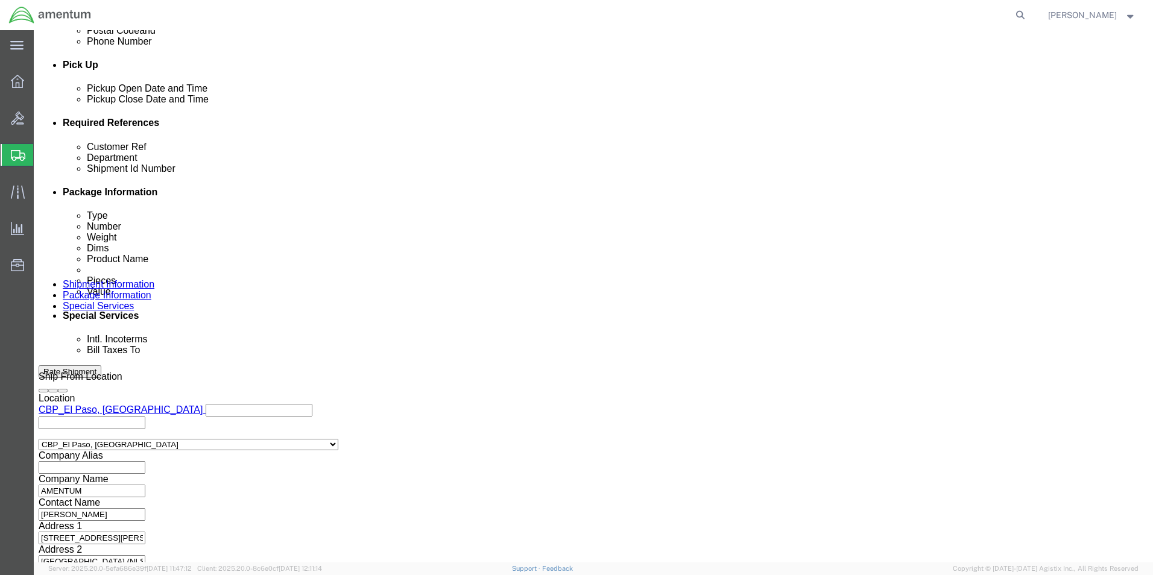
scroll to position [526, 0]
type input "009800"
click button "Continue"
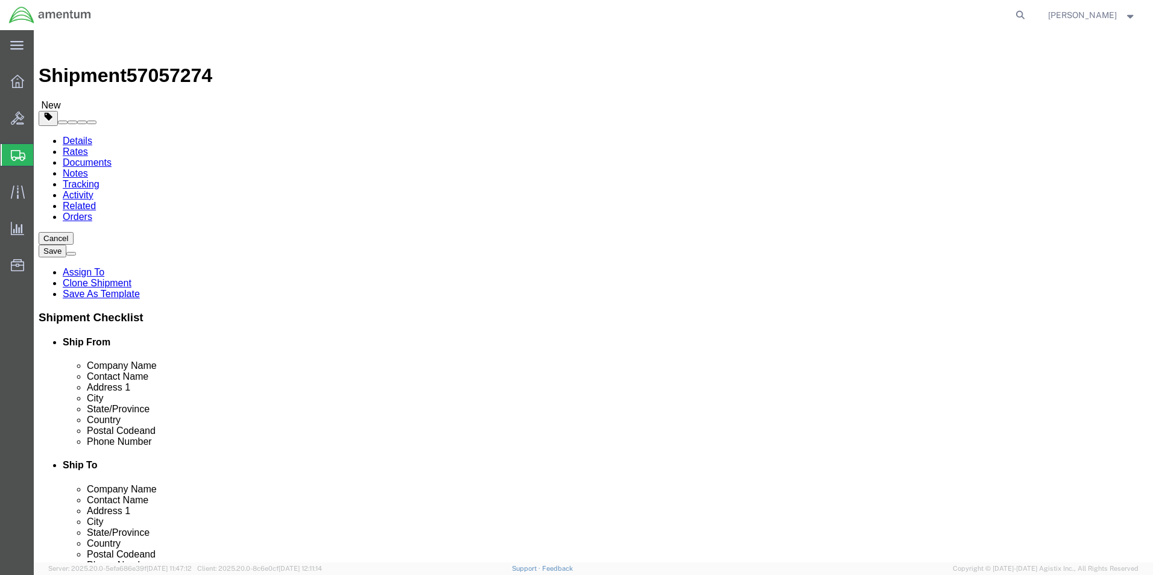
drag, startPoint x: 212, startPoint y: 259, endPoint x: 86, endPoint y: 258, distance: 126.6
click div "Dimensions Length 20.00 x Width 10.00 x Height 8.00 Select cm ft in"
type input "10"
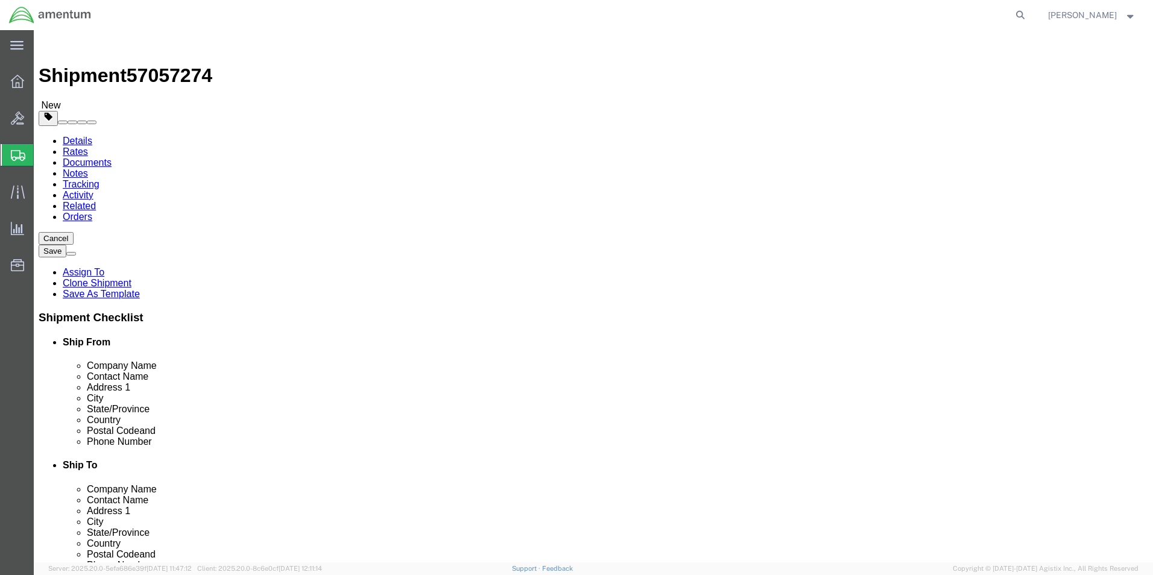
type input "5"
click div "Pieces: 1.00 Each Total value: 100.00 USD"
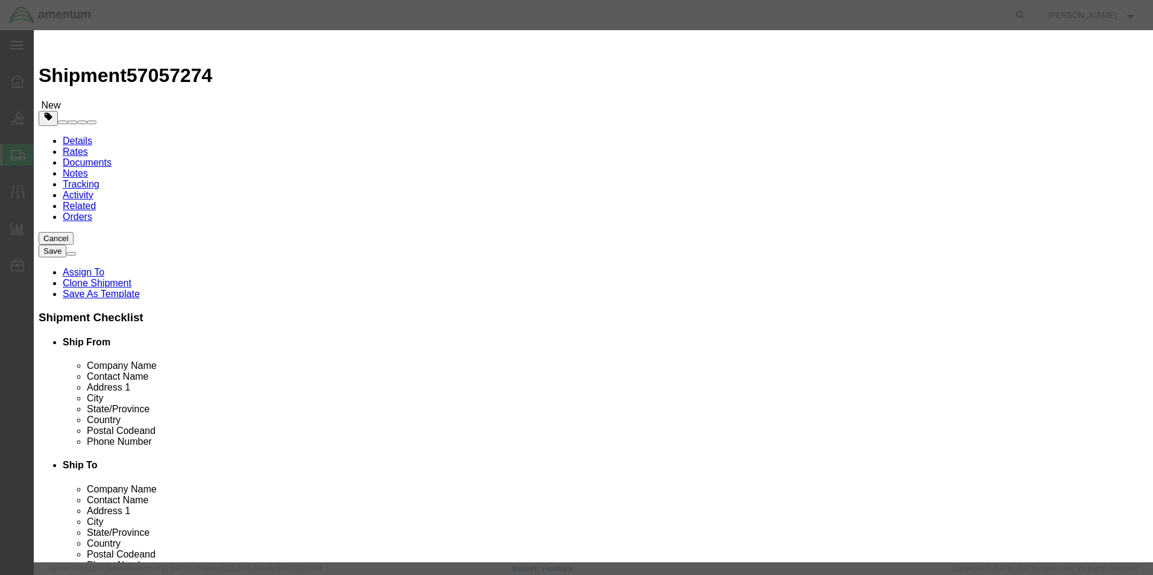
click button "Save & Close"
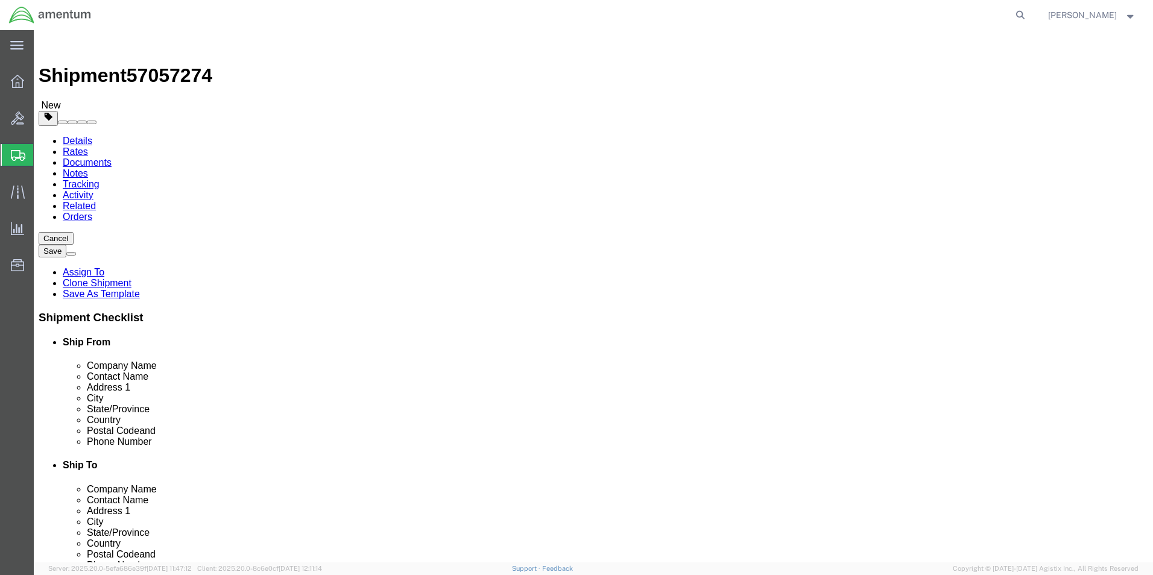
click button "Continue"
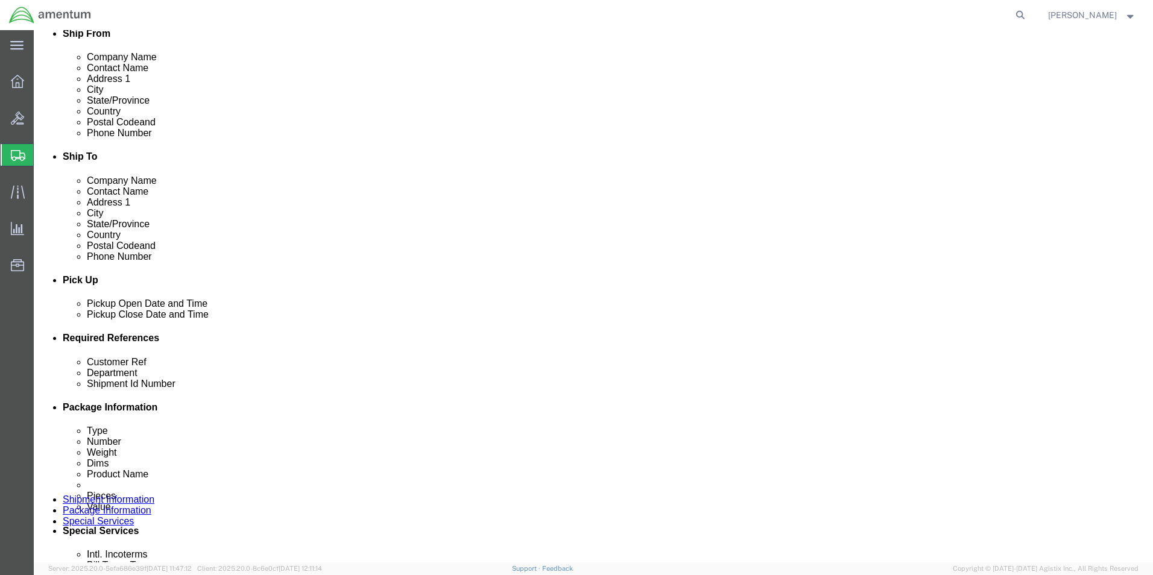
scroll to position [422, 0]
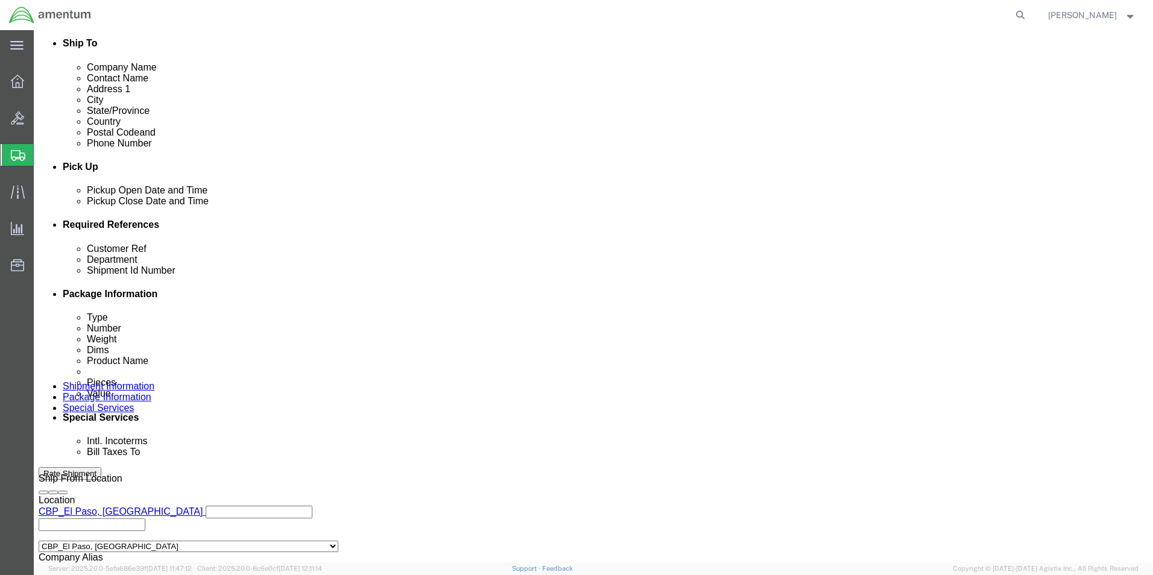
click select "Select Recipient Account Sender/Shipper Third Party Account"
select select "SHIP"
click select "Select Recipient Account Sender/Shipper Third Party Account"
click select "Select 6118.03.03.2219.000.DPA.0000 6118.03.03.2219.000.SOC.0000 6118.03.03.221…"
select select "96735"
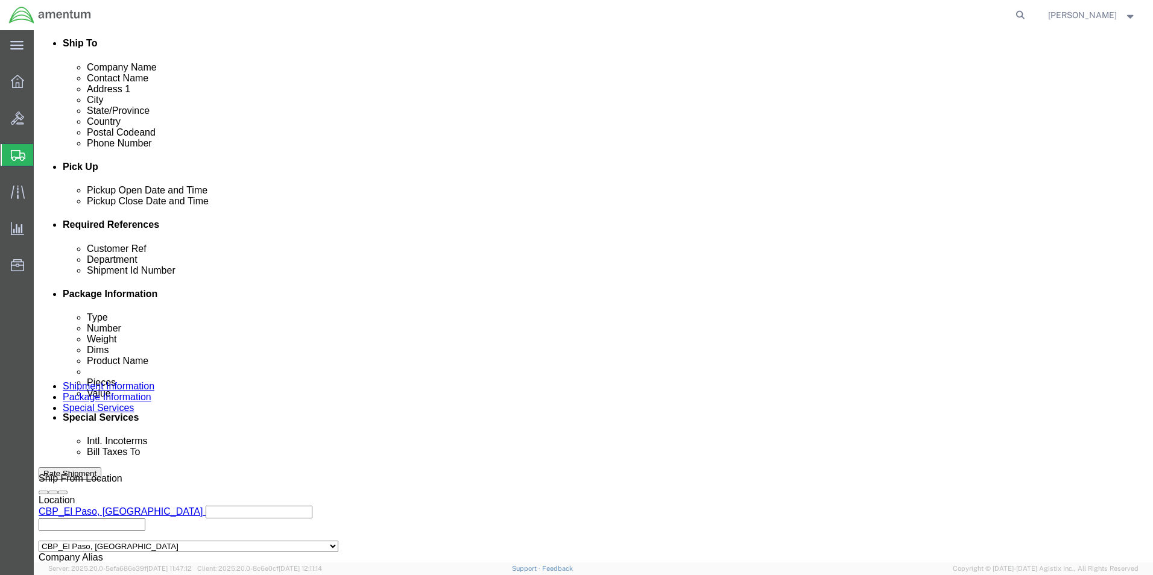
click select "Select 6118.03.03.2219.000.DPA.0000 6118.03.03.2219.000.SOC.0000 6118.03.03.221…"
click button "Rate Shipment"
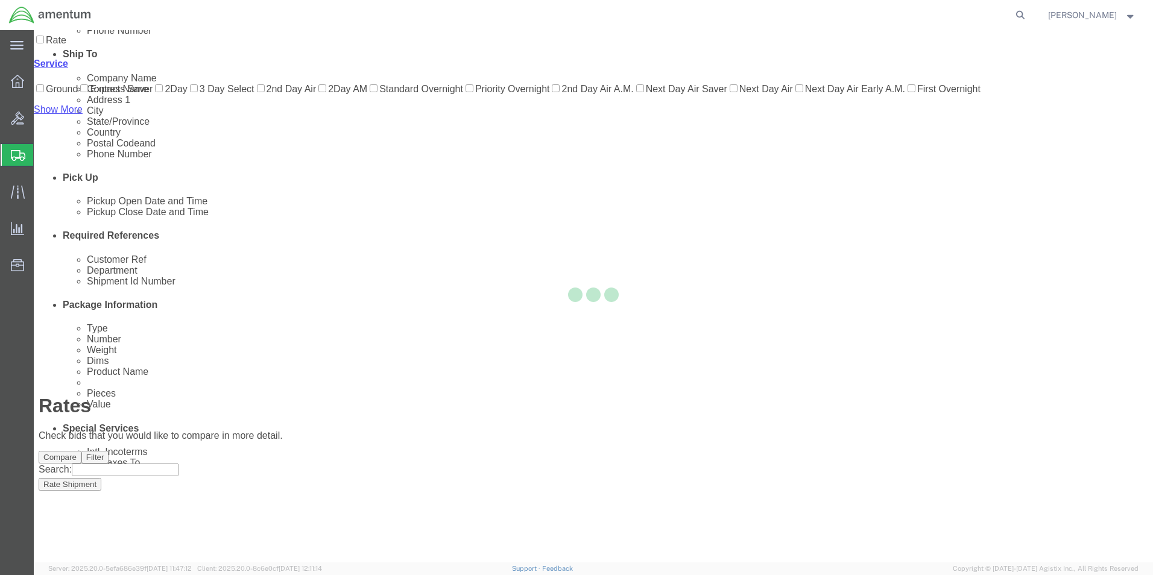
scroll to position [26, 0]
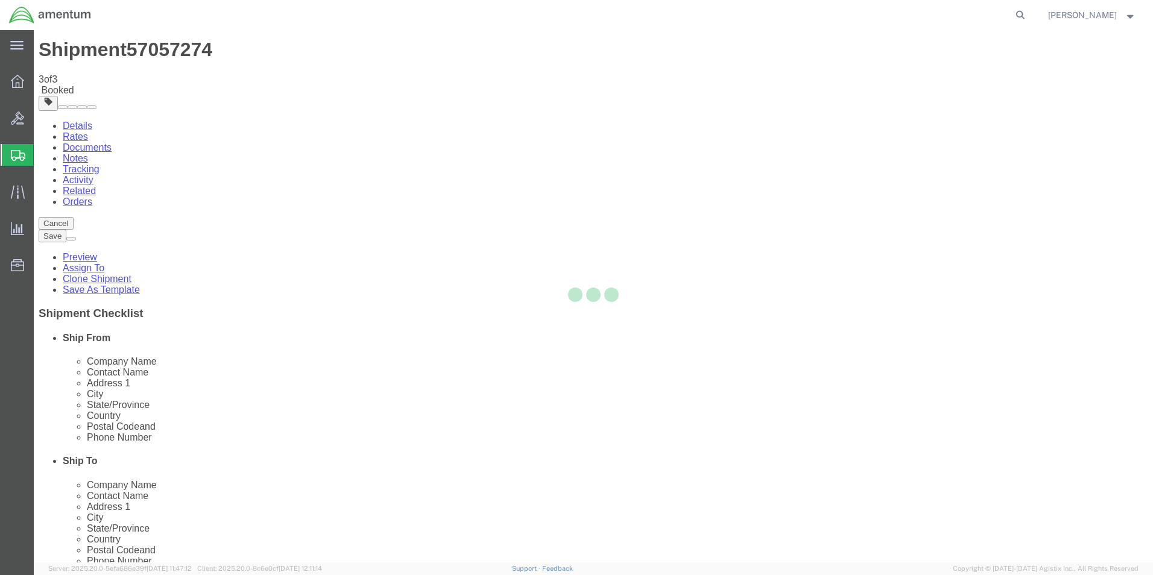
scroll to position [0, 0]
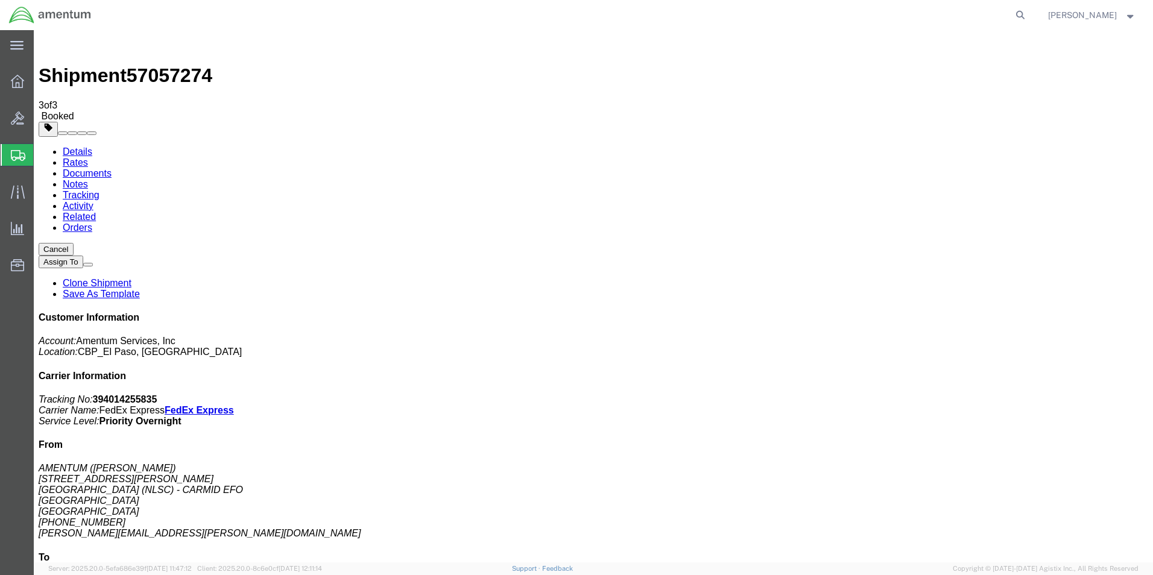
click at [0, 0] on span "Create from Template" at bounding box center [0, 0] width 0 height 0
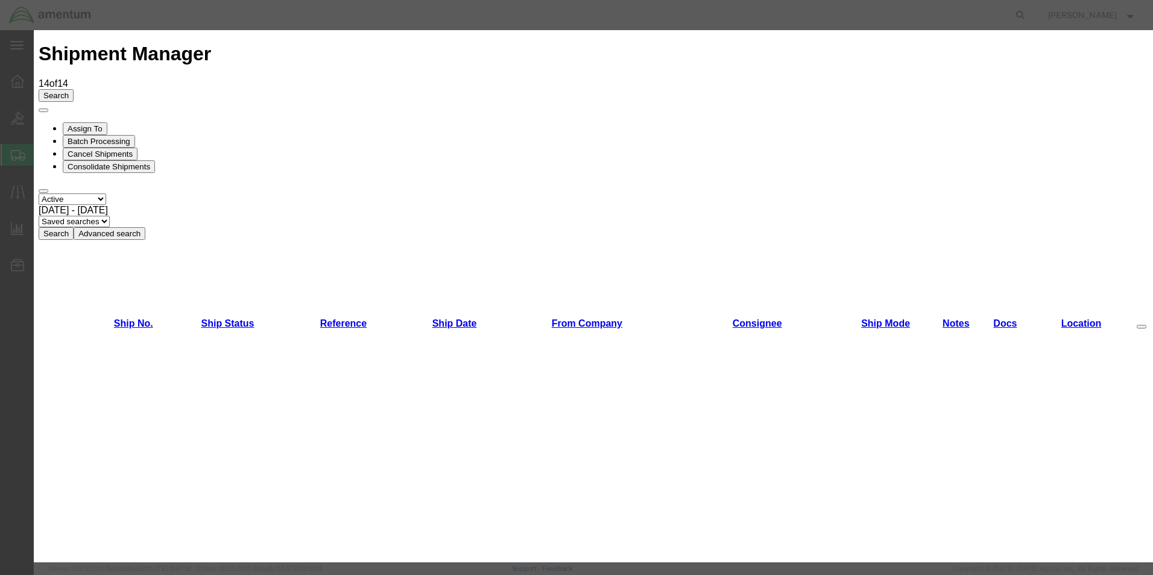
scroll to position [1508, 0]
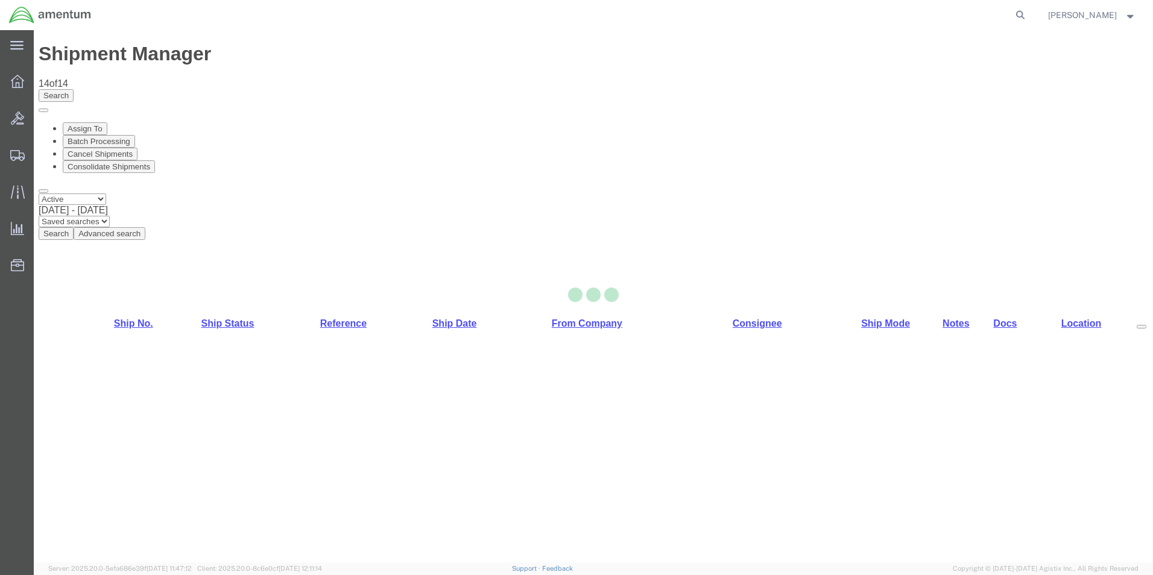
select select "49831"
select select "49925"
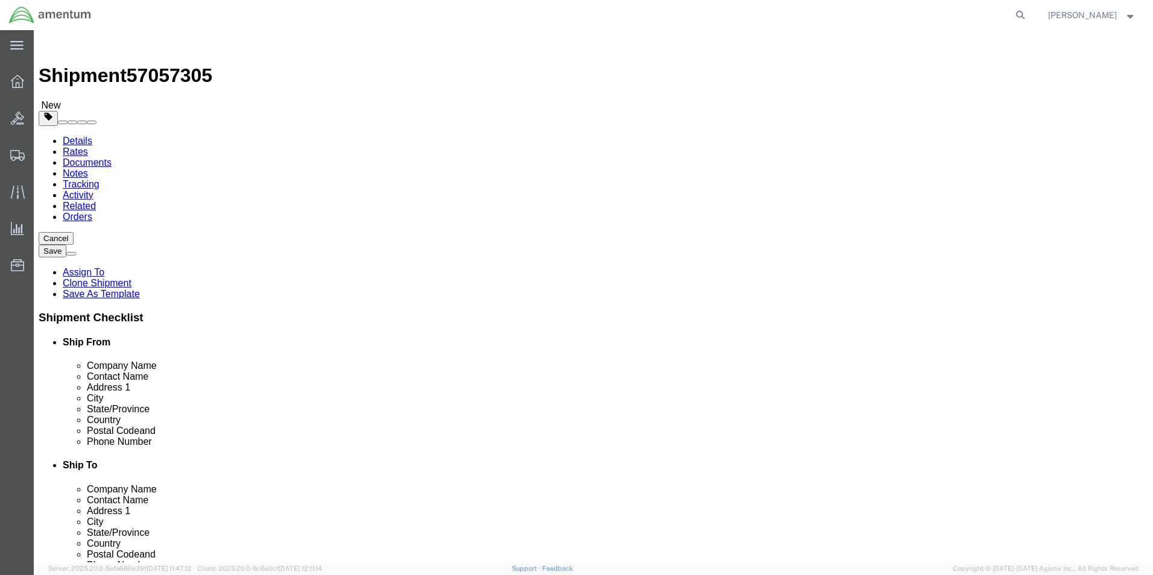
drag, startPoint x: 292, startPoint y: 232, endPoint x: 107, endPoint y: 234, distance: 185.2
click div "Location [GEOGRAPHIC_DATA] Select My Profile Location [PHONE_NUMBER] [PHONE_NUM…"
type input "AMENTUM"
click label "Address 2"
click input "[PERSON_NAME][EMAIL_ADDRESS][PERSON_NAME][DOMAIN_NAME]"
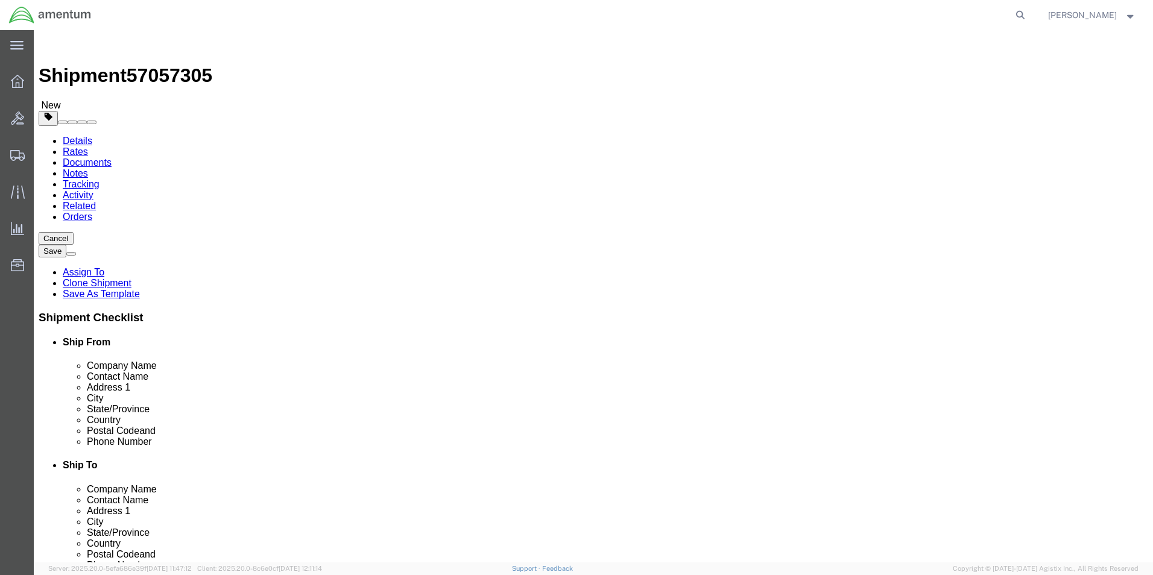
type input "[PERSON_NAME][EMAIL_ADDRESS][PERSON_NAME][DOMAIN_NAME]"
click input "[PERSON_NAME][EMAIL_ADDRESS][PERSON_NAME][DOMAIN_NAME]"
click input "[PERSON_NAME]"
type input "R"
drag, startPoint x: 757, startPoint y: 432, endPoint x: 534, endPoint y: 437, distance: 223.8
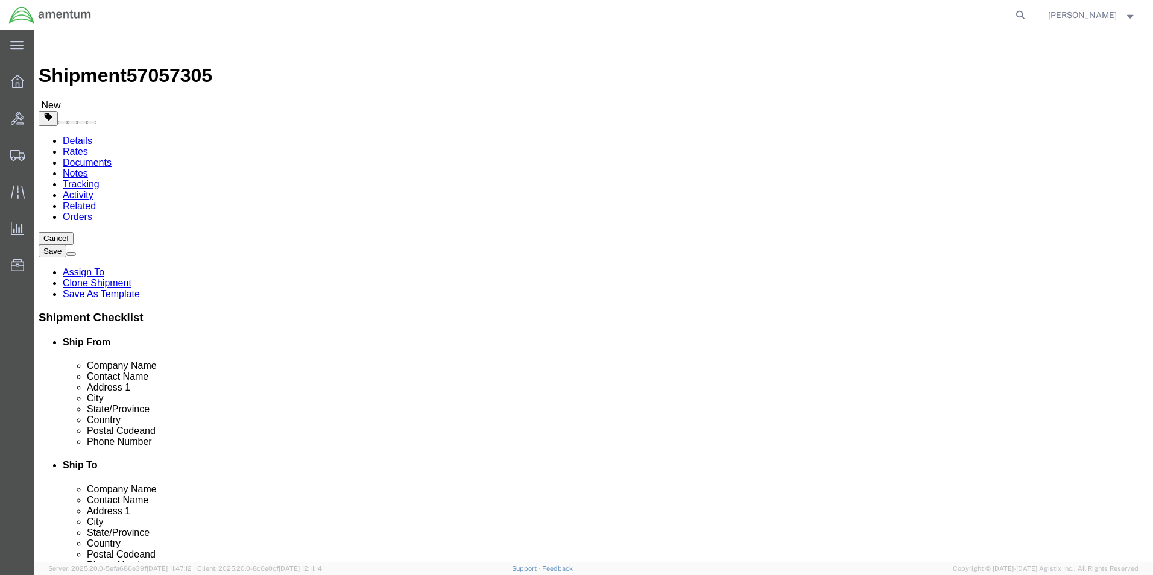
click div "Email [PERSON_NAME][EMAIL_ADDRESS][PERSON_NAME][DOMAIN_NAME]"
paste input "[PERSON_NAME].[PERSON_NAME]@associates."
type input "[PERSON_NAME][EMAIL_ADDRESS][PERSON_NAME][DOMAIN_NAME]"
click input "text"
type input "j"
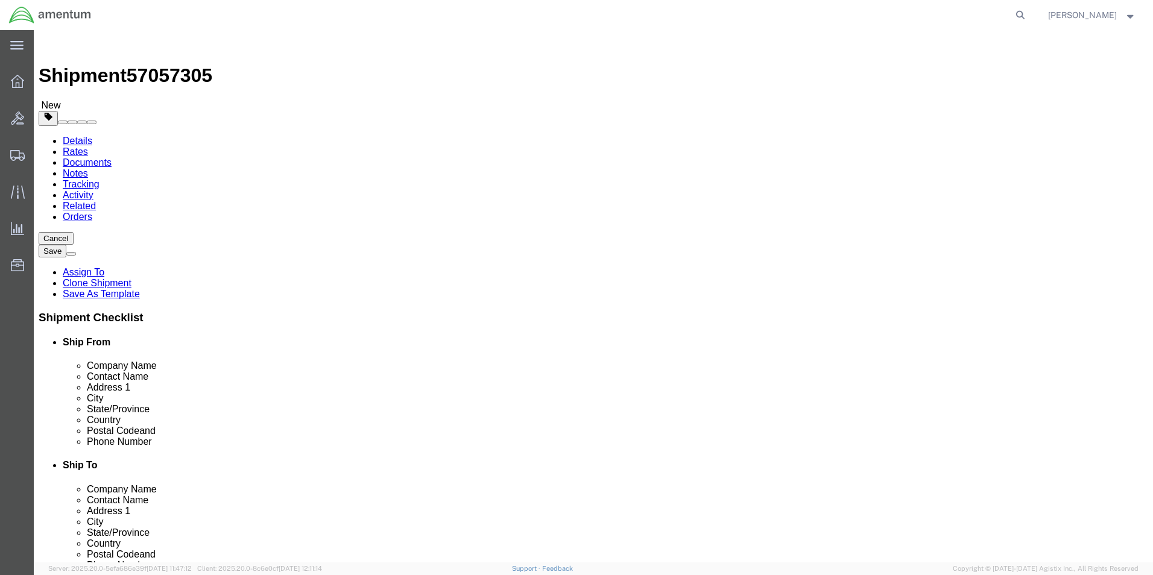
type input "[PERSON_NAME]"
click label "Address 2"
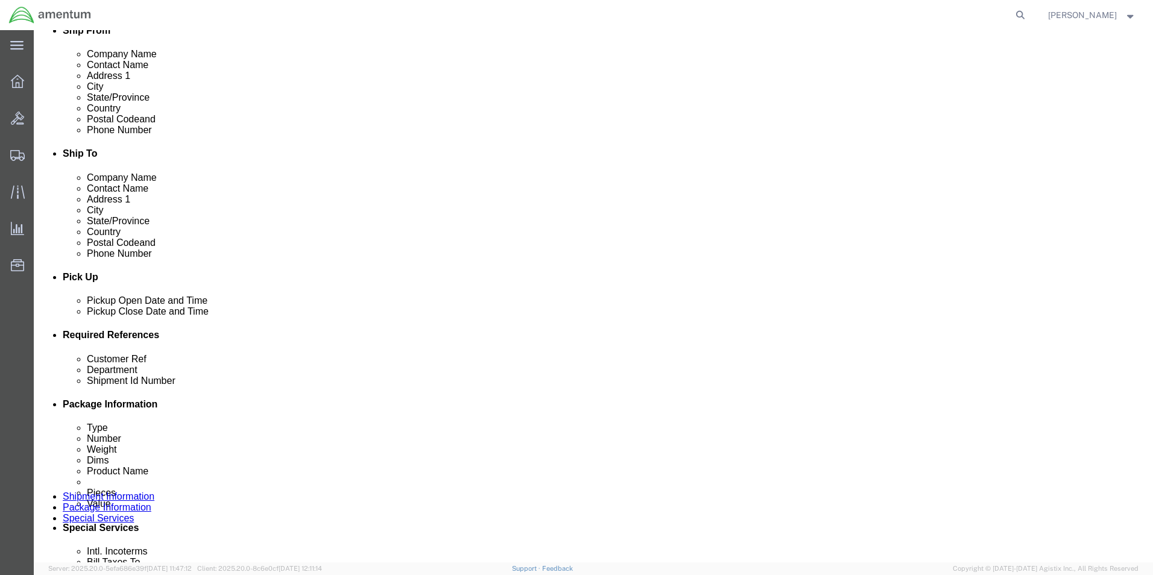
scroll to position [422, 0]
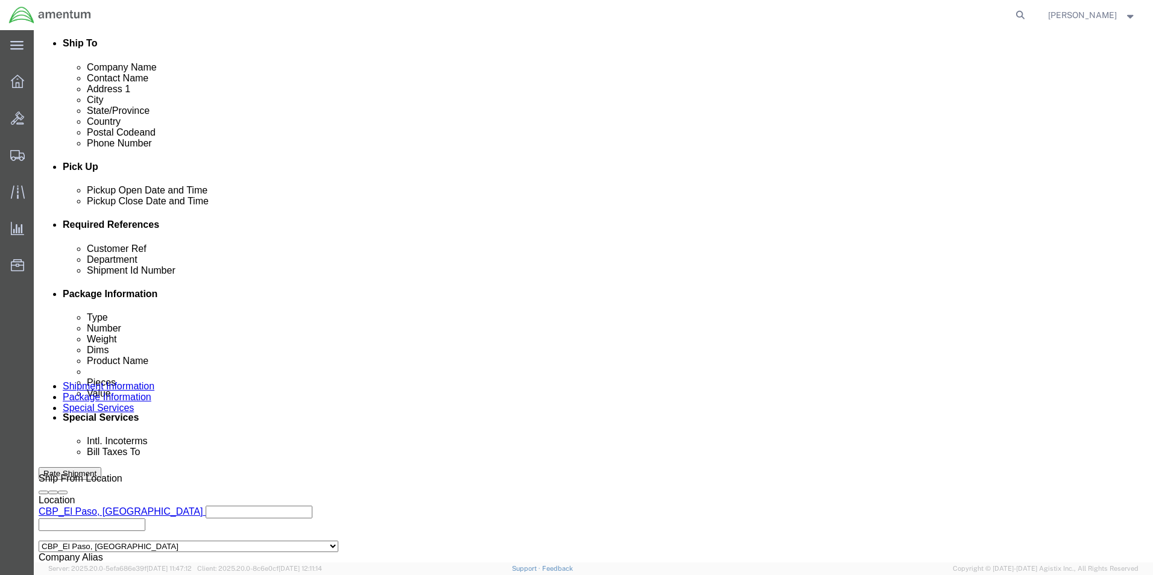
drag, startPoint x: 217, startPoint y: 318, endPoint x: 107, endPoint y: 327, distance: 109.5
click div "Customer Ref 104877"
type input "009737"
drag, startPoint x: 211, startPoint y: 344, endPoint x: 24, endPoint y: 339, distance: 187.6
click div "Shipment Id Number 104877"
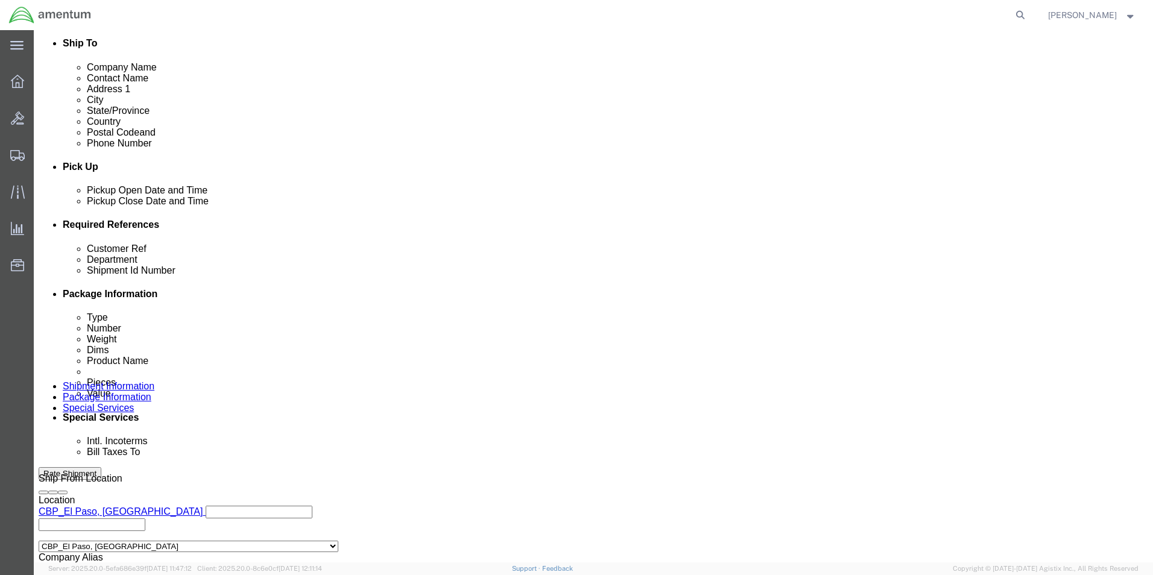
type input "009737"
click input "6118.00.03.2219.000.EPR.0000"
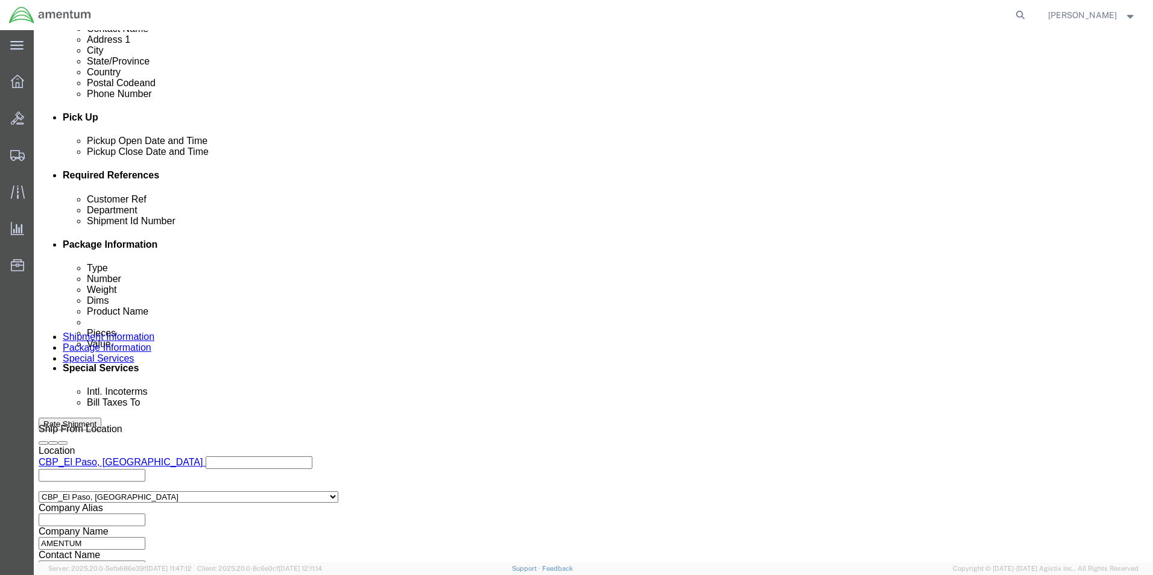
scroll to position [526, 0]
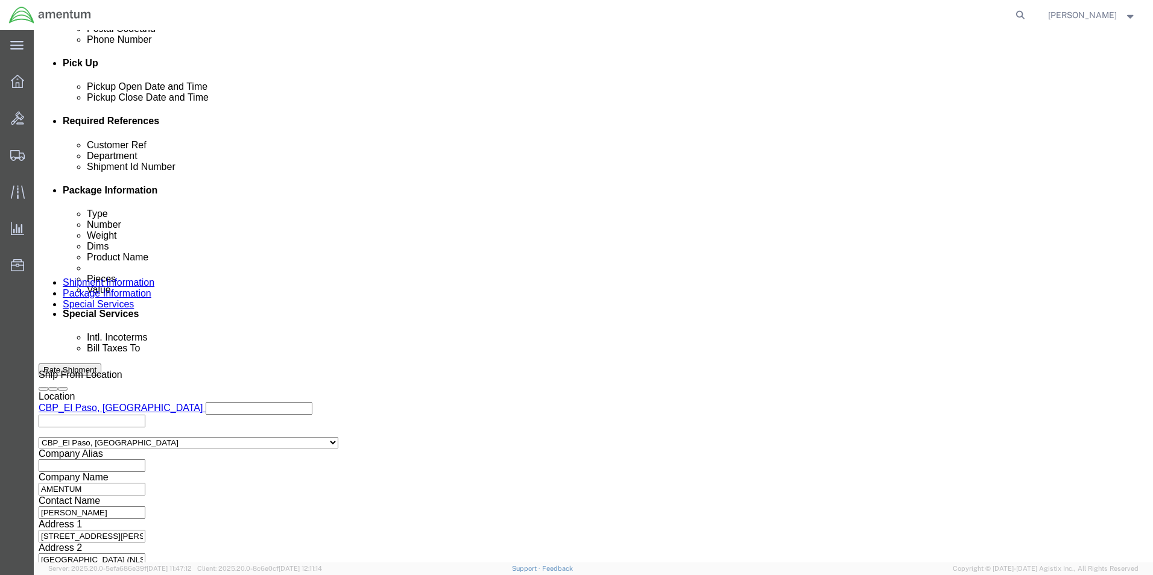
type input "6118.04.03.2219.000.EPR.0000"
click button "Continue"
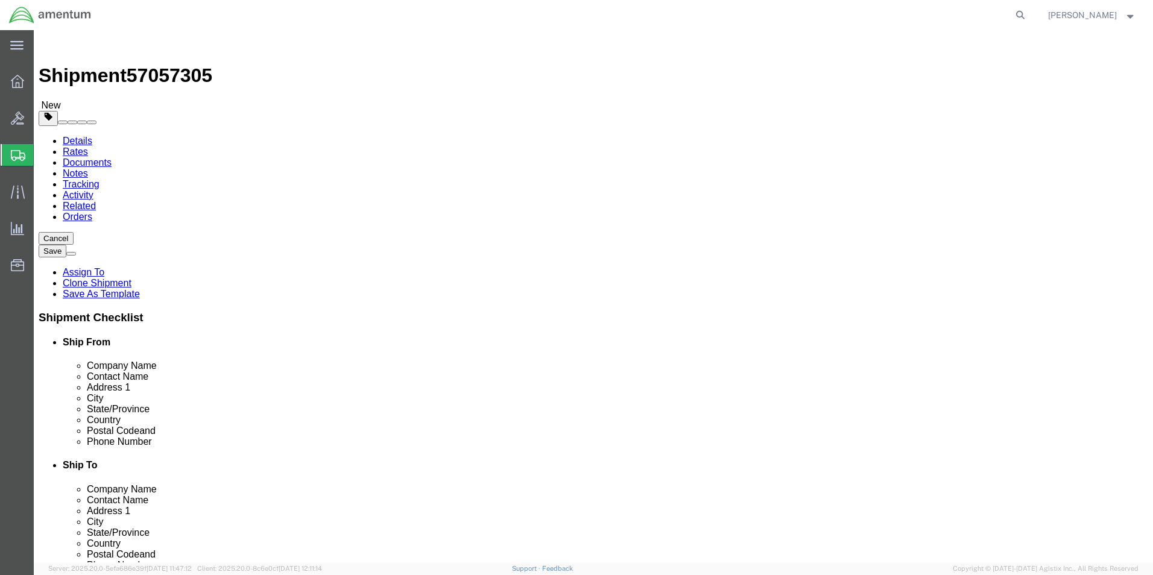
click select "Select BCK Boxes Bale(s) Basket(s) Bolt(s) Bottle(s) Buckets Bulk Bundle(s) Can…"
select select "ENV"
click select "Select BCK Boxes Bale(s) Basket(s) Bolt(s) Bottle(s) Buckets Bulk Bundle(s) Can…"
type input "9.50"
type input "12.50"
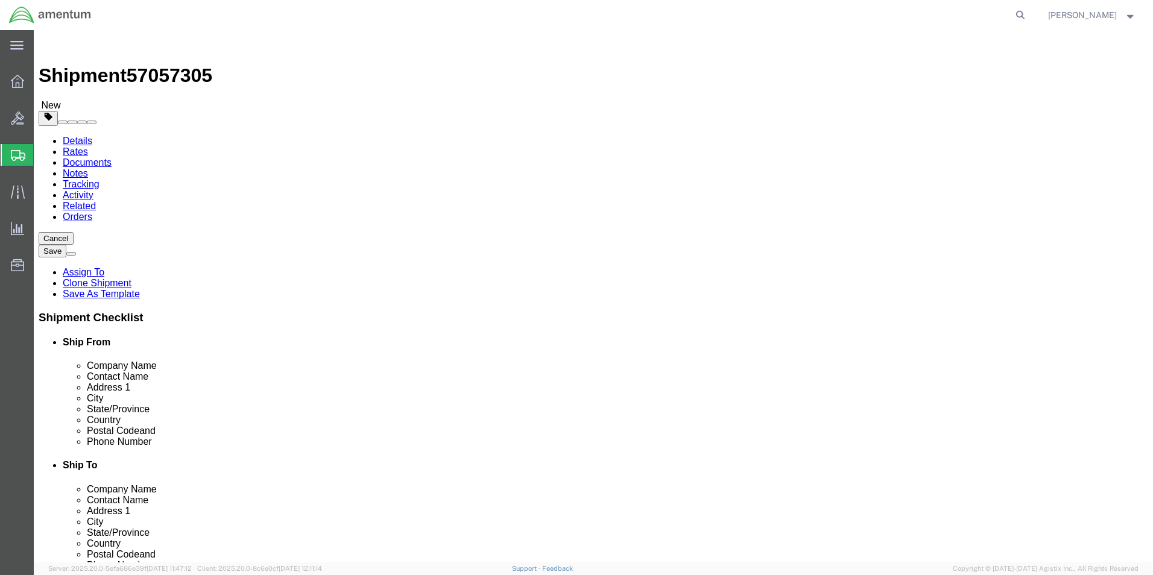
type input "0.25"
type input "1"
click dd "150.00 USD"
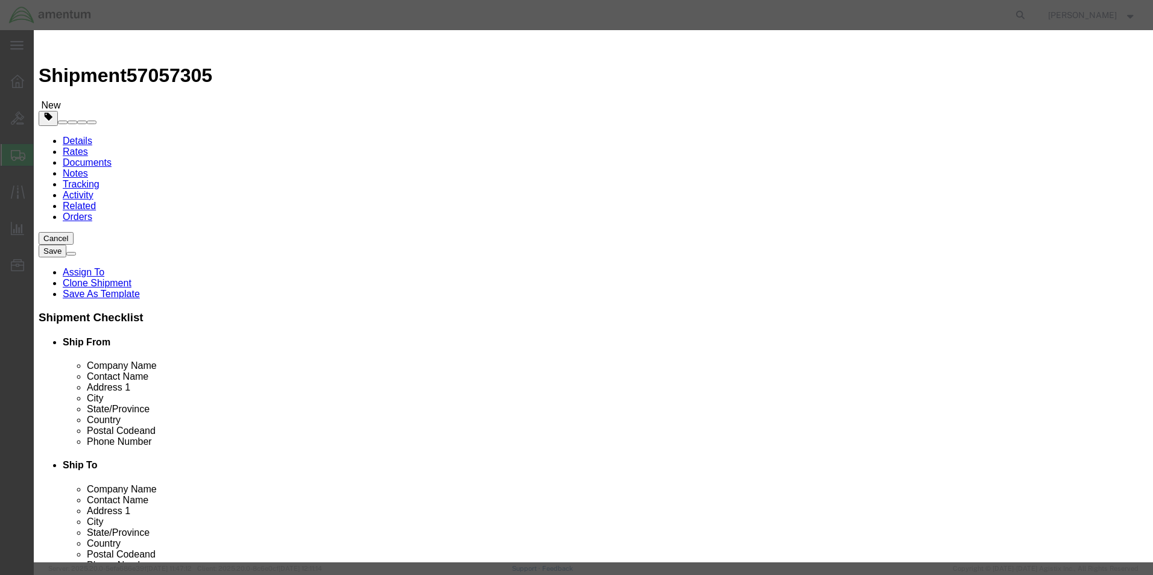
drag, startPoint x: 393, startPoint y: 142, endPoint x: 338, endPoint y: 141, distance: 54.3
click div "Total Value 150.00 Select ADP AED AFN ALL AMD AOA ARS ATS AUD AWG AZN BAM BBD B…"
type input "100"
click label "SKU"
click button "Save & Close"
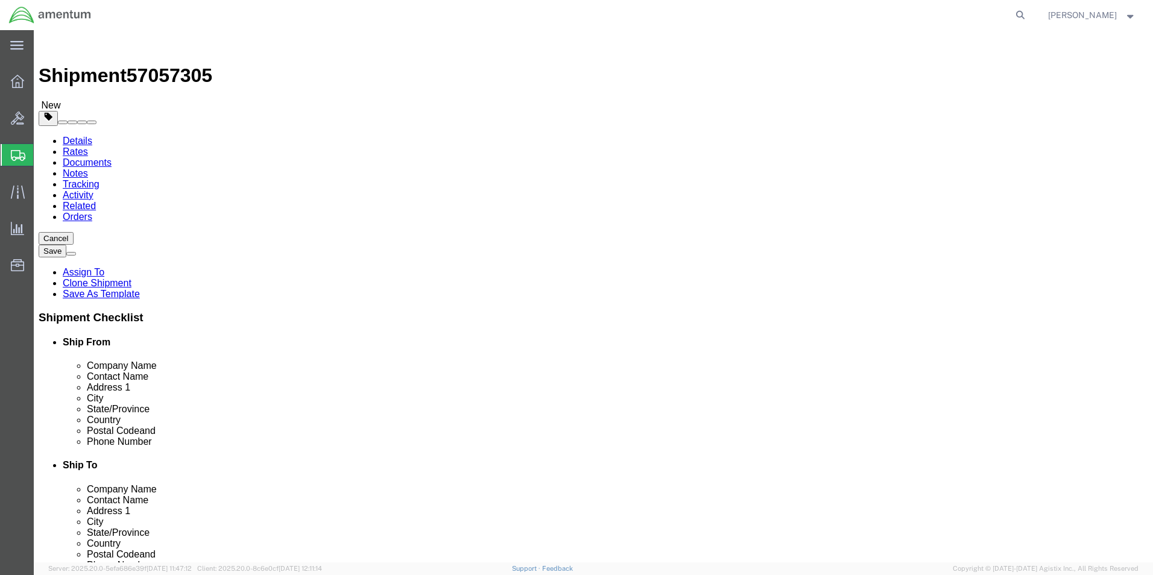
click button "Continue"
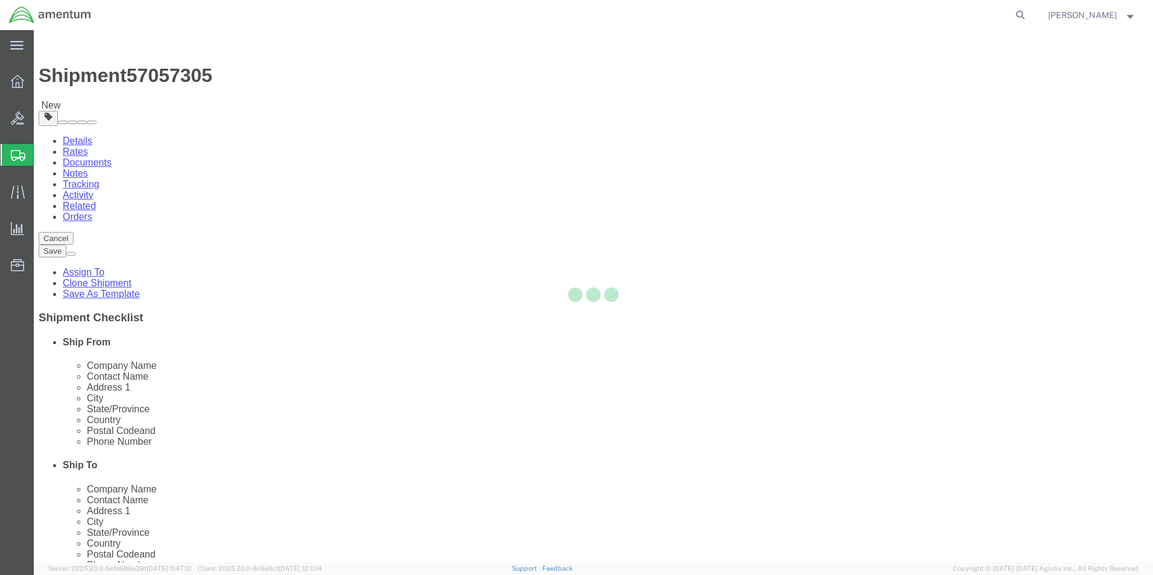
select select
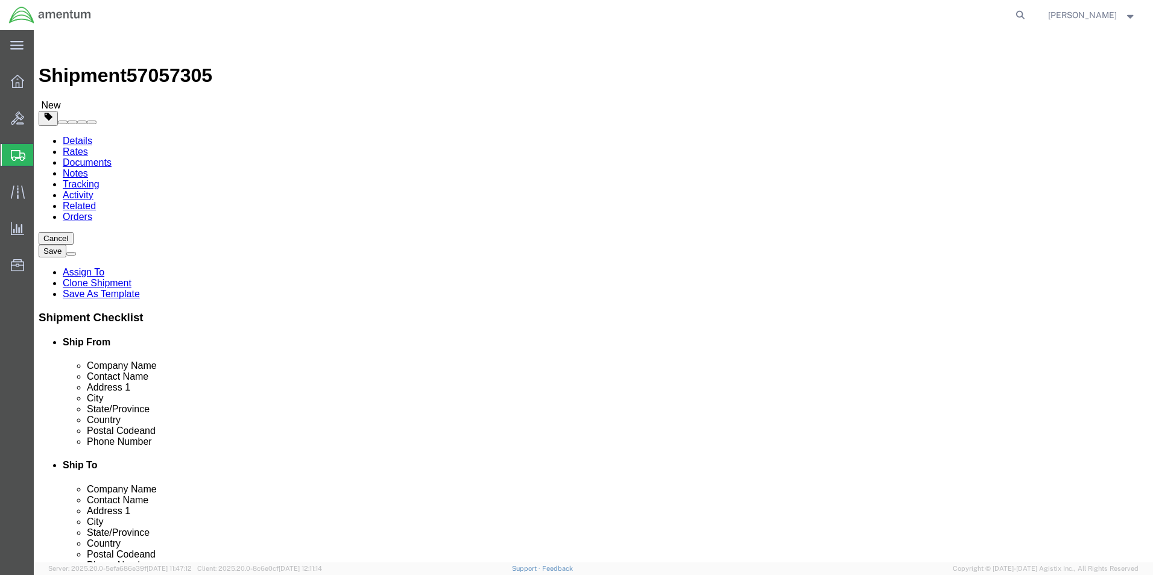
select select "DEPARTMENT"
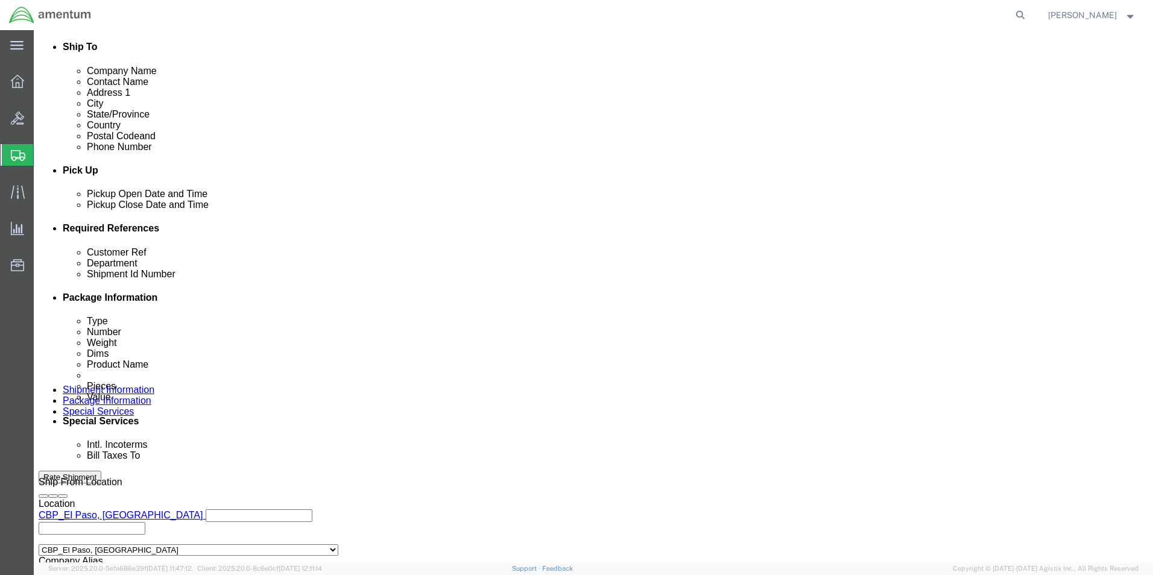
scroll to position [422, 0]
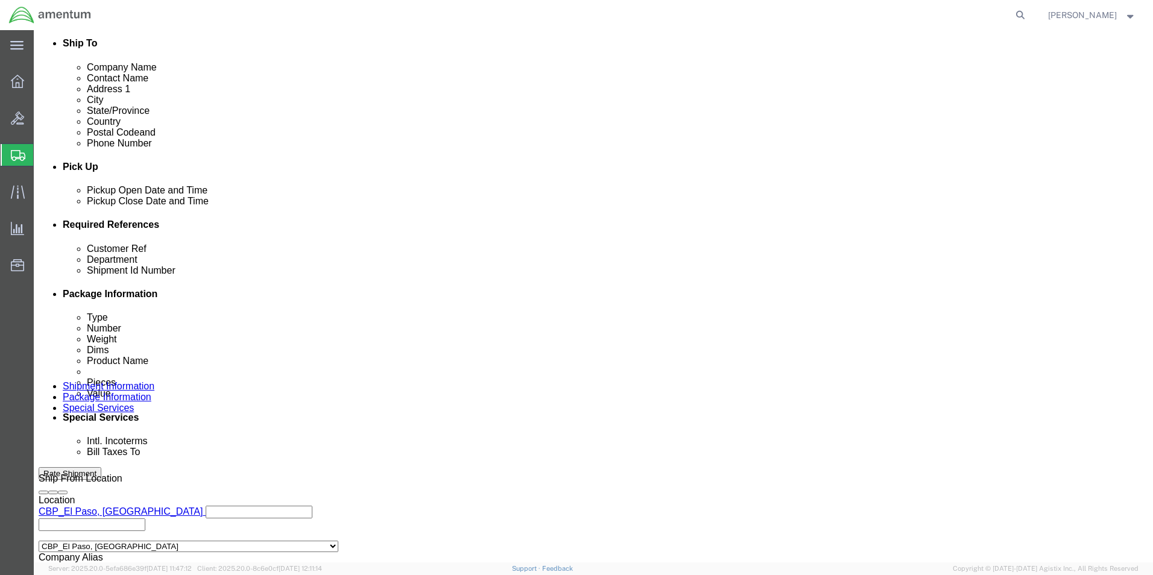
click select "Select Recipient Account Sender/Shipper Third Party Account"
select select "SHIP"
click select "Select Recipient Account Sender/Shipper Third Party Account"
click select "Select 6118.03.03.2219.000.DPA.0000 6118.03.03.2219.000.SOC.0000 6118.03.03.221…"
select select "96747"
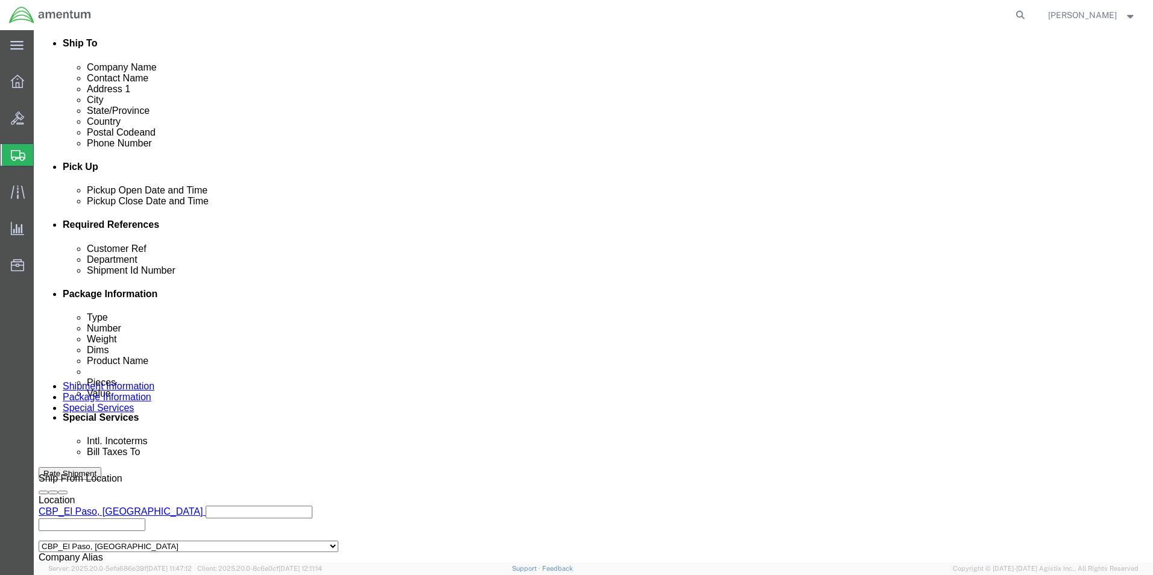
click select "Select 6118.03.03.2219.000.DPA.0000 6118.03.03.2219.000.SOC.0000 6118.03.03.221…"
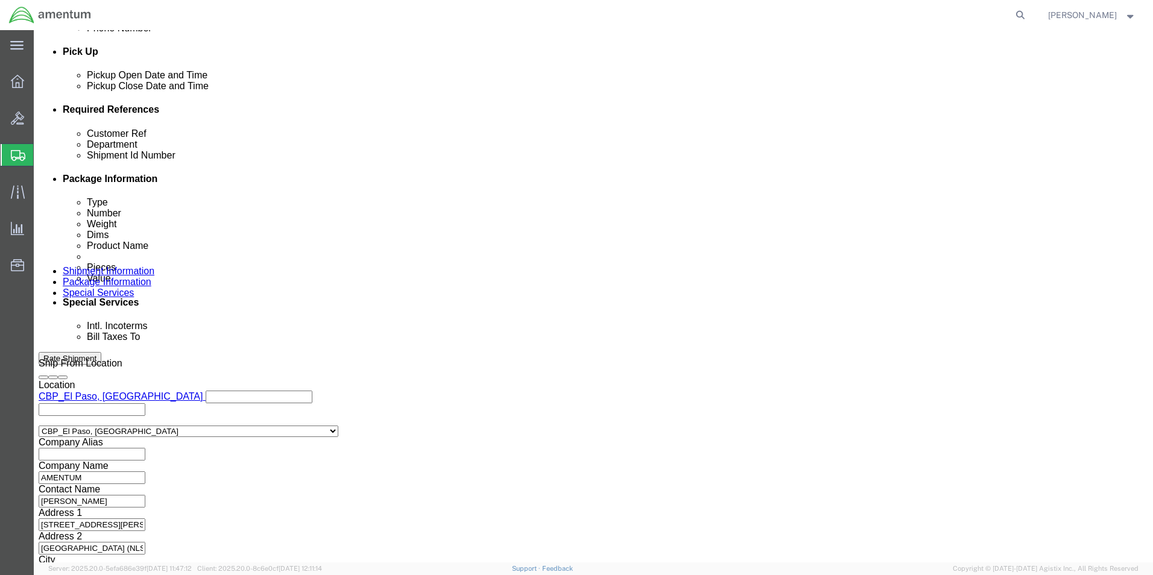
scroll to position [543, 0]
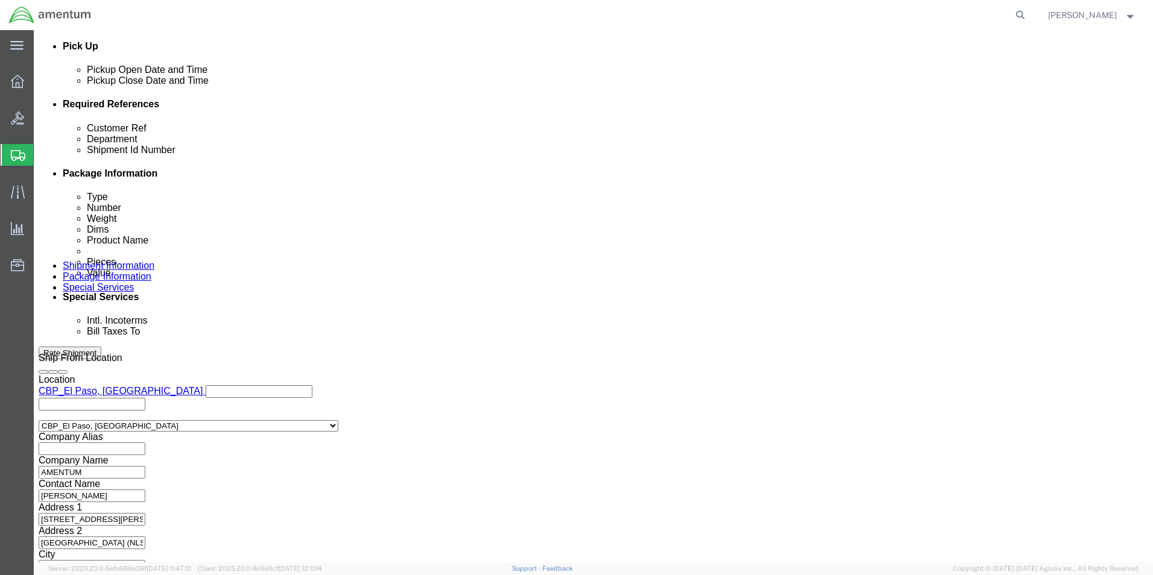
click button "Rate Shipment"
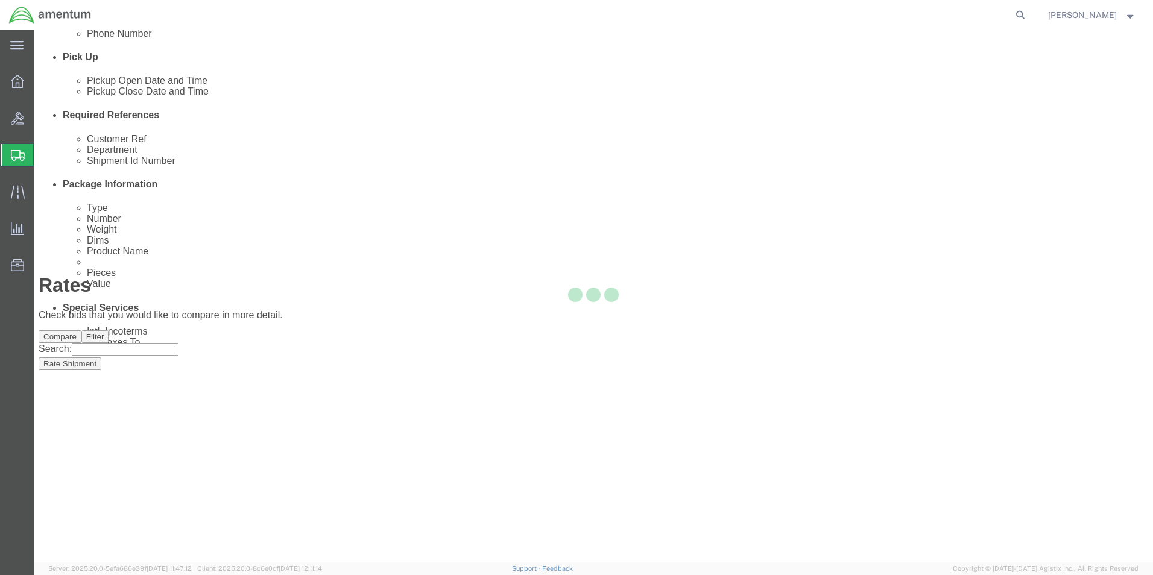
scroll to position [26, 0]
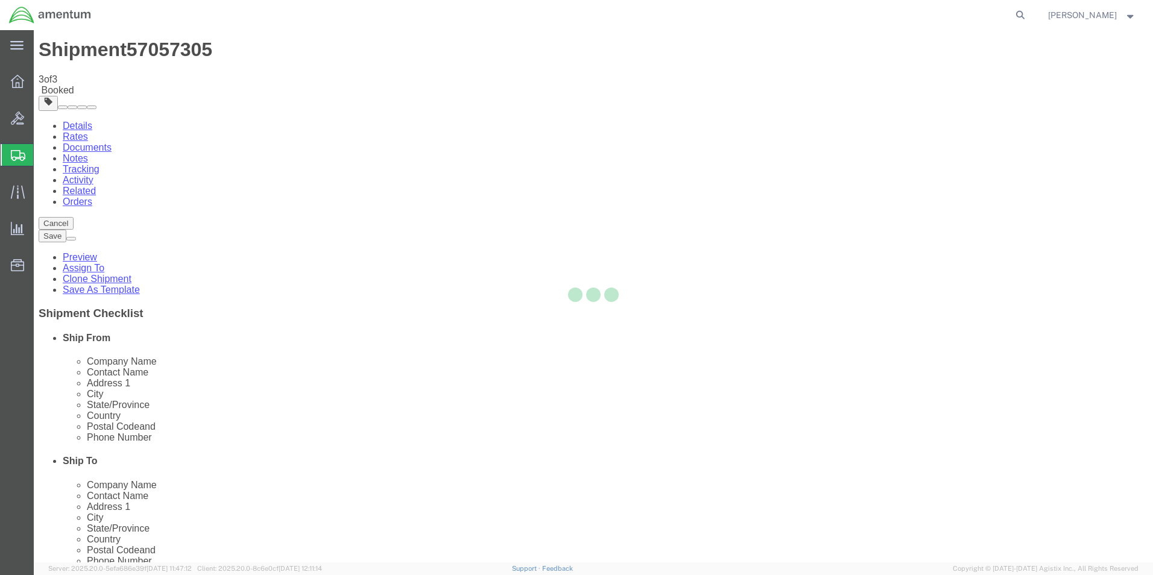
scroll to position [0, 0]
